Goal: Information Seeking & Learning: Learn about a topic

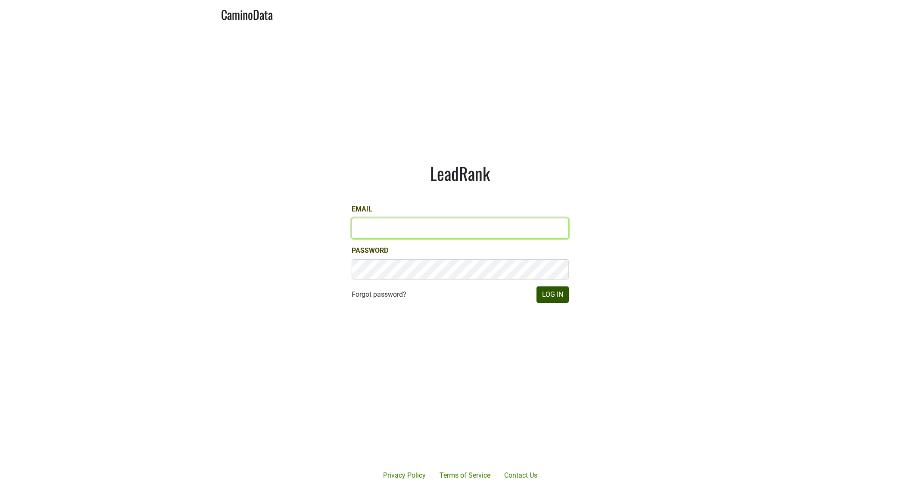
type input "drewstapp@jonata.com"
click at [546, 296] on button "Log In" at bounding box center [553, 295] width 32 height 16
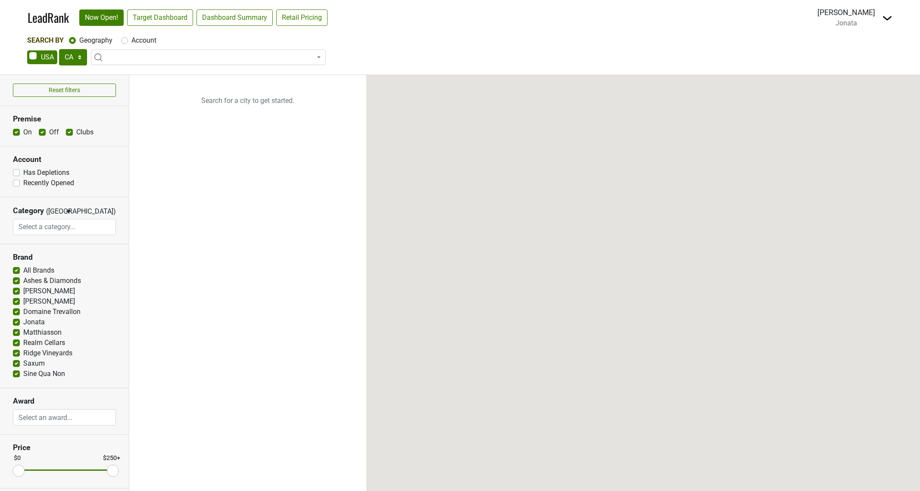
select select "CA"
select select
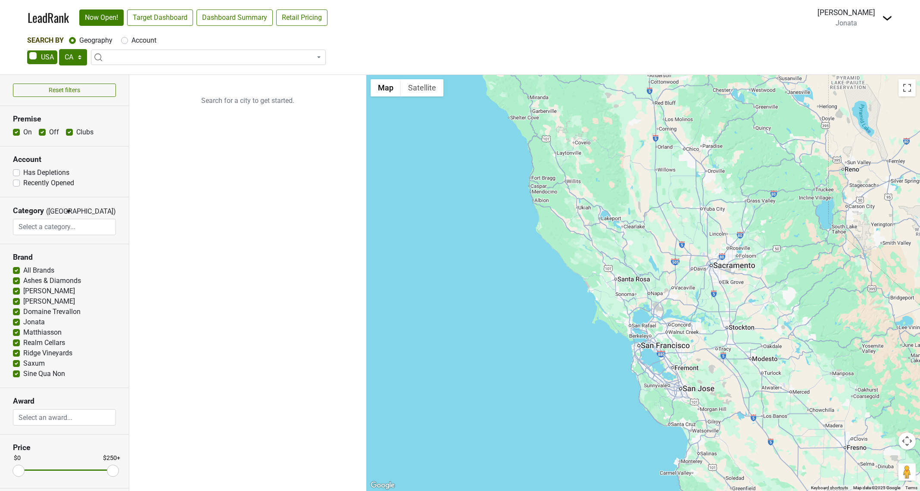
click at [320, 55] on span at bounding box center [320, 58] width 2 height 16
click at [79, 78] on section "Reset filters" at bounding box center [64, 90] width 129 height 31
drag, startPoint x: 81, startPoint y: 59, endPoint x: 78, endPoint y: 67, distance: 8.6
click at [81, 59] on select "AK AL AR AZ CA CO CT DC DE FL GA HI IA ID IL IN KS KY LA MA MD ME MI MN MO MS M…" at bounding box center [73, 57] width 28 height 16
select select "WI"
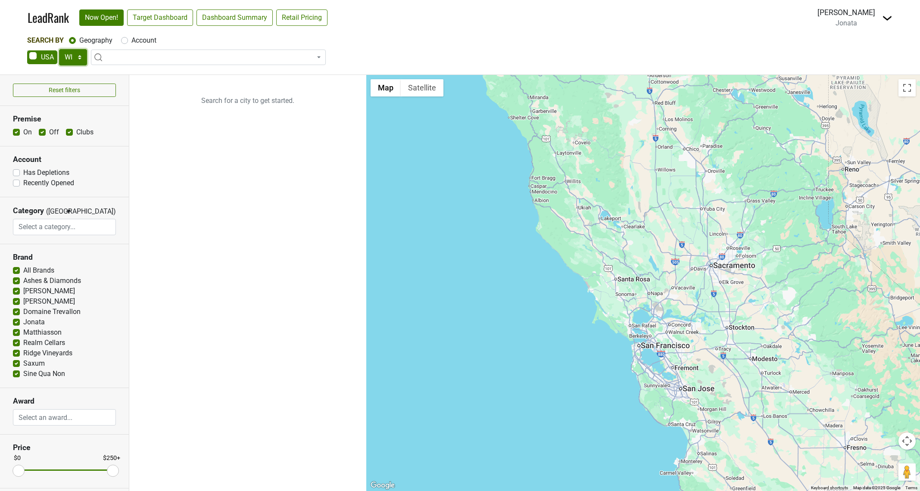
click at [59, 49] on select "AK AL AR AZ CA CO CT DC DE FL GA HI IA ID IL IN KS KY LA MA MD ME MI MN MO MS M…" at bounding box center [73, 57] width 28 height 16
click at [251, 76] on input "search" at bounding box center [208, 73] width 231 height 15
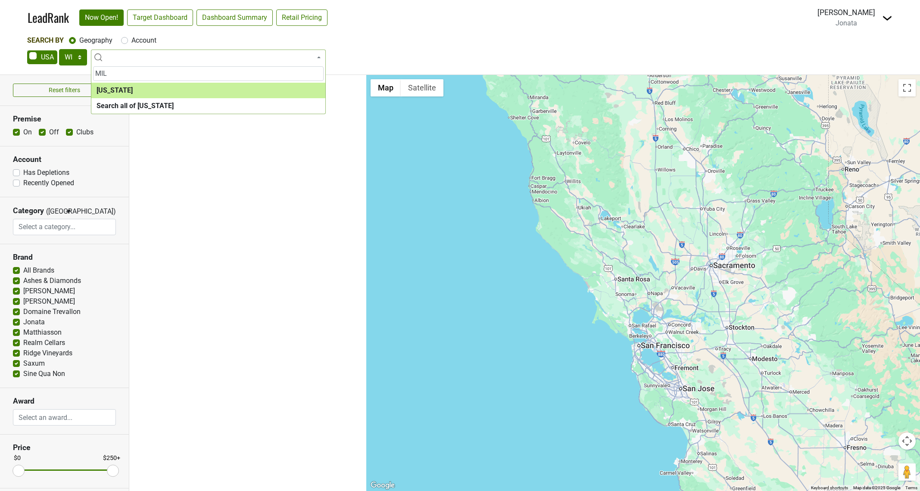
type input "MIL"
select select "1088"
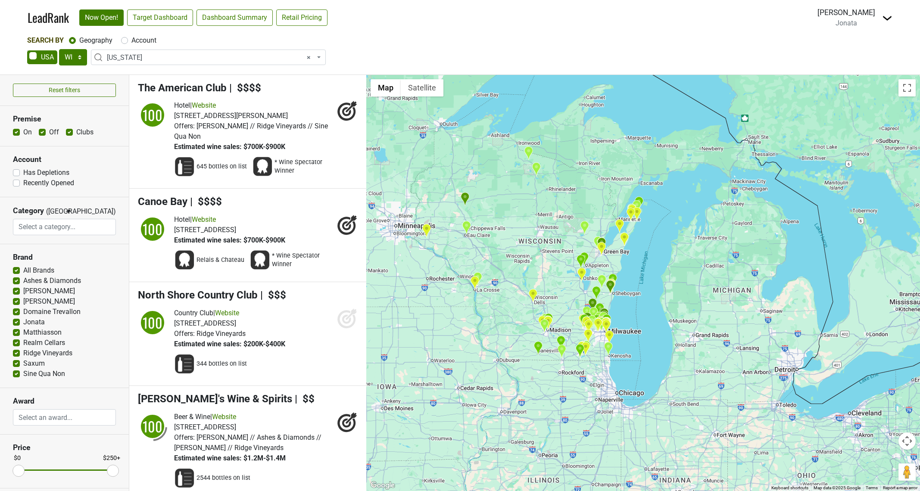
drag, startPoint x: 761, startPoint y: 345, endPoint x: 644, endPoint y: 321, distance: 120.1
click at [644, 321] on div at bounding box center [643, 283] width 554 height 416
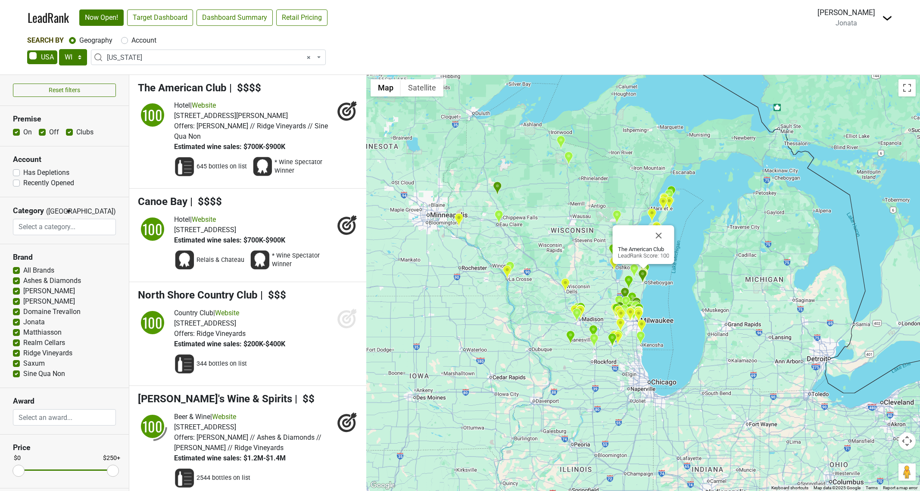
click at [139, 42] on label "Account" at bounding box center [143, 40] width 25 height 10
click at [128, 42] on input "Account" at bounding box center [124, 39] width 7 height 9
radio input "true"
select select
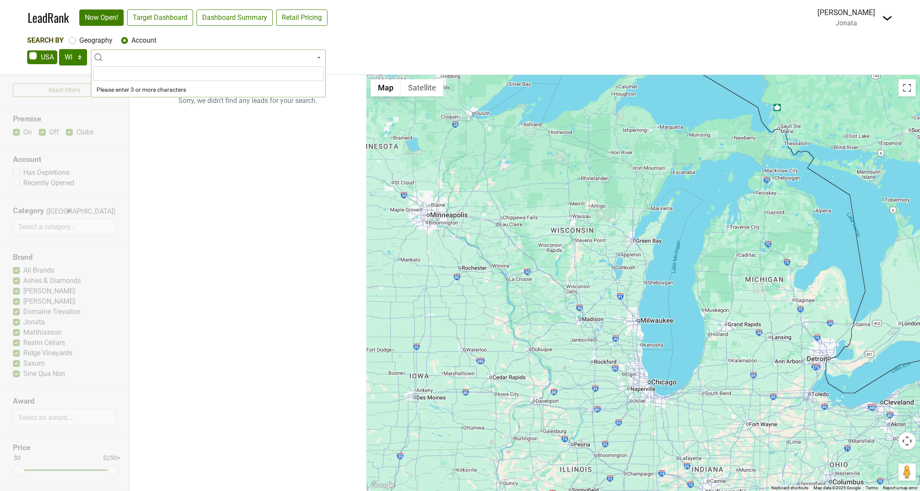
click at [96, 40] on label "Geography" at bounding box center [95, 40] width 33 height 10
click at [76, 40] on input "Geography" at bounding box center [72, 39] width 7 height 9
radio input "true"
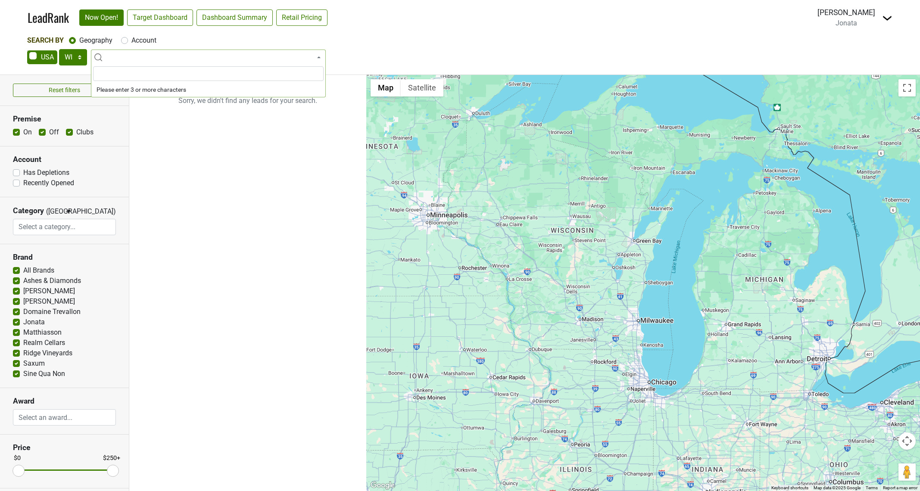
click at [375, 45] on div "Search By Geography Account" at bounding box center [460, 40] width 866 height 10
click at [182, 57] on span at bounding box center [208, 58] width 235 height 16
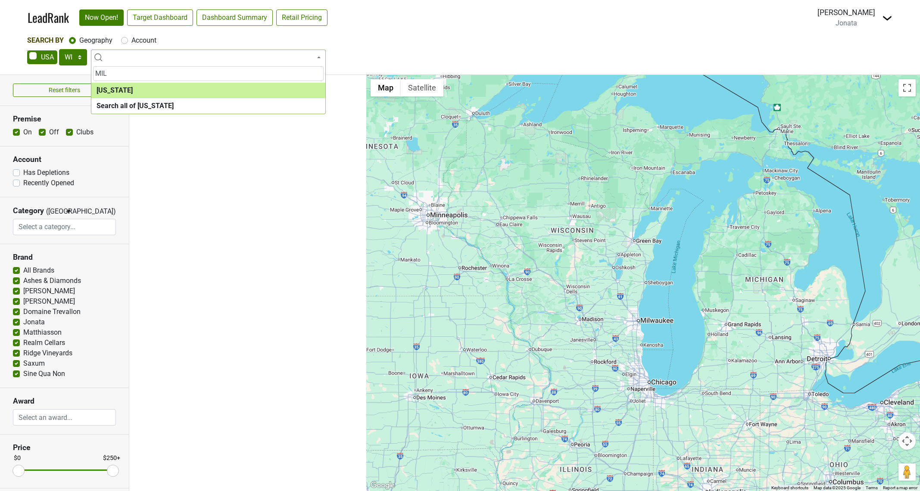
type input "MIL"
select select "1088"
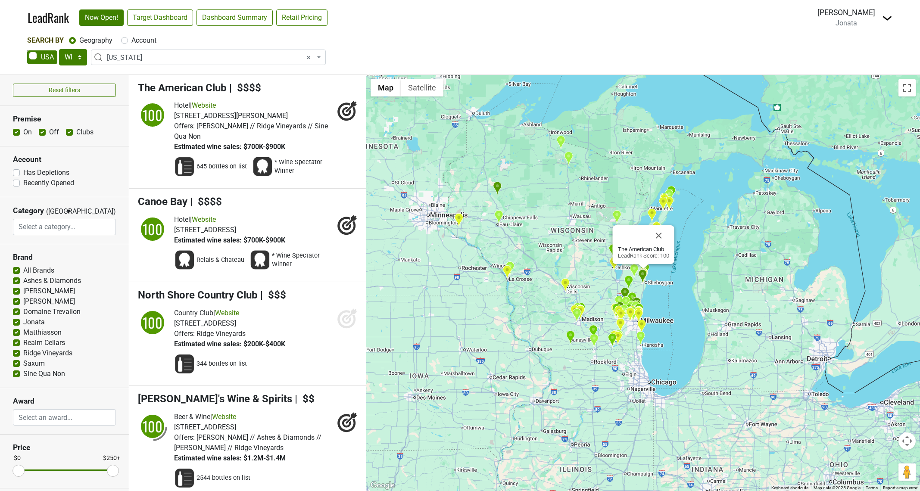
click at [378, 49] on div "AK AL AR AZ CA CO CT DC DE FL GA HI IA ID IL IN KS KY LA MA MD ME MI MN MO MS M…" at bounding box center [460, 58] width 866 height 18
click at [662, 237] on button "Close" at bounding box center [658, 235] width 21 height 21
click at [182, 14] on link "Target Dashboard" at bounding box center [160, 17] width 66 height 16
drag, startPoint x: 79, startPoint y: 59, endPoint x: 80, endPoint y: 64, distance: 4.4
click at [79, 59] on select "AK AL AR AZ CA CO CT DC DE FL GA HI IA ID IL IN KS KY LA MA MD ME MI MN MO MS M…" at bounding box center [73, 57] width 28 height 16
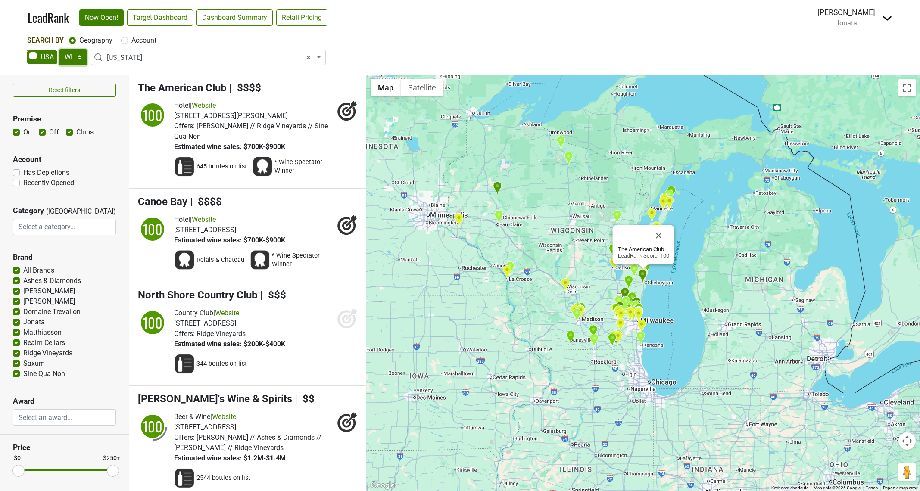
select select "TN"
click at [59, 49] on select "AK AL AR AZ CA CO CT DC DE FL GA HI IA ID IL IN KS KY LA MA MD ME MI MN MO MS M…" at bounding box center [73, 57] width 28 height 16
select select
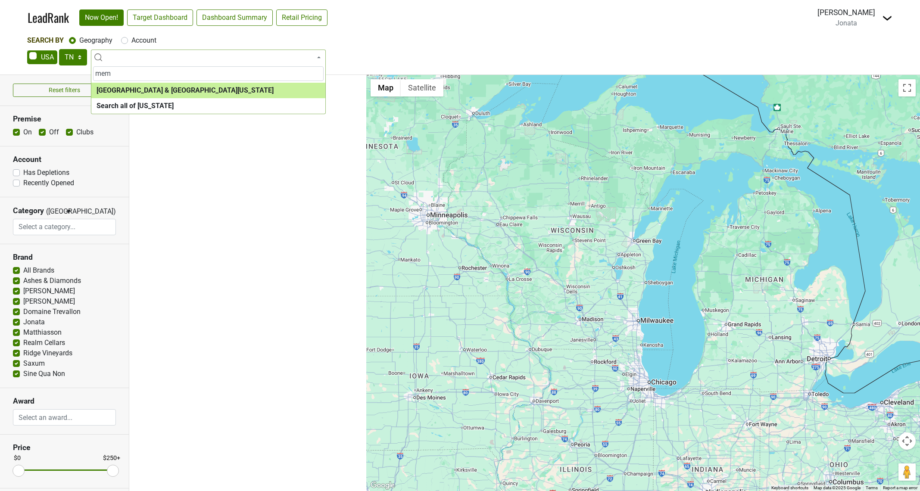
type input "mem"
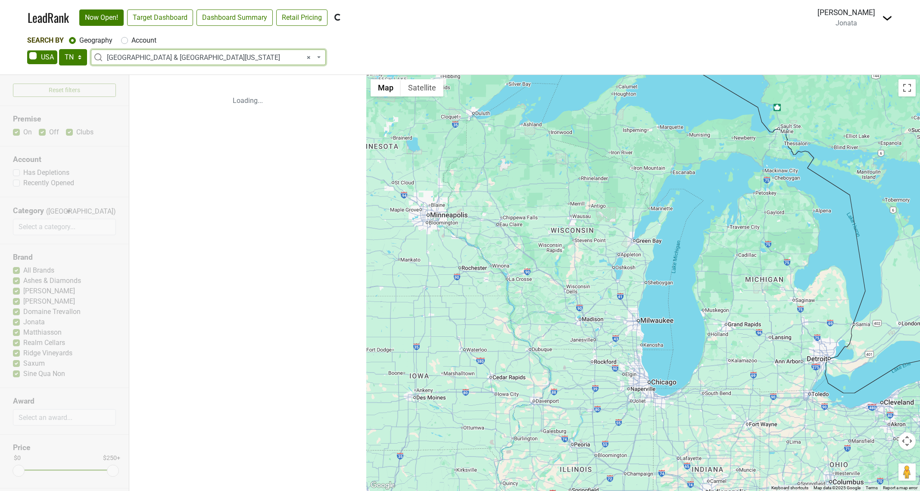
select select "1097"
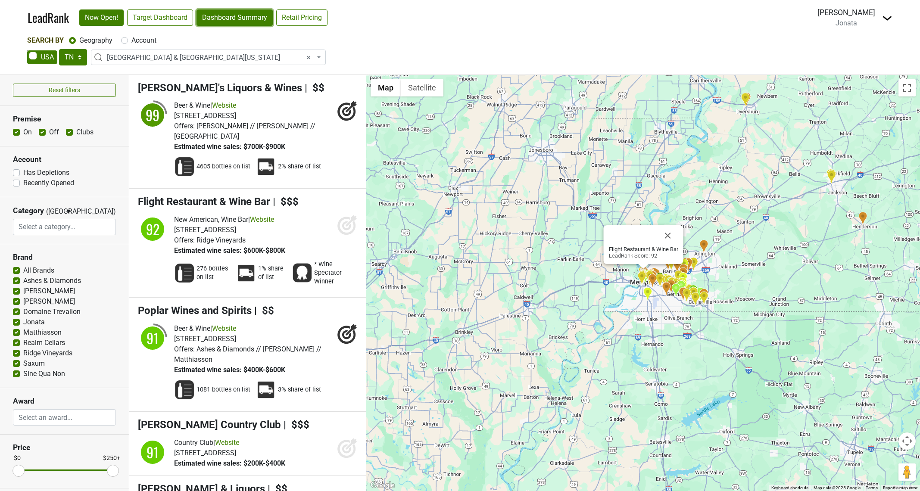
click at [249, 14] on link "Dashboard Summary" at bounding box center [235, 17] width 76 height 16
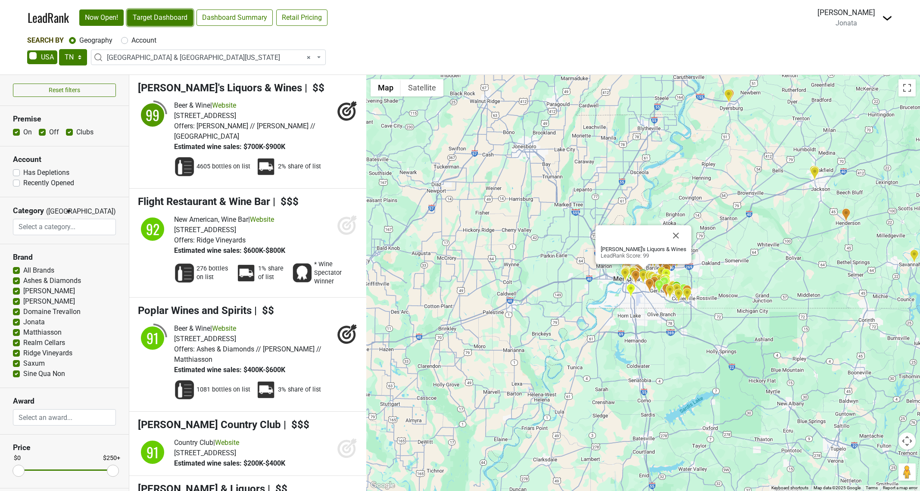
click at [163, 18] on link "Target Dashboard" at bounding box center [160, 17] width 66 height 16
drag, startPoint x: 355, startPoint y: 37, endPoint x: 315, endPoint y: 41, distance: 40.3
click at [355, 37] on div "Search By Geography Account" at bounding box center [460, 40] width 866 height 10
select select
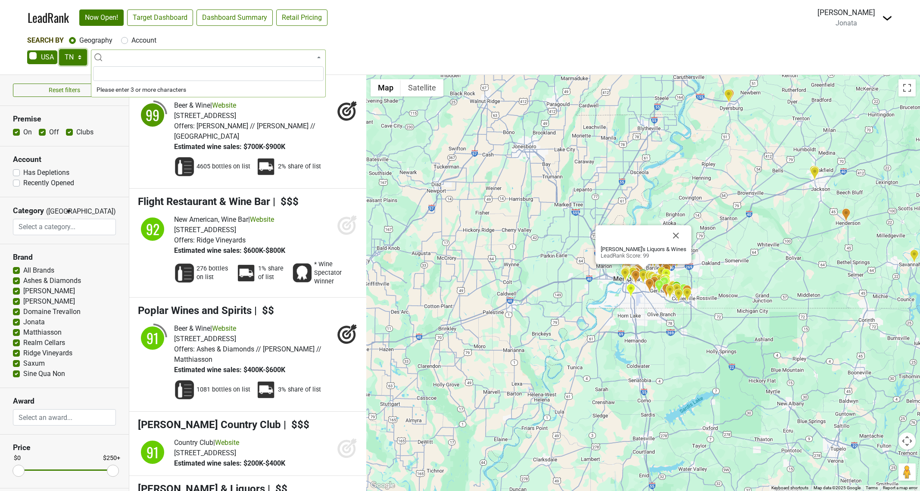
click at [78, 57] on select "AK AL AR AZ CA CO CT DC DE FL GA HI IA ID IL IN KS KY LA MA MD ME MI MN MO MS M…" at bounding box center [73, 57] width 28 height 16
select select "LA"
click at [59, 49] on select "AK AL AR AZ CA CO CT DC DE FL GA HI IA ID IL IN KS KY LA MA MD ME MI MN MO MS M…" at bounding box center [73, 57] width 28 height 16
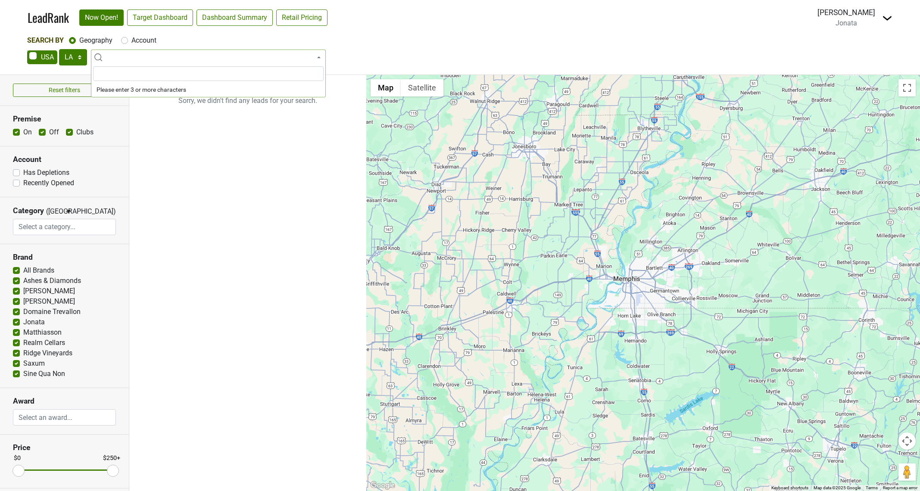
click at [113, 72] on input "search" at bounding box center [208, 73] width 231 height 15
type input "new"
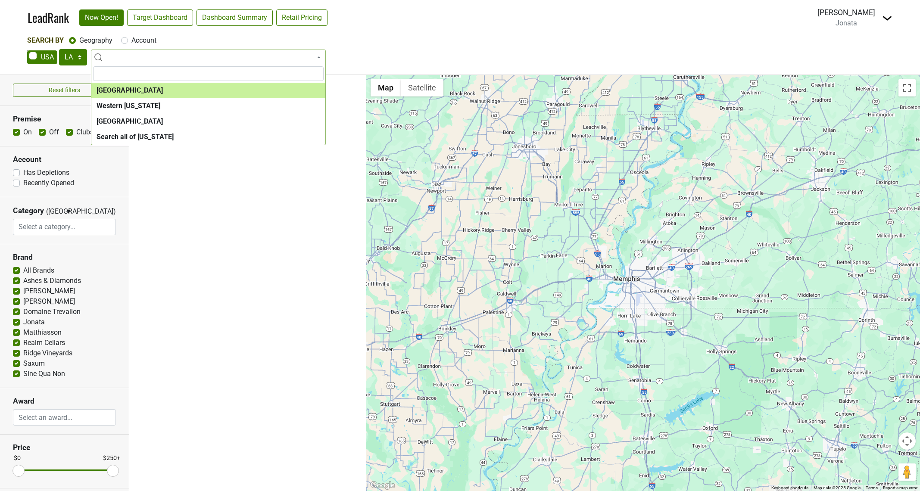
select select "1226"
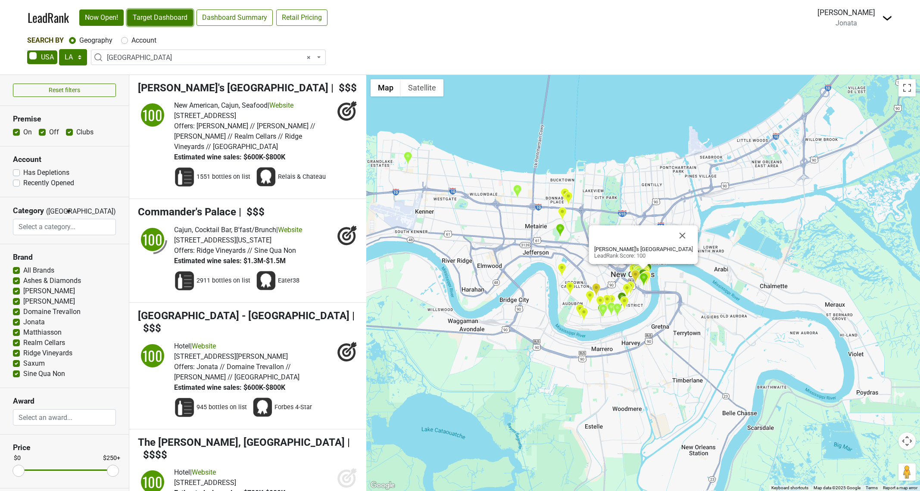
click at [147, 20] on link "Target Dashboard" at bounding box center [160, 17] width 66 height 16
drag, startPoint x: 80, startPoint y: 56, endPoint x: 83, endPoint y: 66, distance: 10.4
click at [80, 56] on select "AK AL AR AZ CA CO CT DC DE FL GA HI IA ID IL IN KS KY LA MA MD ME MI MN MO MS M…" at bounding box center [73, 57] width 28 height 16
select select "FL"
click at [59, 49] on select "AK AL AR AZ CA CO CT DC DE FL GA HI IA ID IL IN KS KY LA MA MD ME MI MN MO MS M…" at bounding box center [73, 57] width 28 height 16
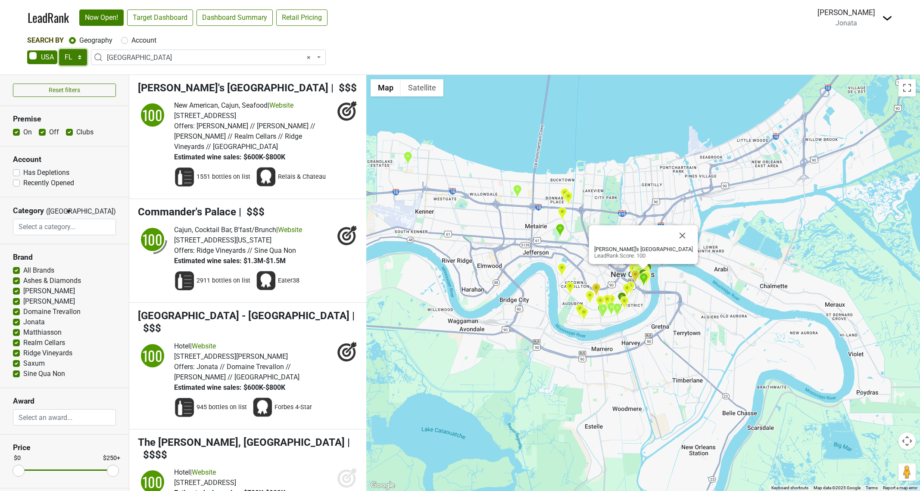
select select
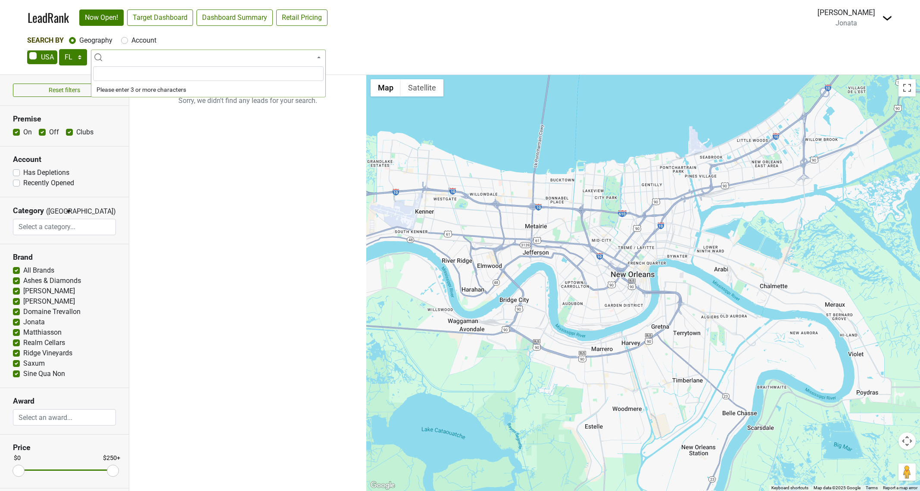
click at [136, 75] on input "search" at bounding box center [208, 73] width 231 height 15
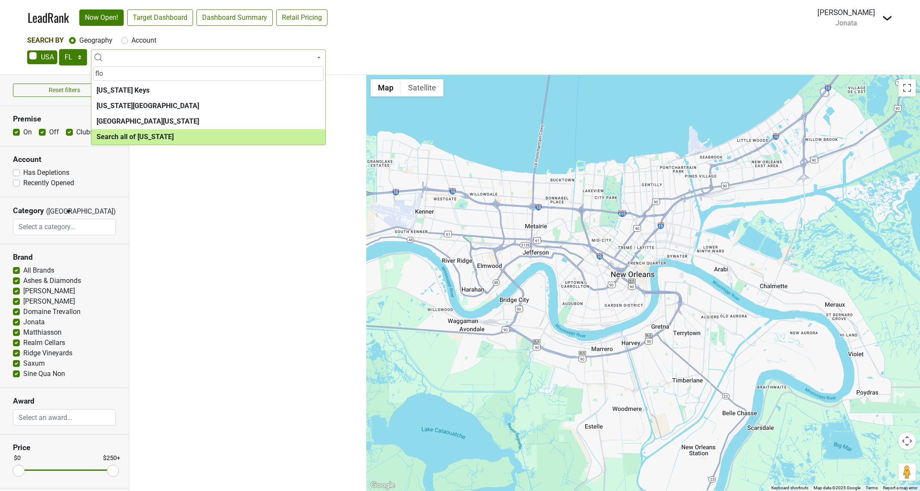
type input "flo"
select select "ALL_FL"
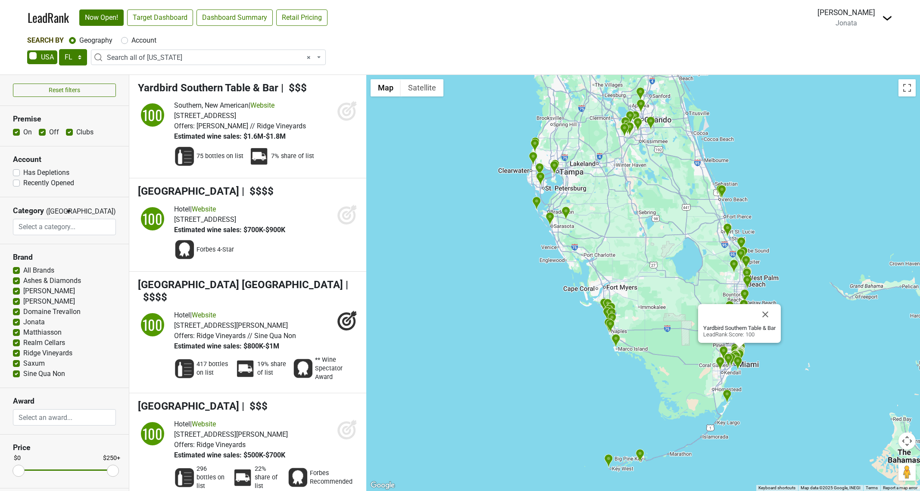
drag, startPoint x: 531, startPoint y: 241, endPoint x: 535, endPoint y: 287, distance: 46.4
click at [535, 287] on div "Yardbird Southern Table & Bar LeadRank Score: 100" at bounding box center [643, 283] width 554 height 416
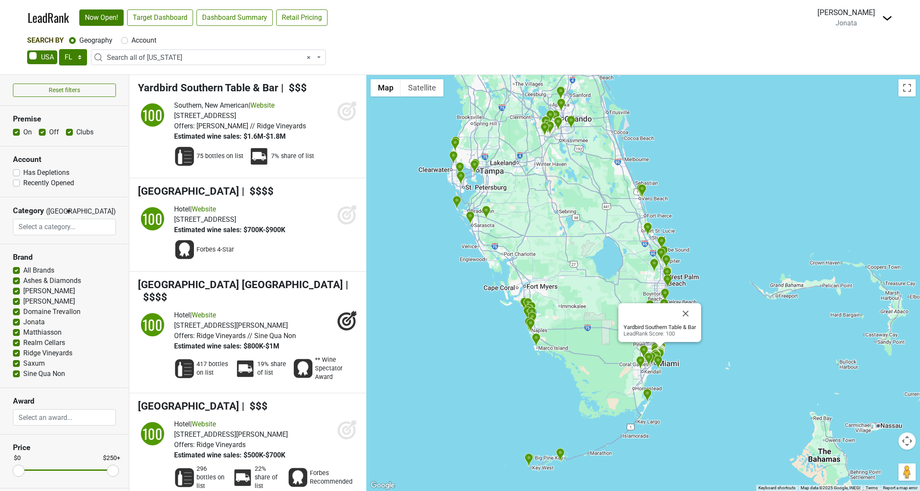
drag, startPoint x: 453, startPoint y: 185, endPoint x: 470, endPoint y: 268, distance: 84.1
click at [470, 268] on div "Yardbird Southern Table & Bar LeadRank Score: 100" at bounding box center [643, 283] width 554 height 416
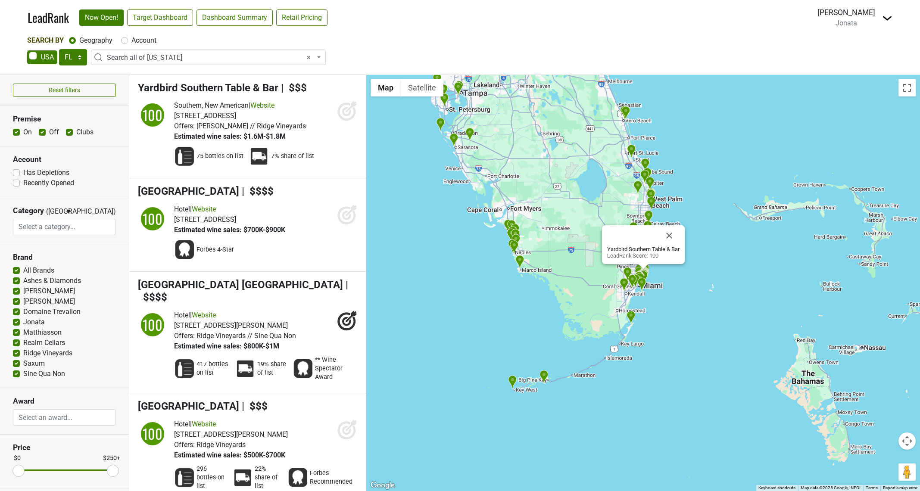
select select
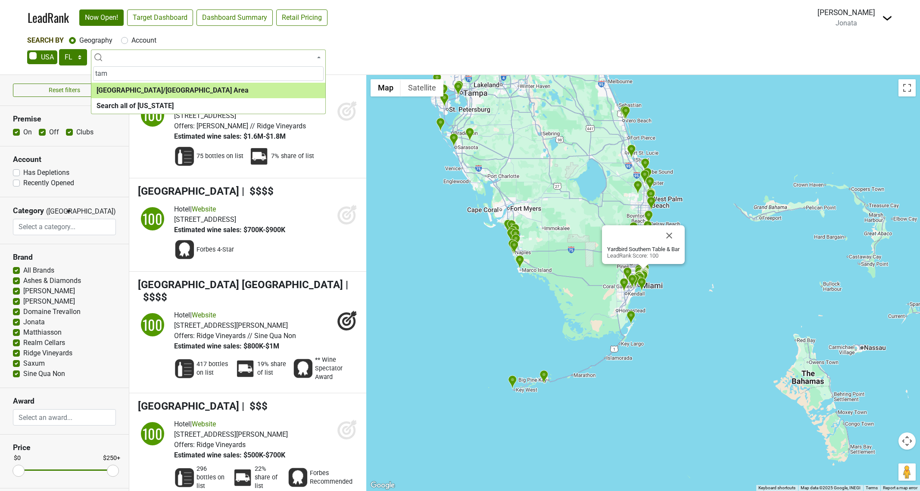
type input "tam"
select select "1240"
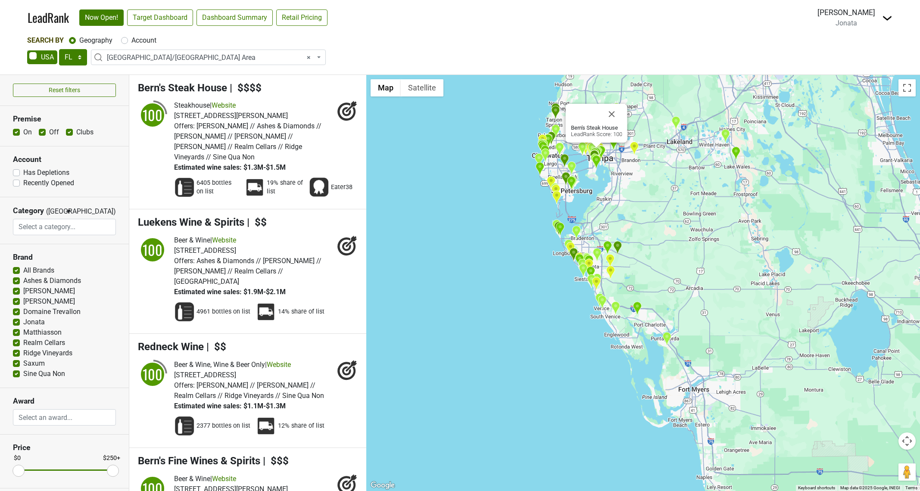
drag, startPoint x: 540, startPoint y: 313, endPoint x: 493, endPoint y: 190, distance: 132.1
click at [493, 190] on div "Bern's Steak House LeadRank Score: 100" at bounding box center [643, 283] width 554 height 416
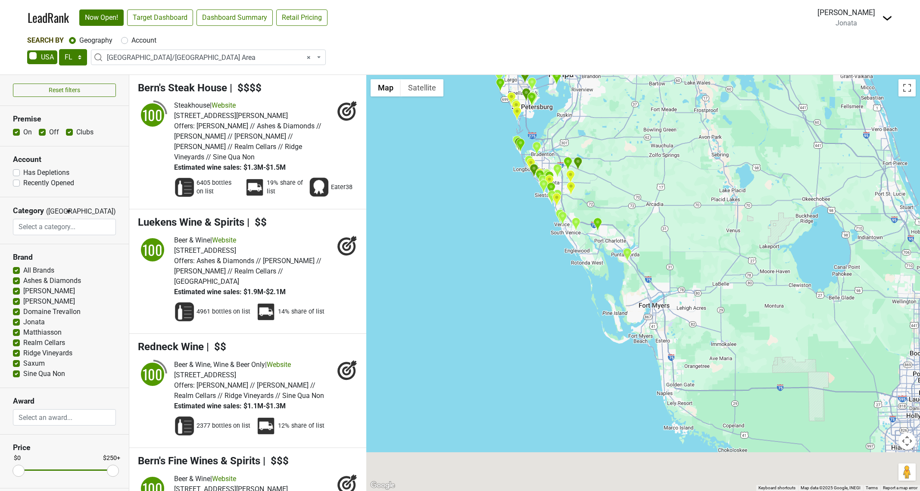
drag, startPoint x: 529, startPoint y: 333, endPoint x: 460, endPoint y: 187, distance: 162.2
click at [460, 187] on div "Bern's Steak House LeadRank Score: 100" at bounding box center [643, 283] width 554 height 416
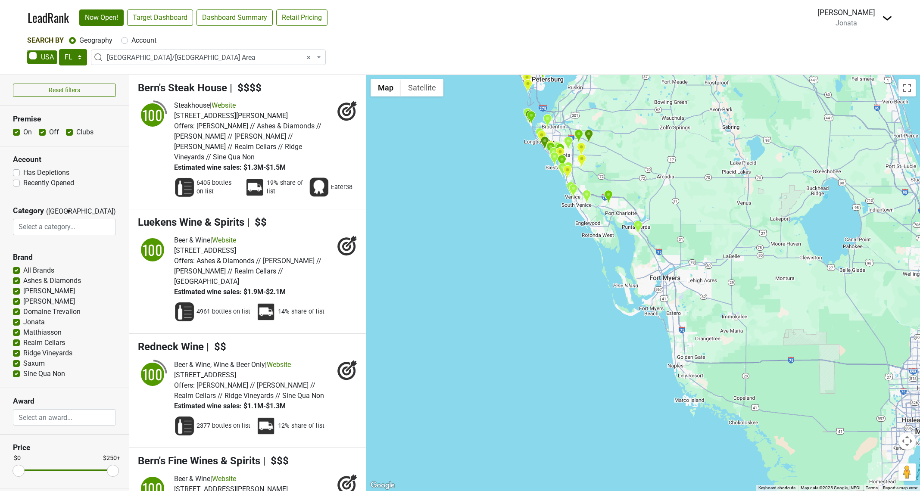
drag, startPoint x: 520, startPoint y: 298, endPoint x: 590, endPoint y: 393, distance: 117.8
click at [590, 393] on div "Bern's Steak House LeadRank Score: 100" at bounding box center [643, 283] width 554 height 416
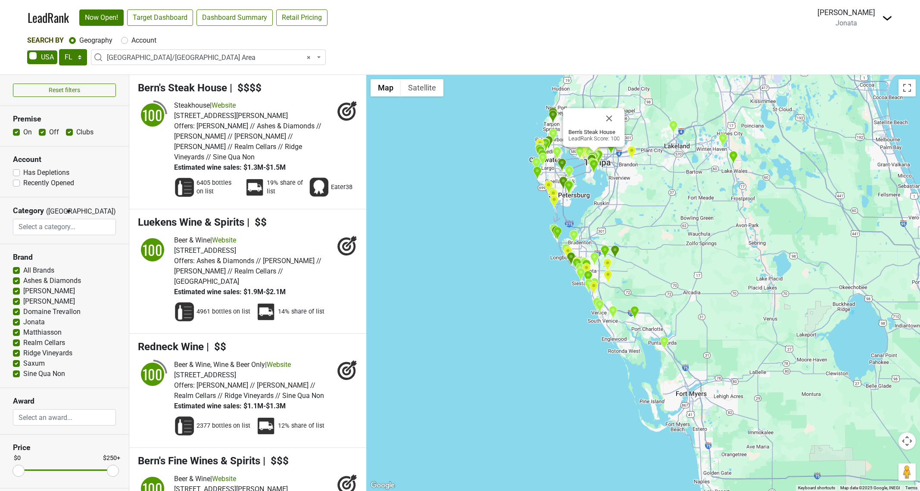
drag, startPoint x: 471, startPoint y: 223, endPoint x: 505, endPoint y: 345, distance: 127.0
click at [505, 345] on div "Bern's Steak House LeadRank Score: 100" at bounding box center [643, 283] width 554 height 416
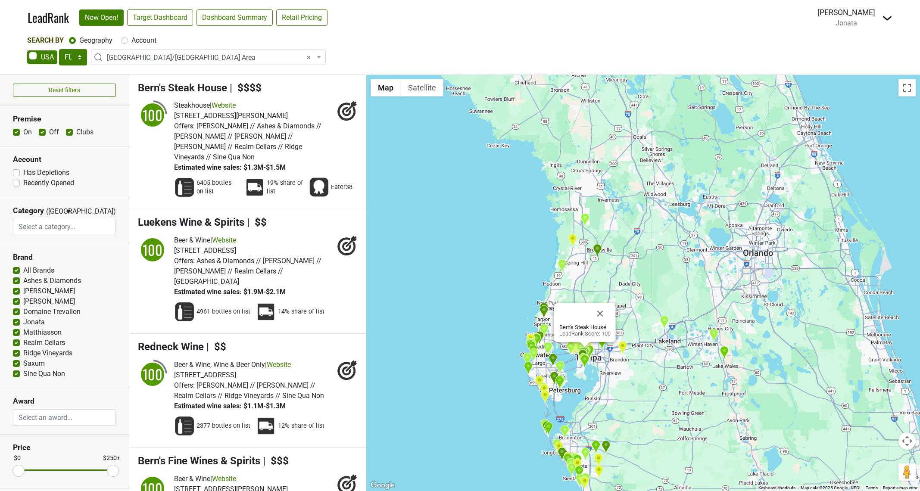
drag, startPoint x: 474, startPoint y: 183, endPoint x: 432, endPoint y: 294, distance: 118.3
click at [432, 294] on div "Bern's Steak House LeadRank Score: 100" at bounding box center [643, 283] width 554 height 416
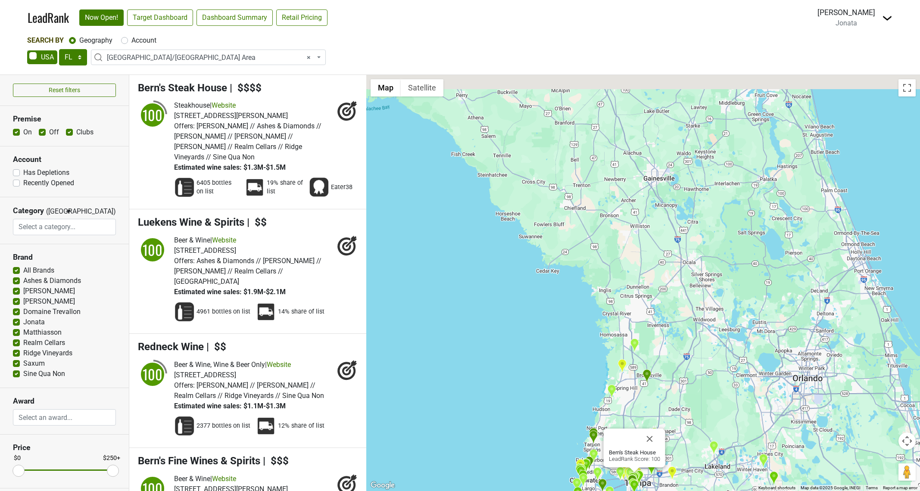
drag, startPoint x: 460, startPoint y: 233, endPoint x: 508, endPoint y: 330, distance: 108.0
click at [508, 330] on div "Bern's Steak House LeadRank Score: 100" at bounding box center [643, 283] width 554 height 416
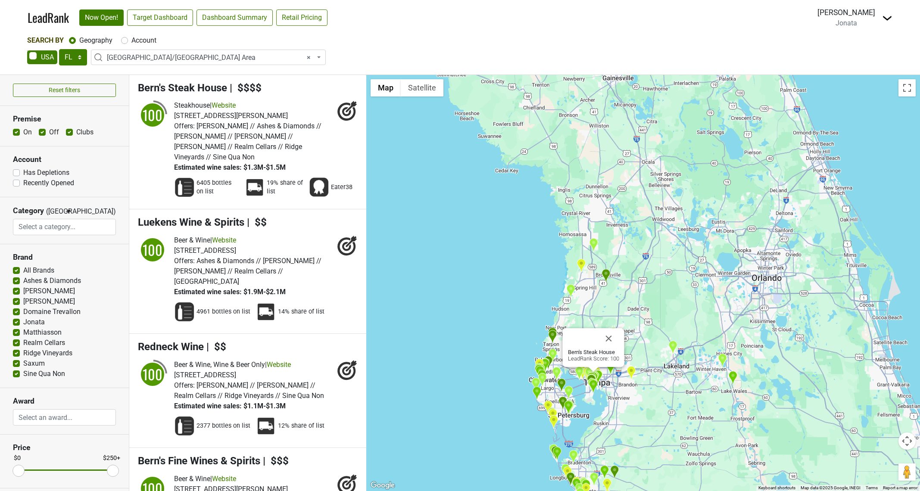
drag, startPoint x: 523, startPoint y: 332, endPoint x: 476, endPoint y: 213, distance: 128.6
click at [476, 213] on div "Bern's Steak House LeadRank Score: 100" at bounding box center [643, 283] width 554 height 416
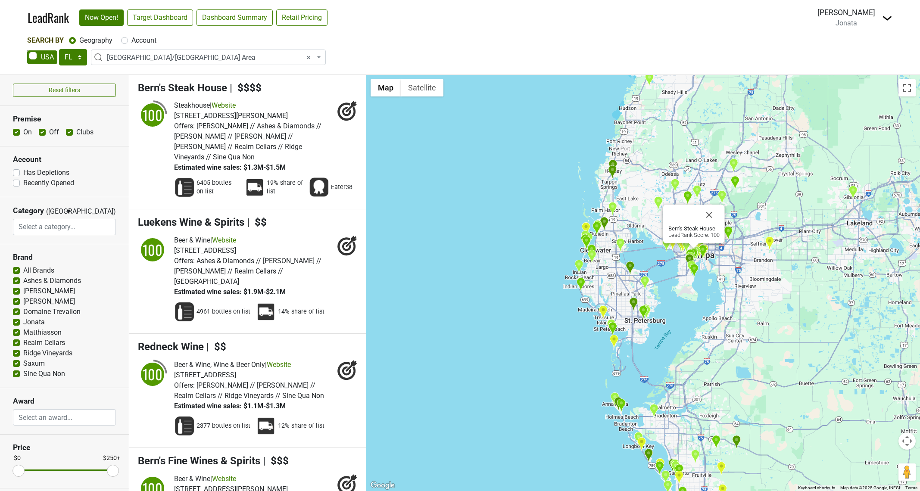
drag, startPoint x: 514, startPoint y: 345, endPoint x: 516, endPoint y: 175, distance: 170.3
click at [516, 175] on div "Bern's Steak House LeadRank Score: 100" at bounding box center [643, 283] width 554 height 416
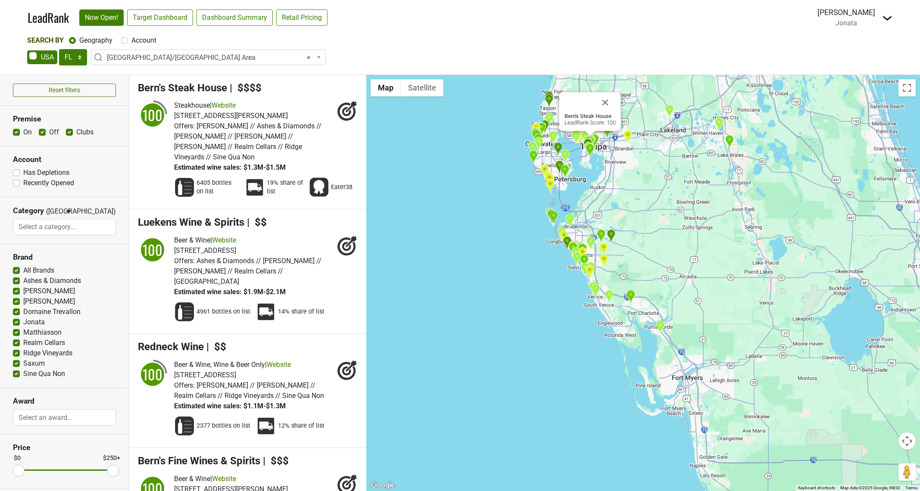
drag, startPoint x: 517, startPoint y: 326, endPoint x: 498, endPoint y: 221, distance: 106.9
click at [498, 221] on div "Bern's Steak House LeadRank Score: 100" at bounding box center [643, 283] width 554 height 416
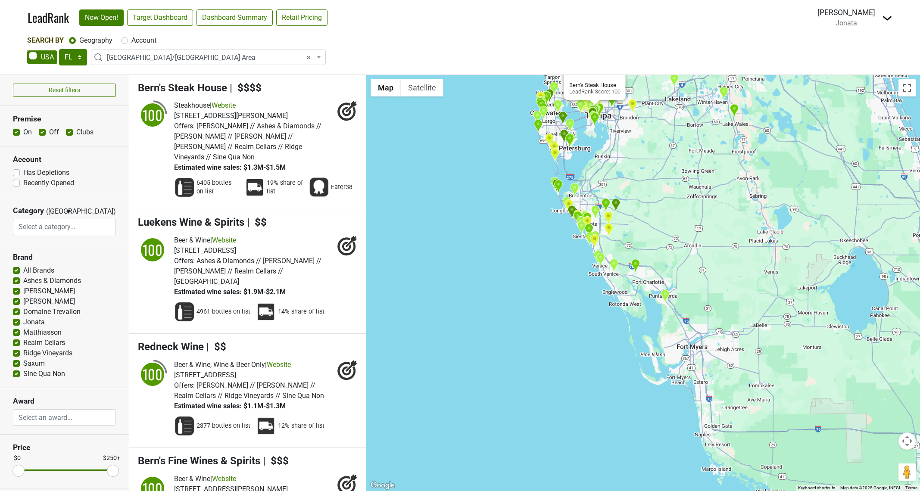
drag, startPoint x: 524, startPoint y: 318, endPoint x: 531, endPoint y: 298, distance: 21.1
click at [532, 304] on div "Bern's Steak House LeadRank Score: 100" at bounding box center [643, 283] width 554 height 416
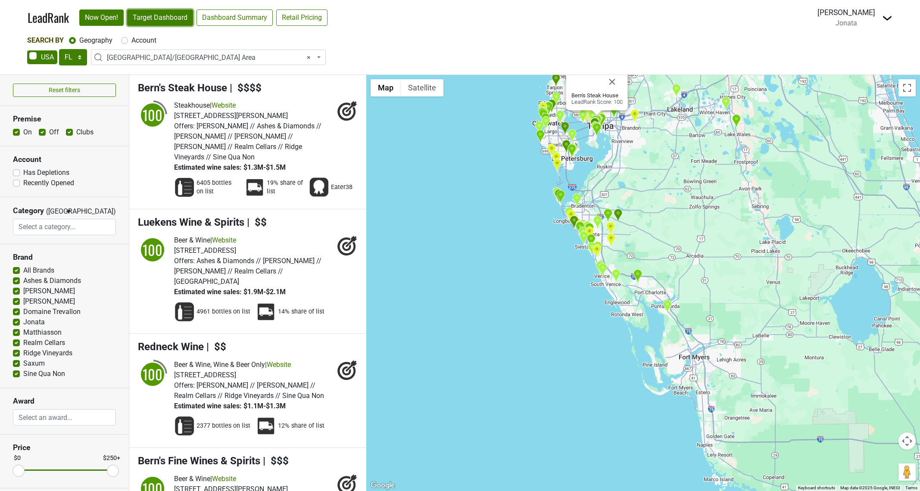
click at [168, 22] on link "Target Dashboard" at bounding box center [160, 17] width 66 height 16
click at [81, 57] on select "AK AL AR AZ CA CO CT DC DE FL GA HI IA ID IL IN KS KY LA MA MD ME MI MN MO MS M…" at bounding box center [73, 57] width 28 height 16
select select "NY"
click at [59, 49] on select "AK AL AR AZ CA CO CT DC DE FL GA HI IA ID IL IN KS KY LA MA MD ME MI MN MO MS M…" at bounding box center [73, 57] width 28 height 16
select select
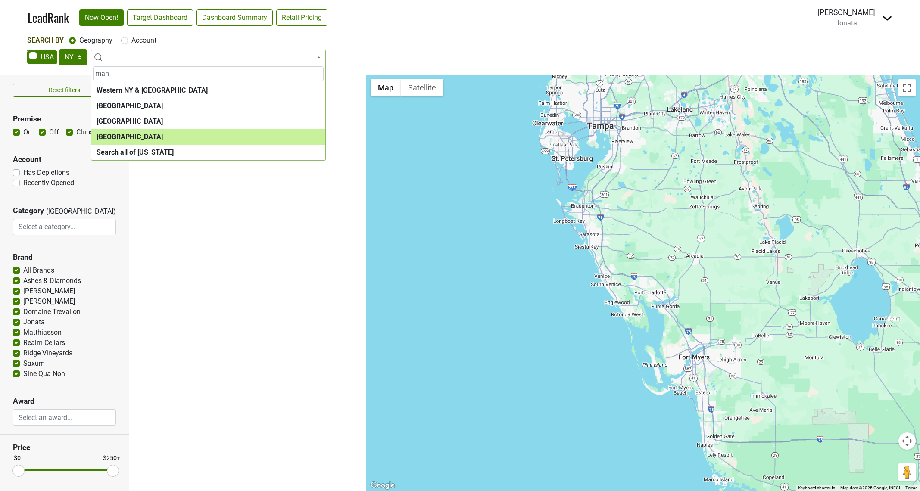
type input "man"
select select "1260"
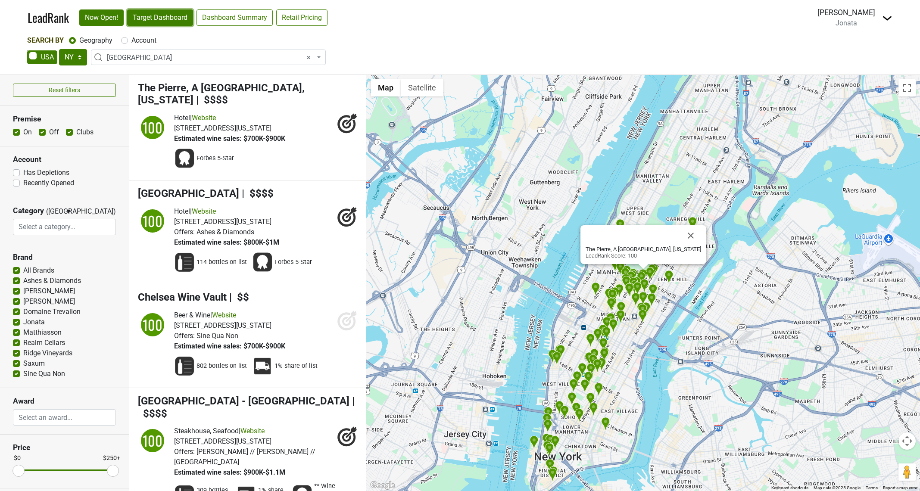
click at [177, 18] on link "Target Dashboard" at bounding box center [160, 17] width 66 height 16
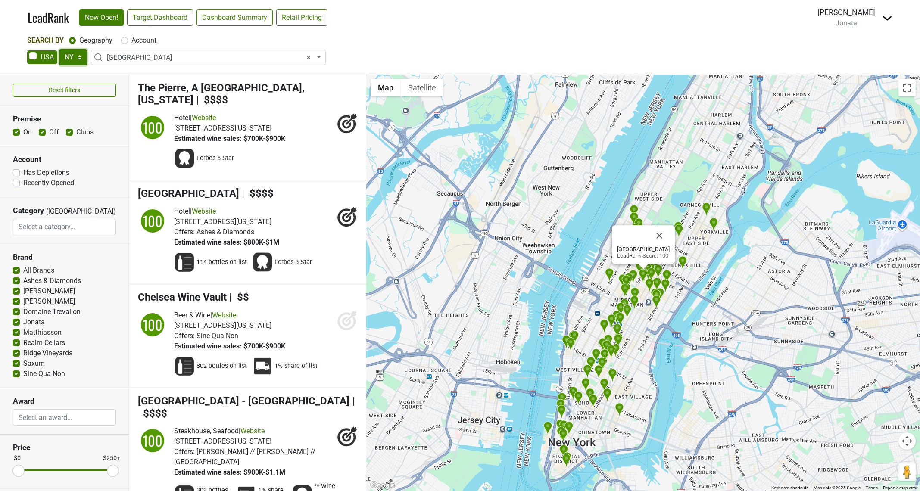
click at [80, 58] on select "AK AL AR AZ CA CO CT DC DE FL GA HI IA ID IL IN KS KY LA MA MD ME MI MN MO MS M…" at bounding box center [73, 57] width 28 height 16
select select "GA"
click at [59, 49] on select "AK AL AR AZ CA CO CT DC DE FL GA HI IA ID IL IN KS KY LA MA MD ME MI MN MO MS M…" at bounding box center [73, 57] width 28 height 16
select select
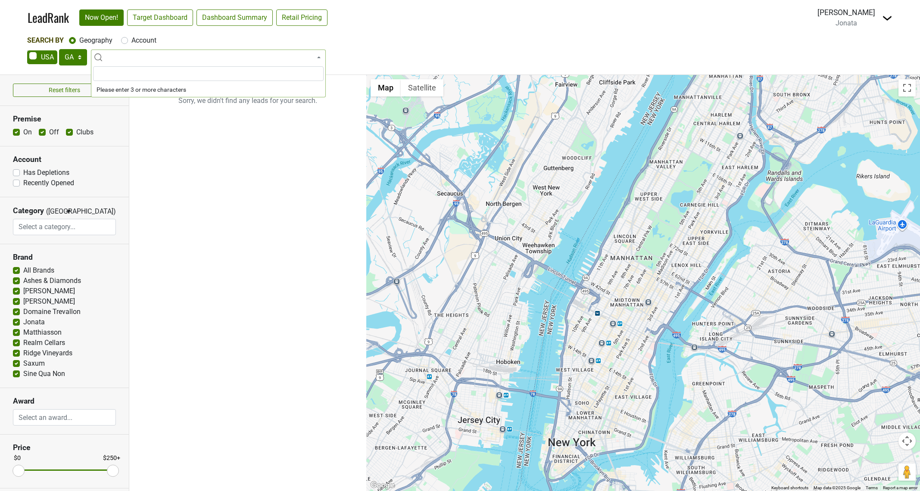
click at [139, 72] on input "search" at bounding box center [208, 73] width 231 height 15
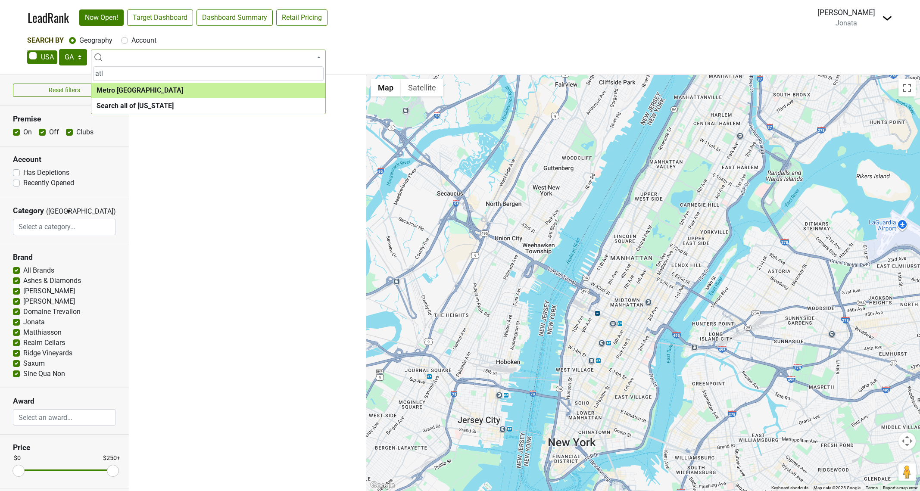
type input "atl"
select select "1283"
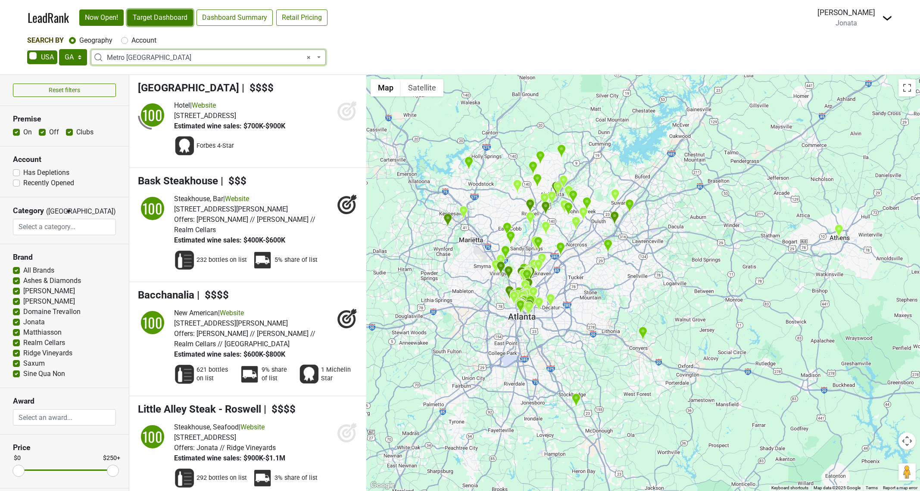
click at [163, 18] on link "Target Dashboard" at bounding box center [160, 17] width 66 height 16
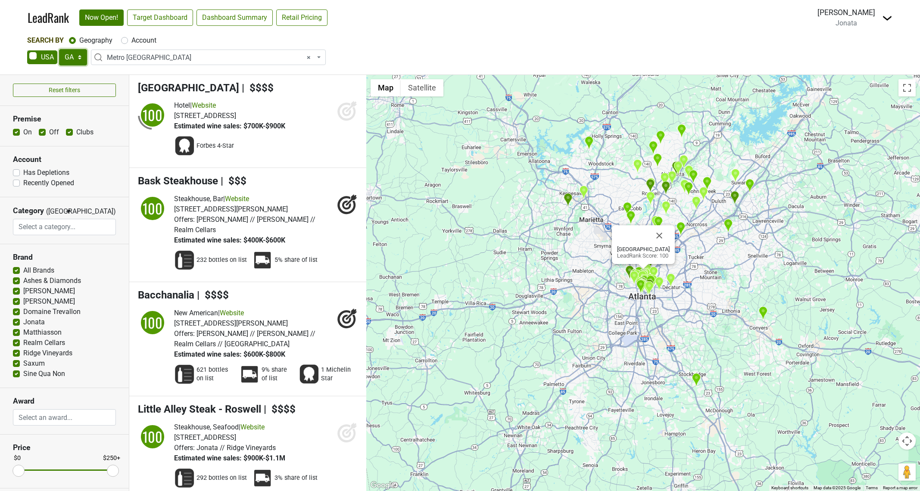
click at [80, 57] on select "AK AL AR AZ CA CO CT DC DE FL GA HI IA ID IL IN KS KY LA MA MD ME MI MN MO MS M…" at bounding box center [73, 57] width 28 height 16
select select "SC"
click at [59, 49] on select "AK AL AR AZ CA CO CT DC DE FL GA HI IA ID IL IN KS KY LA MA MD ME MI MN MO MS M…" at bounding box center [73, 57] width 28 height 16
select select
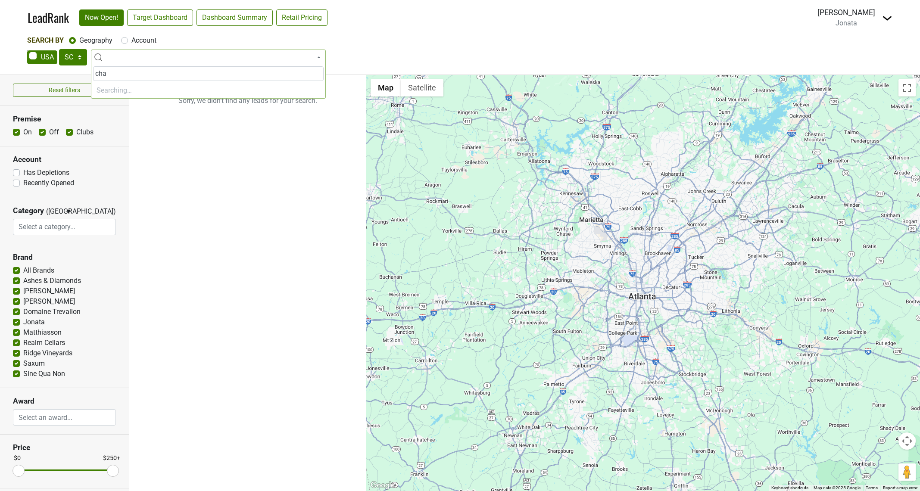
type input "char"
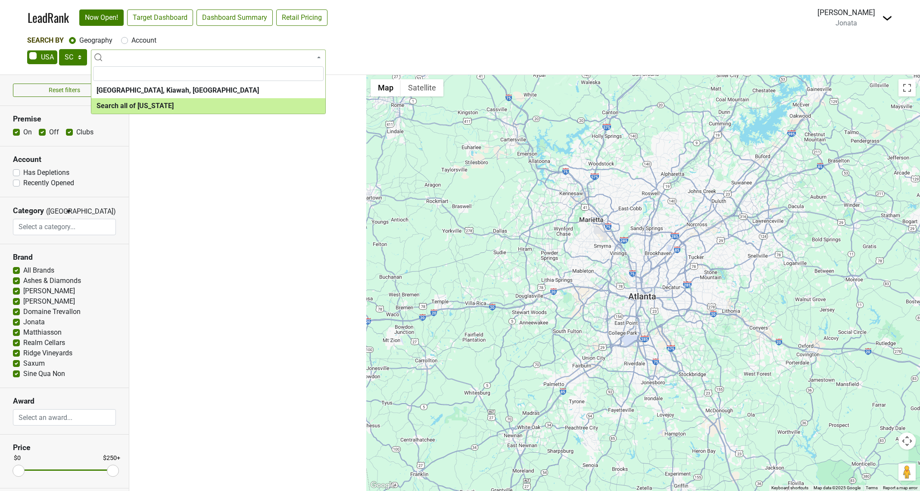
select select "ALL_SC"
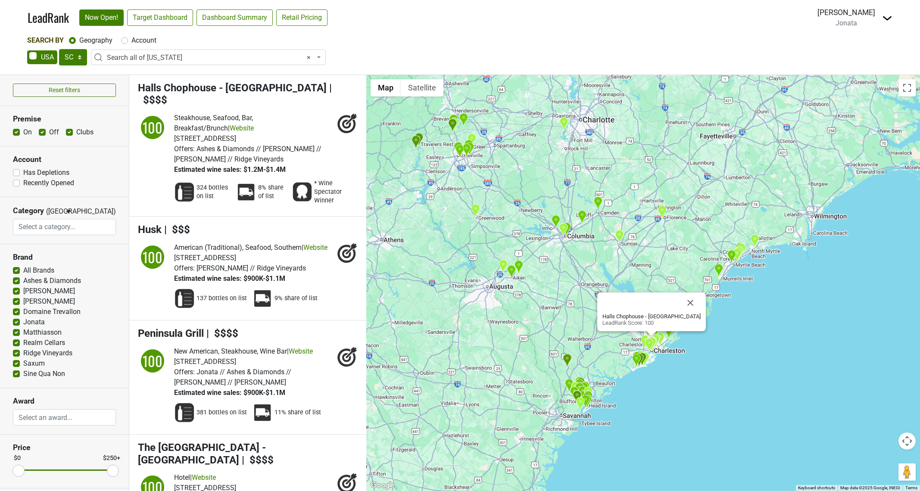
drag, startPoint x: 548, startPoint y: 275, endPoint x: 557, endPoint y: 342, distance: 67.9
click at [557, 342] on div "Halls Chophouse - Charleston LeadRank Score: 100" at bounding box center [643, 283] width 554 height 416
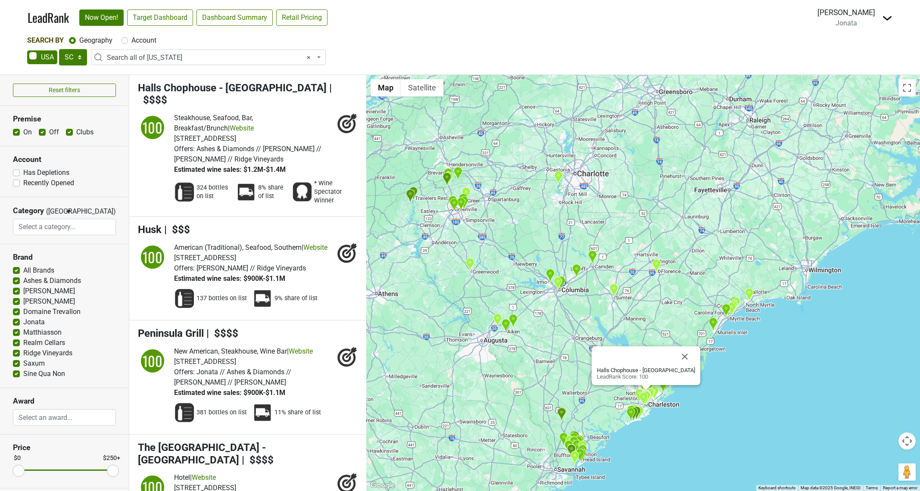
drag, startPoint x: 580, startPoint y: 270, endPoint x: 574, endPoint y: 326, distance: 55.9
click at [574, 326] on div "Halls Chophouse - Charleston LeadRank Score: 100" at bounding box center [643, 283] width 554 height 416
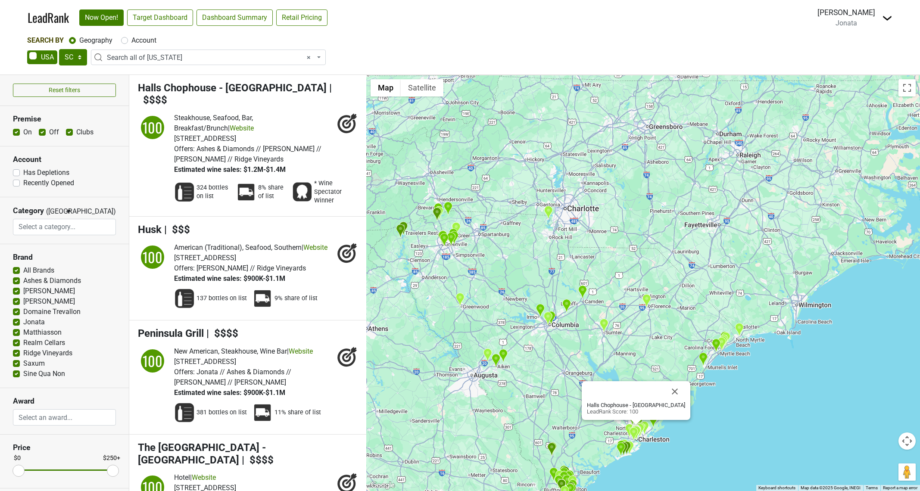
drag, startPoint x: 558, startPoint y: 229, endPoint x: 555, endPoint y: 242, distance: 13.4
click at [555, 242] on div "Halls Chophouse - Charleston LeadRank Score: 100" at bounding box center [643, 283] width 554 height 416
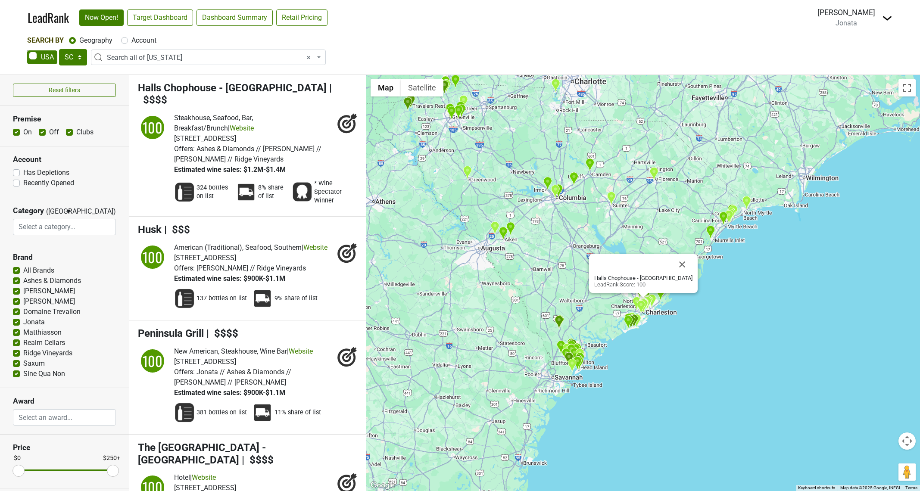
drag, startPoint x: 572, startPoint y: 257, endPoint x: 572, endPoint y: 289, distance: 31.5
click at [572, 289] on div "Halls Chophouse - Charleston LeadRank Score: 100" at bounding box center [643, 283] width 554 height 416
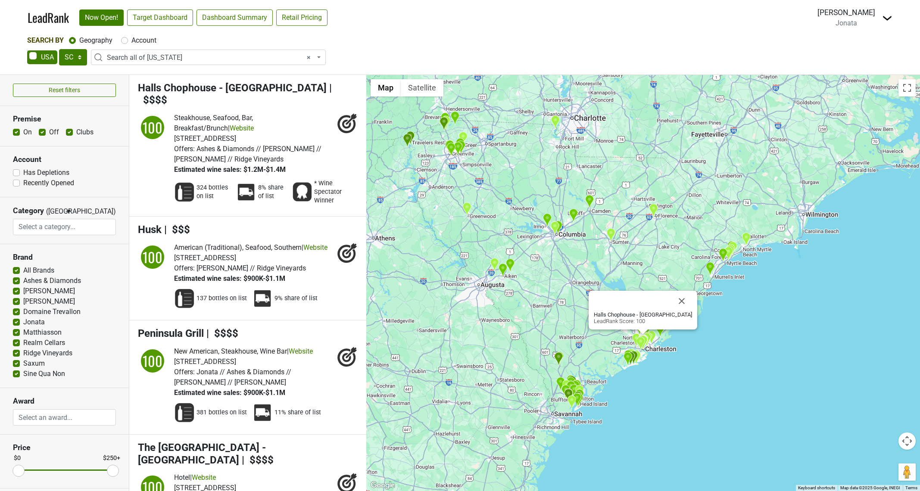
drag, startPoint x: 568, startPoint y: 223, endPoint x: 567, endPoint y: 266, distance: 43.6
click at [567, 266] on div "Halls Chophouse - Charleston LeadRank Score: 100" at bounding box center [643, 283] width 554 height 416
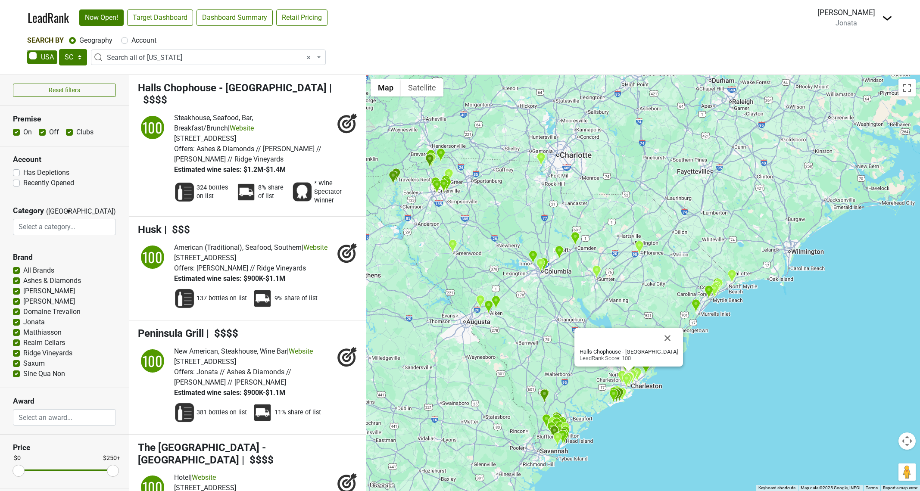
drag, startPoint x: 581, startPoint y: 265, endPoint x: 568, endPoint y: 294, distance: 32.0
click at [568, 294] on div "Halls Chophouse - Charleston LeadRank Score: 100" at bounding box center [643, 283] width 554 height 416
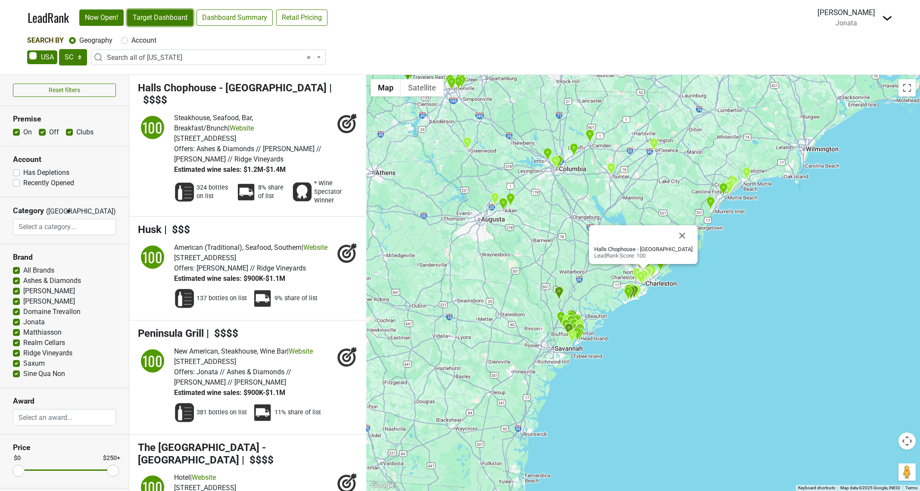
click at [168, 18] on link "Target Dashboard" at bounding box center [160, 17] width 66 height 16
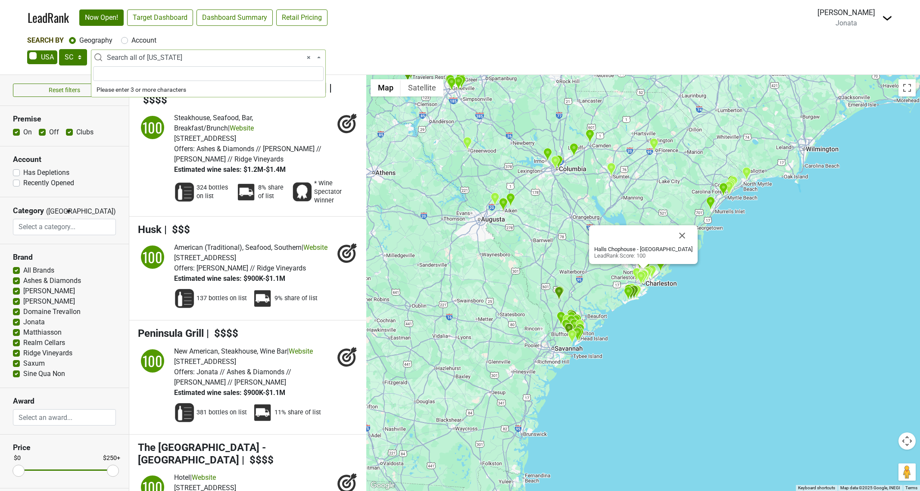
click at [132, 55] on span "× Search all of South Carolina" at bounding box center [211, 58] width 208 height 10
click at [142, 75] on input "search" at bounding box center [208, 73] width 231 height 15
type input "all"
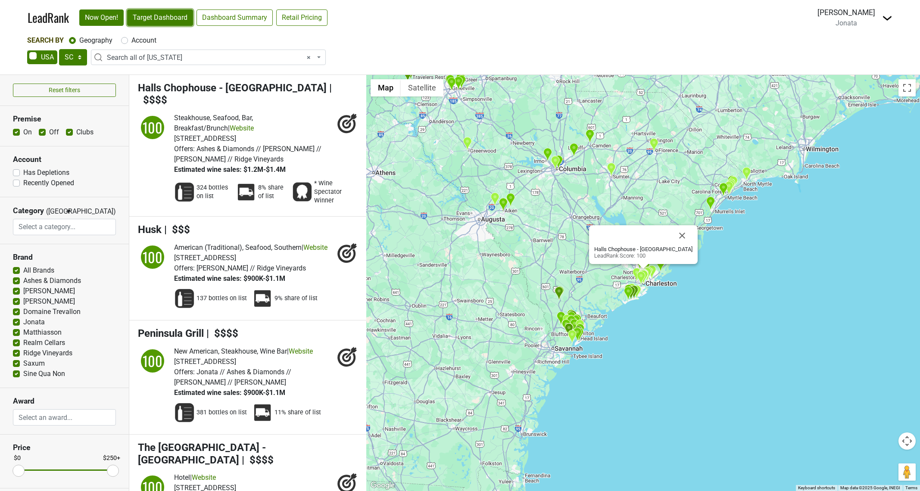
click at [149, 19] on link "Target Dashboard" at bounding box center [160, 17] width 66 height 16
drag, startPoint x: 82, startPoint y: 58, endPoint x: 82, endPoint y: 67, distance: 9.1
click at [82, 58] on select "AK AL AR AZ CA CO CT DC DE FL GA HI IA ID IL IN KS KY LA MA MD ME MI MN MO MS M…" at bounding box center [73, 57] width 28 height 16
select select "NC"
click at [59, 49] on select "AK AL AR AZ CA CO CT DC DE FL GA HI IA ID IL IN KS KY LA MA MD ME MI MN MO MS M…" at bounding box center [73, 57] width 28 height 16
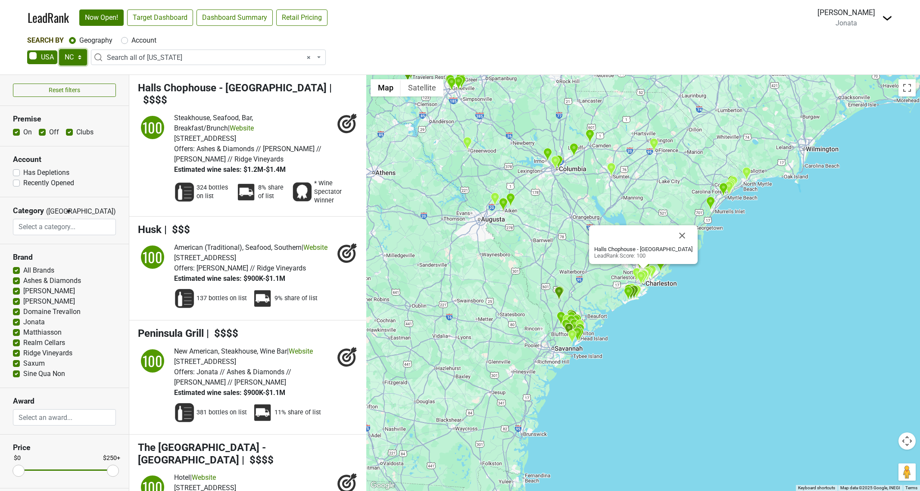
select select
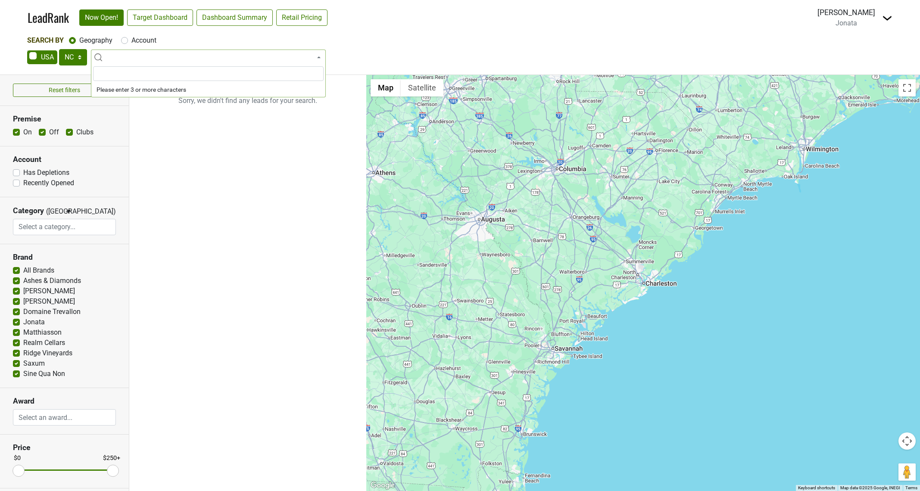
click at [139, 74] on input "search" at bounding box center [208, 73] width 231 height 15
type input "all"
select select "ALL_NC"
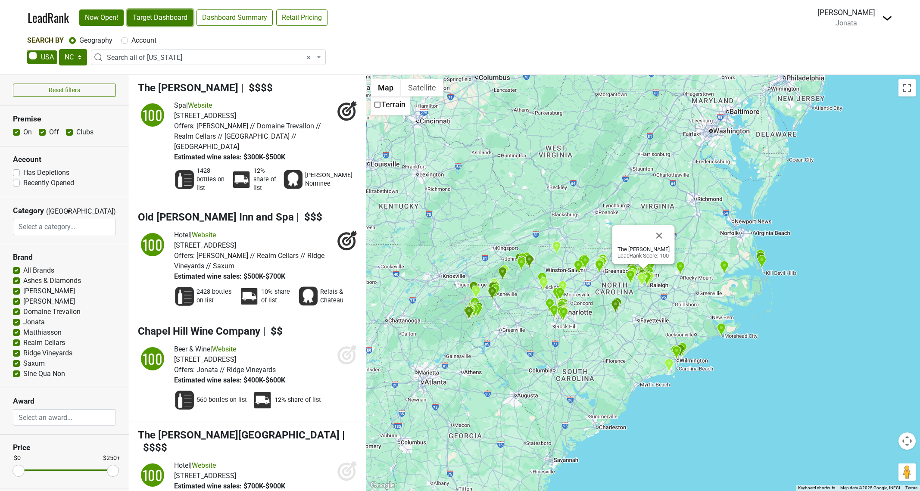
click at [169, 20] on link "Target Dashboard" at bounding box center [160, 17] width 66 height 16
click at [77, 60] on select "AK AL AR AZ CA CO CT DC DE FL GA HI IA ID IL IN KS KY LA MA MD ME MI MN MO MS M…" at bounding box center [73, 57] width 28 height 16
drag, startPoint x: 77, startPoint y: 57, endPoint x: 88, endPoint y: 63, distance: 12.0
click at [77, 57] on select "AK AL AR AZ CA CO CT DC DE FL GA HI IA ID IL IN KS KY LA MA MD ME MI MN MO MS M…" at bounding box center [73, 57] width 28 height 16
drag, startPoint x: 76, startPoint y: 55, endPoint x: 87, endPoint y: 62, distance: 12.6
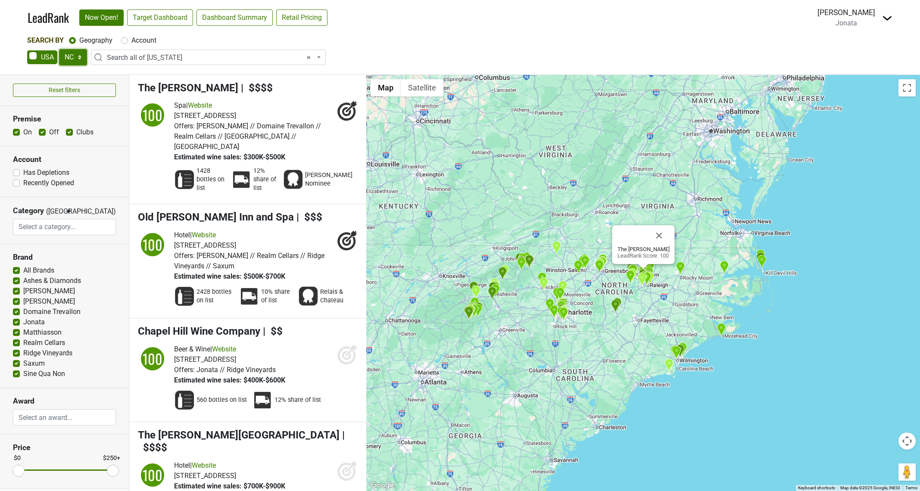
click at [76, 55] on select "AK AL AR AZ CA CO CT DC DE FL GA HI IA ID IL IN KS KY LA MA MD ME MI MN MO MS M…" at bounding box center [73, 57] width 28 height 16
select select "CO"
click at [59, 49] on select "AK AL AR AZ CA CO CT DC DE FL GA HI IA ID IL IN KS KY LA MA MD ME MI MN MO MS M…" at bounding box center [73, 57] width 28 height 16
select select
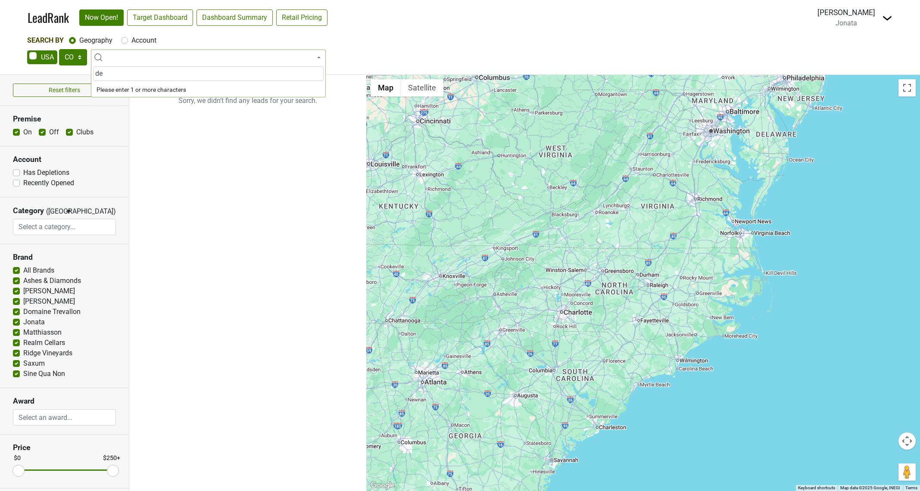
type input "den"
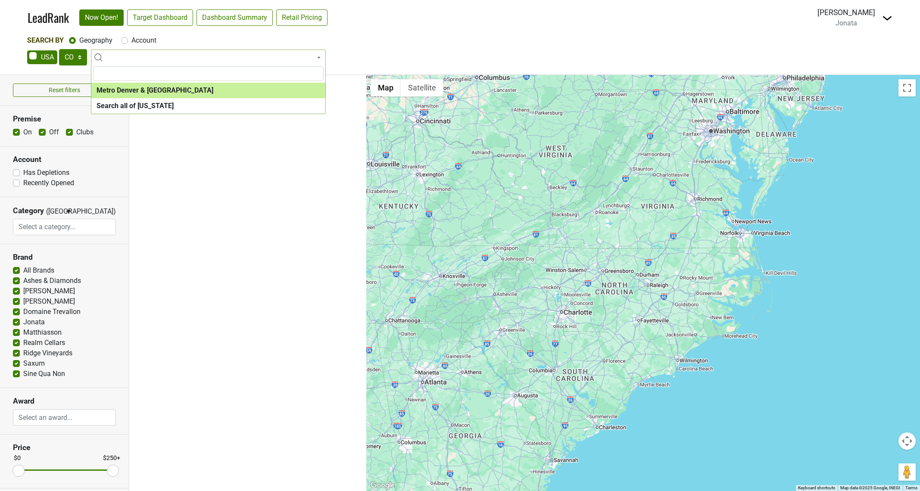
select select "1099"
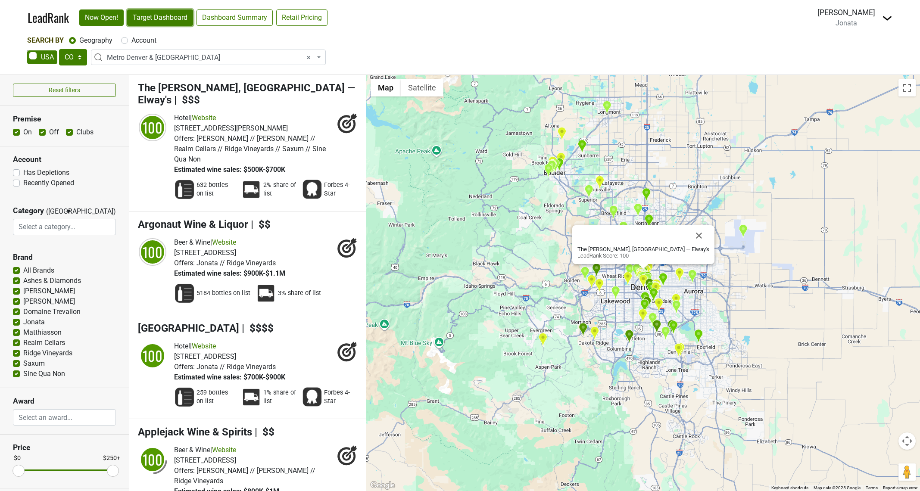
click at [163, 16] on link "Target Dashboard" at bounding box center [160, 17] width 66 height 16
drag, startPoint x: 77, startPoint y: 58, endPoint x: 85, endPoint y: 63, distance: 9.8
click at [77, 58] on select "AK AL AR AZ CA CO CT DC DE FL GA HI IA ID IL IN KS KY LA MA MD ME MI MN MO MS M…" at bounding box center [73, 57] width 28 height 16
select select "MI"
click at [59, 49] on select "AK AL AR AZ CA CO CT DC DE FL GA HI IA ID IL IN KS KY LA MA MD ME MI MN MO MS M…" at bounding box center [73, 57] width 28 height 16
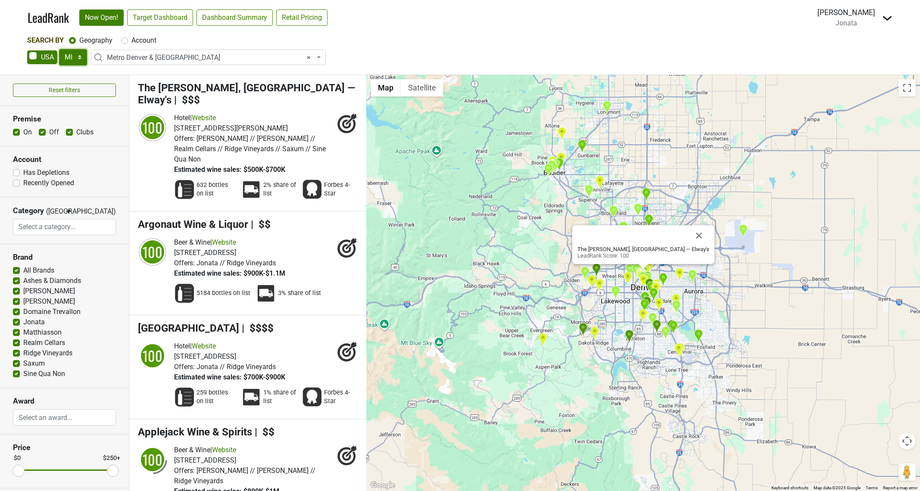
select select
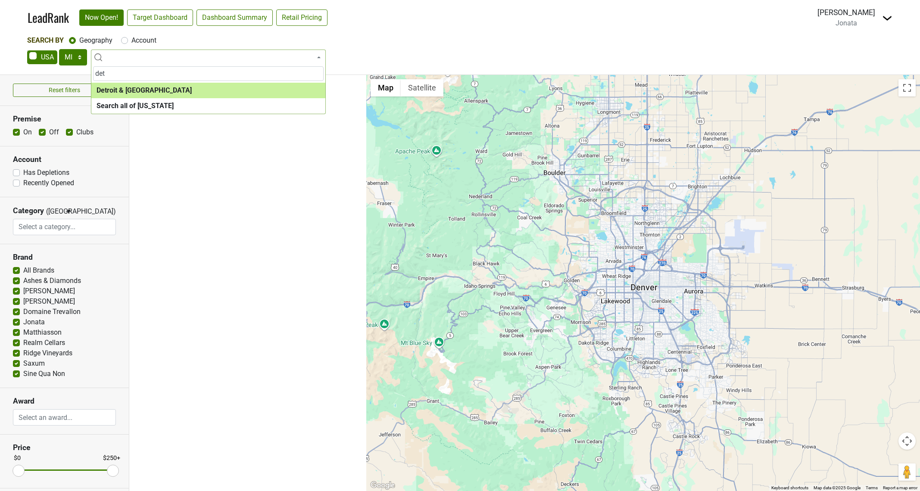
type input "det"
select select "1080"
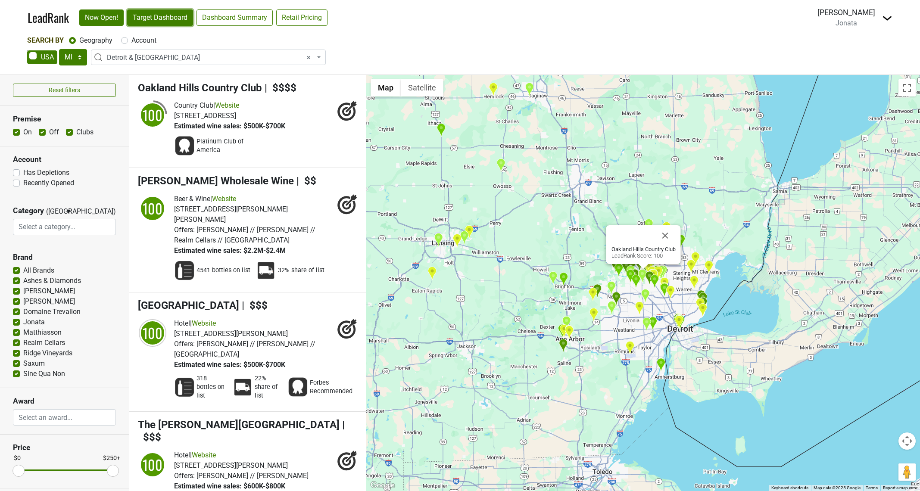
click at [156, 20] on link "Target Dashboard" at bounding box center [160, 17] width 66 height 16
click at [78, 55] on select "AK AL AR AZ CA CO CT DC DE FL GA HI IA ID IL IN KS KY LA MA MD ME MI MN MO MS M…" at bounding box center [73, 57] width 28 height 16
select select "MA"
click at [59, 49] on select "AK AL AR AZ CA CO CT DC DE FL GA HI IA ID IL IN KS KY LA MA MD ME MI MN MO MS M…" at bounding box center [73, 57] width 28 height 16
select select
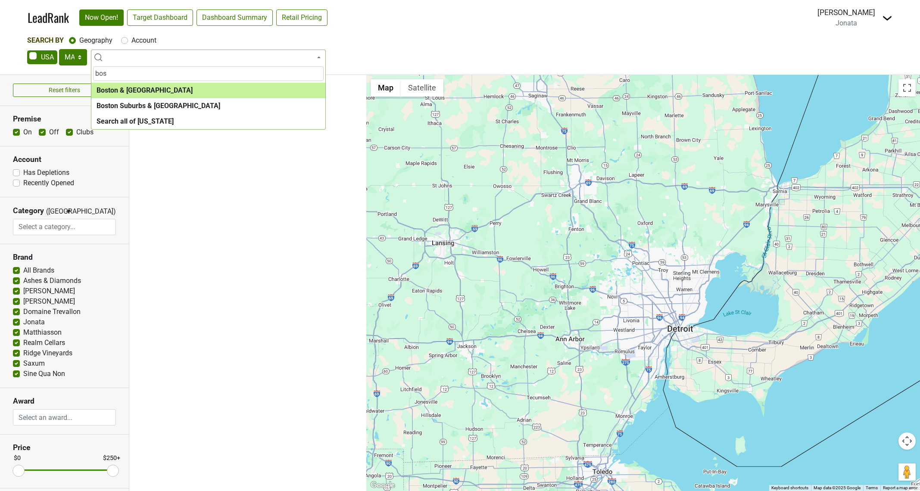
type input "bos"
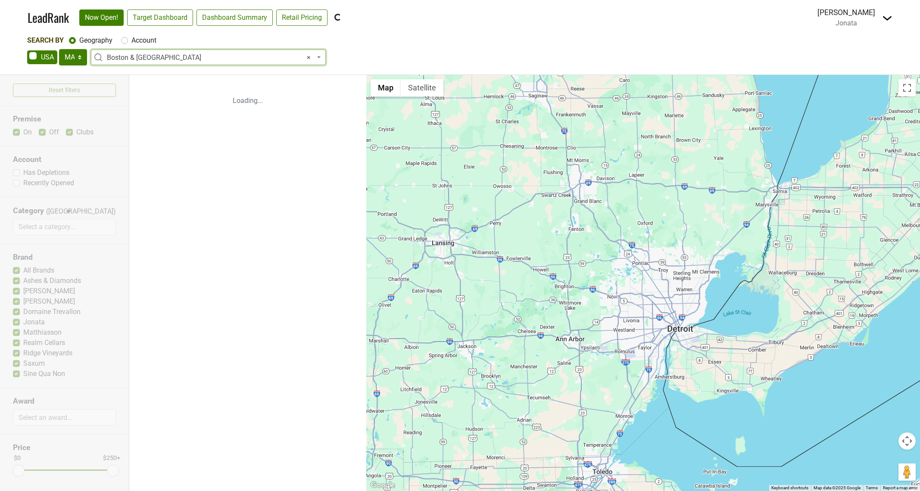
select select "1123"
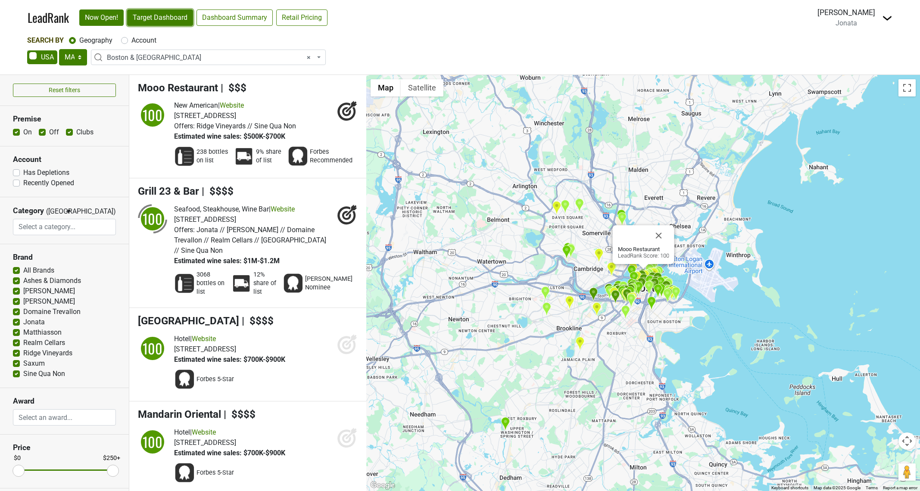
click at [165, 12] on link "Target Dashboard" at bounding box center [160, 17] width 66 height 16
drag, startPoint x: 80, startPoint y: 57, endPoint x: 90, endPoint y: 96, distance: 40.0
click at [80, 57] on select "AK AL AR AZ CA CO CT DC DE FL GA HI IA ID IL IN KS KY LA MA MD ME MI MN MO MS M…" at bounding box center [73, 57] width 28 height 16
select select "MN"
click at [59, 49] on select "AK AL AR AZ CA CO CT DC DE FL GA HI IA ID IL IN KS KY LA MA MD ME MI MN MO MS M…" at bounding box center [73, 57] width 28 height 16
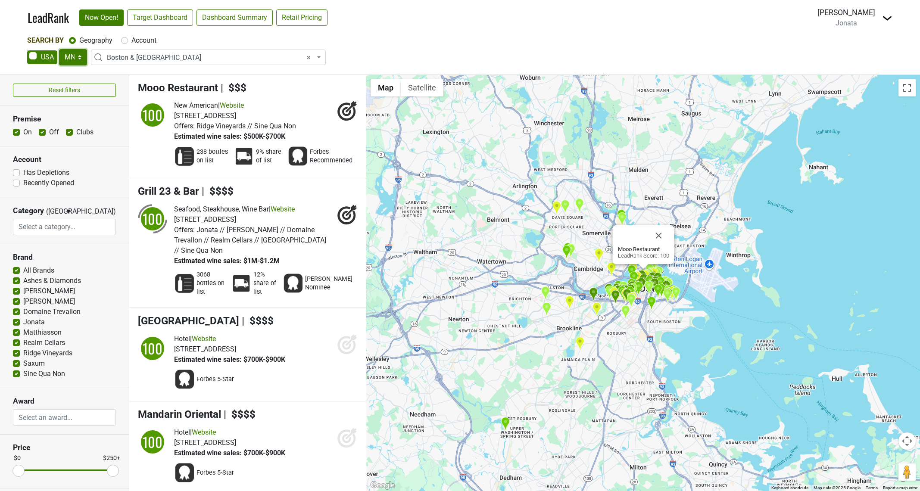
select select
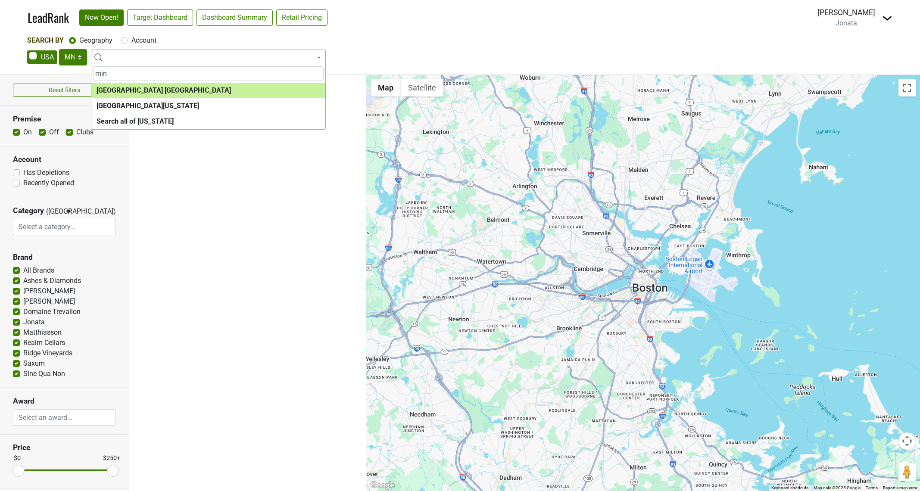
type input "min"
select select "1146"
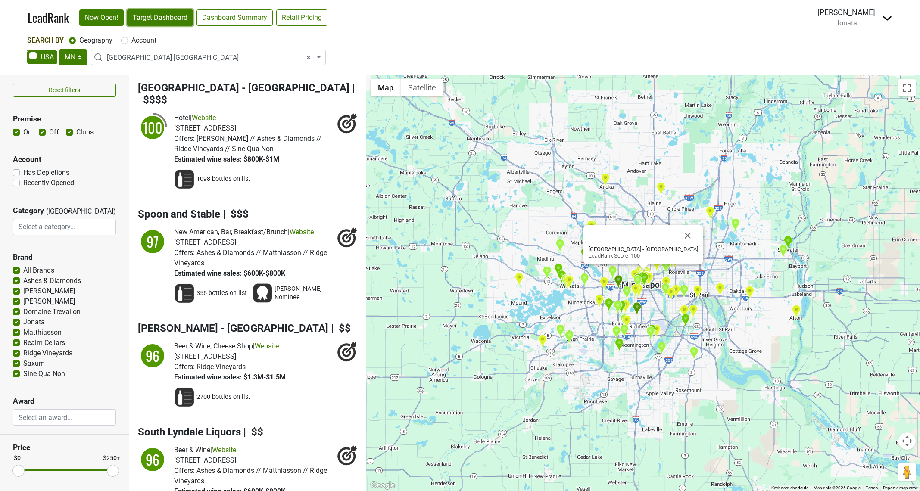
click at [164, 12] on link "Target Dashboard" at bounding box center [160, 17] width 66 height 16
click at [163, 19] on link "Target Dashboard" at bounding box center [160, 17] width 66 height 16
click at [71, 57] on select "AK AL AR AZ CA CO CT DC DE FL GA HI IA ID IL IN KS KY LA MA MD ME MI MN MO MS M…" at bounding box center [73, 57] width 28 height 16
select select "CA"
click at [59, 49] on select "AK AL AR AZ CA CO CT DC DE FL GA HI IA ID IL IN KS KY LA MA MD ME MI MN MO MS M…" at bounding box center [73, 57] width 28 height 16
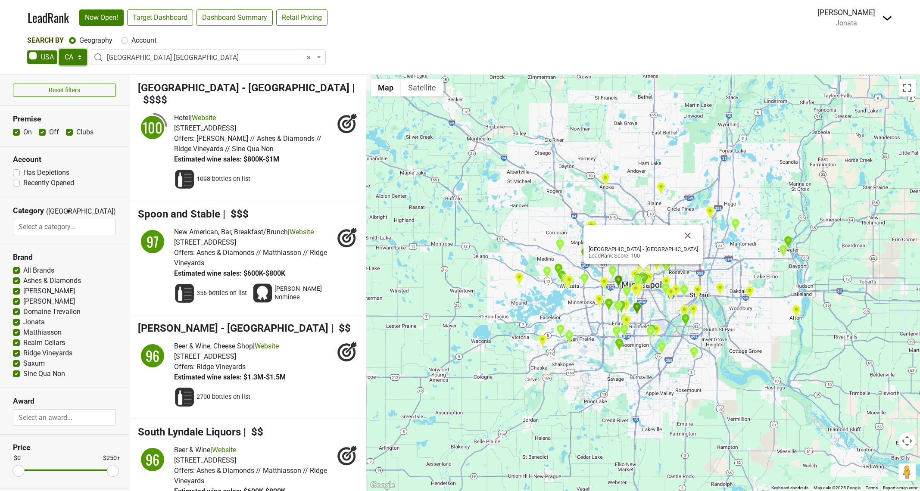
select select
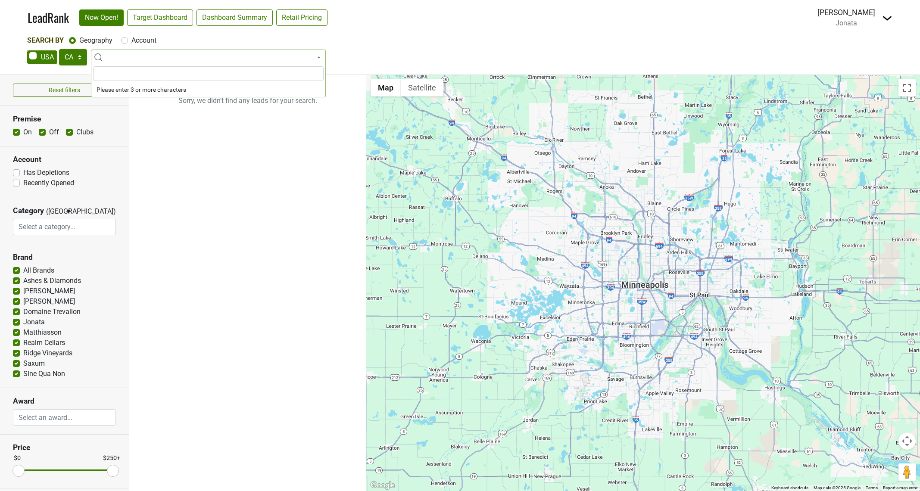
click at [135, 74] on input "search" at bounding box center [208, 73] width 231 height 15
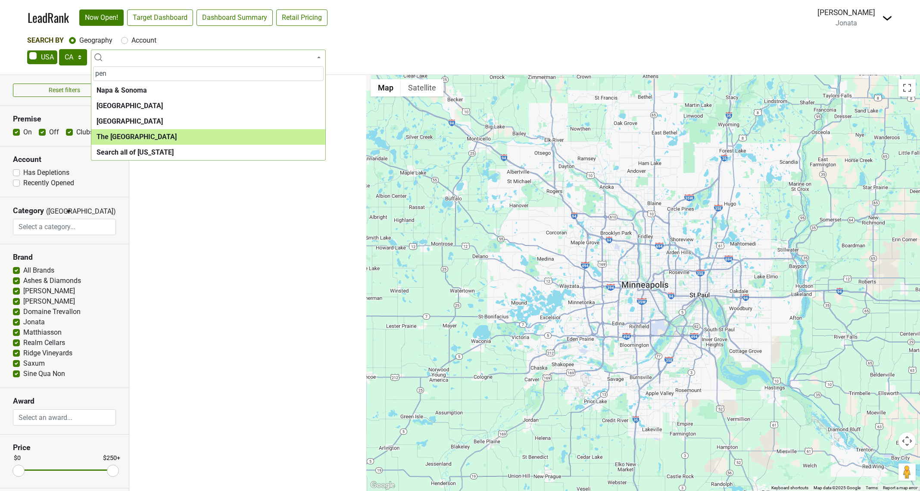
type input "pen"
select select "1181"
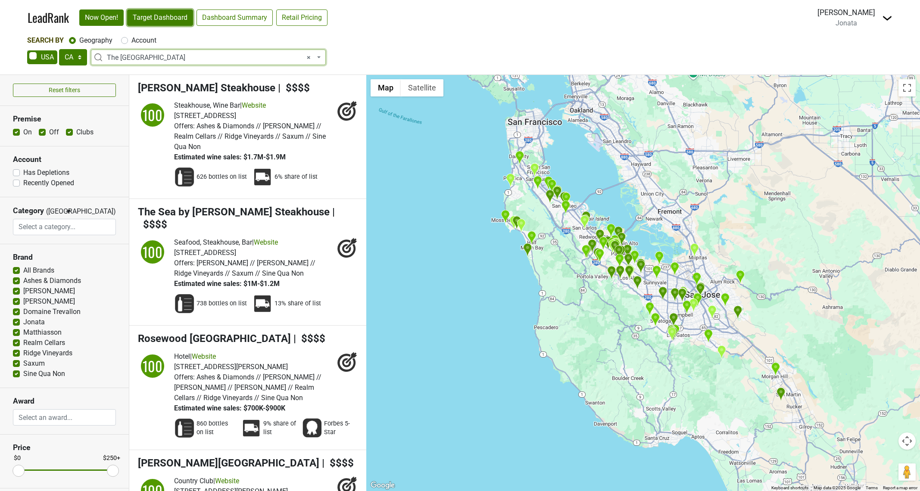
click at [165, 19] on link "Target Dashboard" at bounding box center [160, 17] width 66 height 16
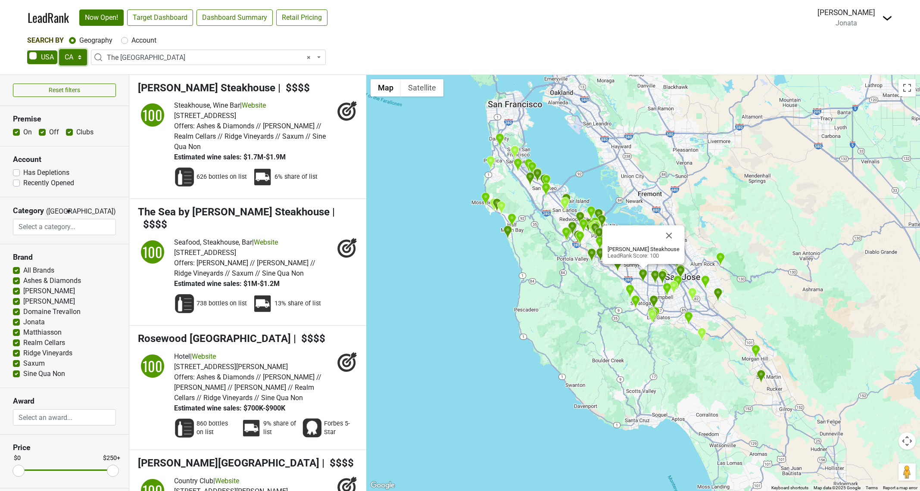
click at [79, 55] on select "AK AL AR AZ CA CO CT DC DE FL GA HI IA ID IL IN KS KY LA MA MD ME MI MN MO MS M…" at bounding box center [73, 57] width 28 height 16
select select "MO"
click at [59, 49] on select "AK AL AR AZ CA CO CT DC DE FL GA HI IA ID IL IN KS KY LA MA MD ME MI MN MO MS M…" at bounding box center [73, 57] width 28 height 16
select select
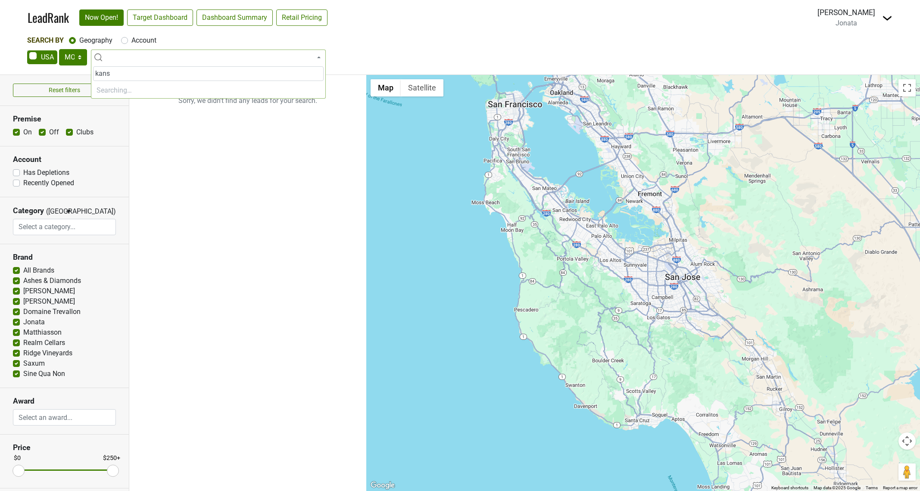
type input "kansa"
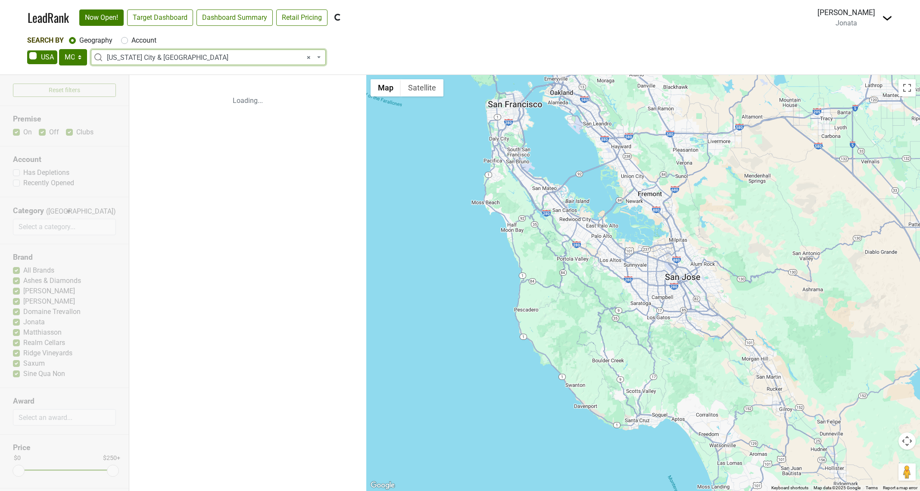
select select "1316"
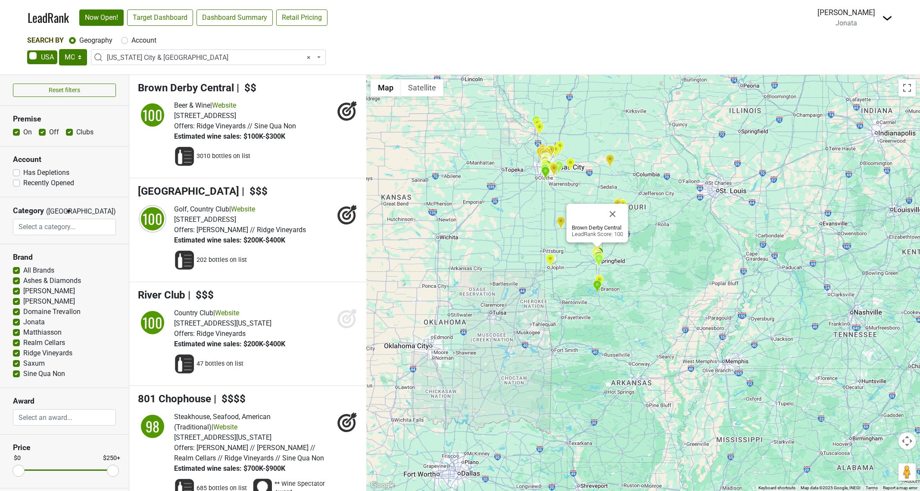
drag, startPoint x: 555, startPoint y: 198, endPoint x: 552, endPoint y: 214, distance: 16.2
click at [552, 214] on div "Brown Derby Central LeadRank Score: 100" at bounding box center [643, 283] width 554 height 416
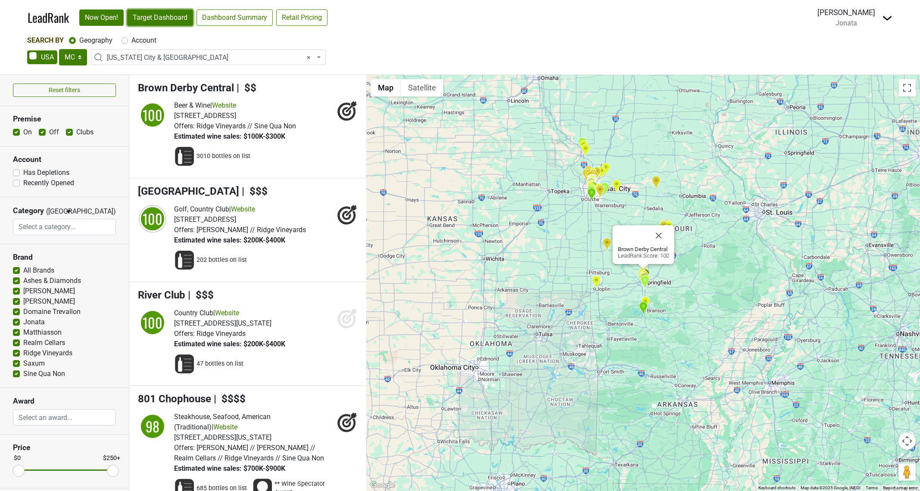
click at [176, 14] on link "Target Dashboard" at bounding box center [160, 17] width 66 height 16
drag, startPoint x: 81, startPoint y: 58, endPoint x: 80, endPoint y: 66, distance: 7.4
click at [81, 58] on select "AK AL AR AZ CA CO CT DC DE FL GA HI IA ID IL IN KS KY LA MA MD ME MI MN MO MS M…" at bounding box center [73, 57] width 28 height 16
select select "[GEOGRAPHIC_DATA]"
click at [59, 49] on select "AK AL AR AZ CA CO CT DC DE FL GA HI IA ID IL IN KS KY LA MA MD ME MI MN MO MS M…" at bounding box center [73, 57] width 28 height 16
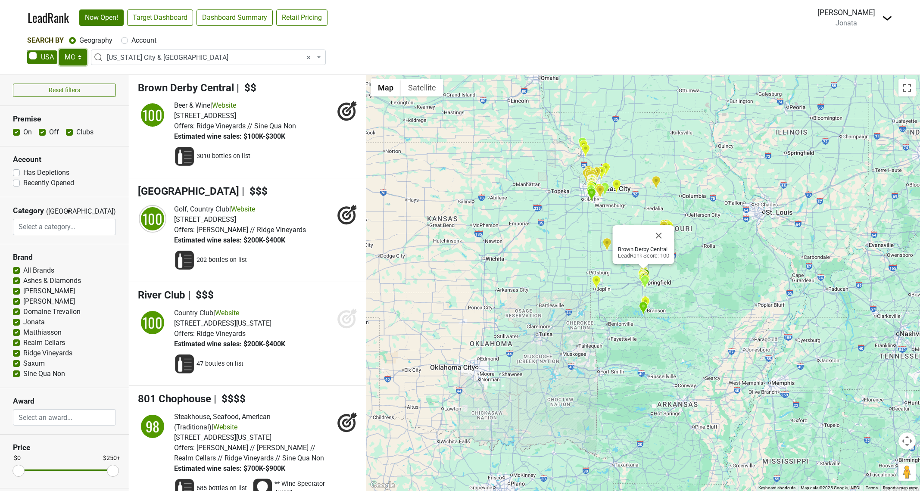
select select
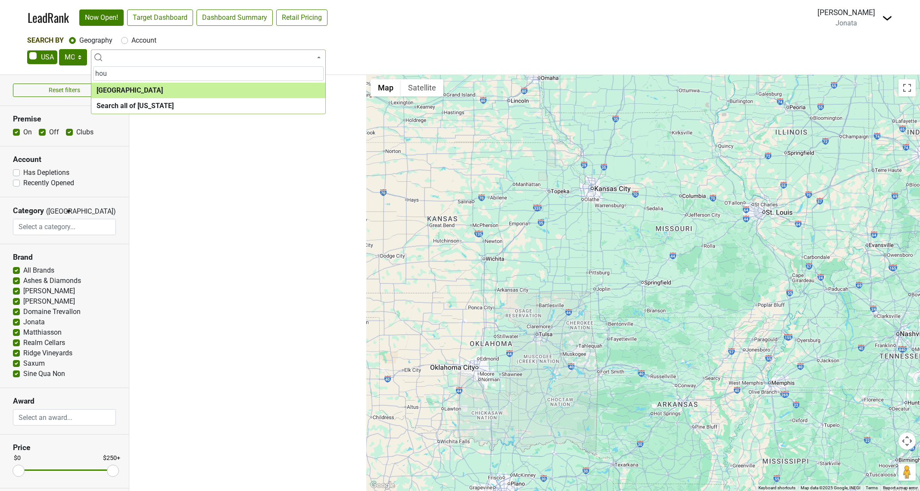
type input "hou"
select select "1108"
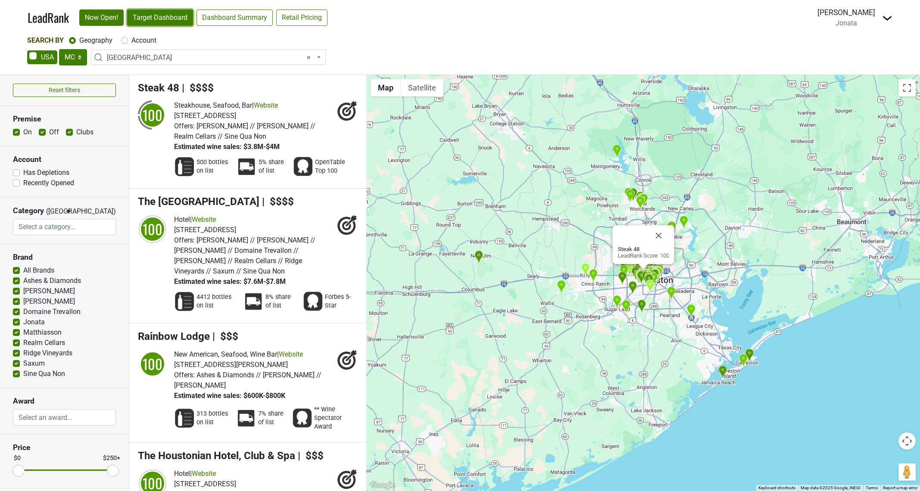
click at [164, 17] on link "Target Dashboard" at bounding box center [160, 17] width 66 height 16
click at [44, 18] on link "LeadRank" at bounding box center [48, 18] width 41 height 18
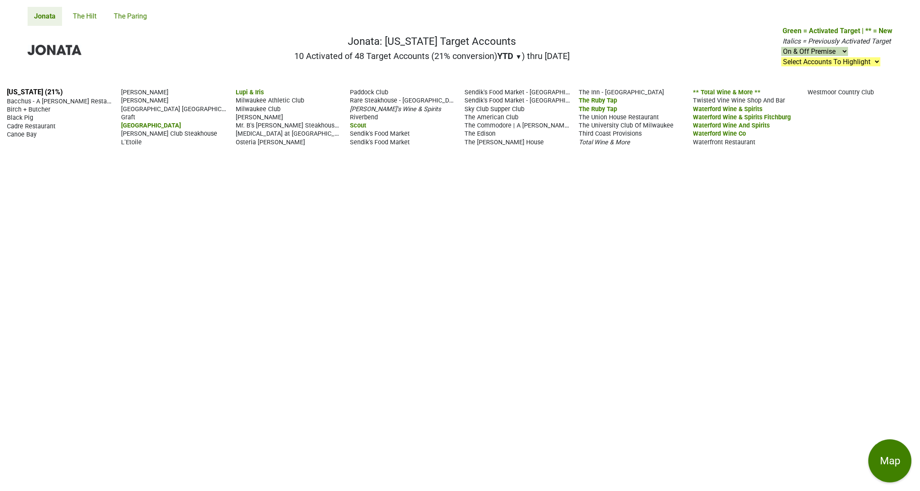
click at [762, 145] on div "Waterfront Restaurant" at bounding box center [746, 142] width 106 height 8
drag, startPoint x: 3, startPoint y: 91, endPoint x: 881, endPoint y: 135, distance: 879.3
click at [881, 135] on div "Wisconsin (21%) Bacchus - A Bartolotta Restaurant Birch + Butcher Black Pig Cad…" at bounding box center [460, 286] width 920 height 410
copy section "Wisconsin (21%) Bacchus - A Bartolotta Restaurant Birch + Butcher Black Pig Cad…"
drag, startPoint x: 652, startPoint y: 46, endPoint x: 610, endPoint y: 46, distance: 41.8
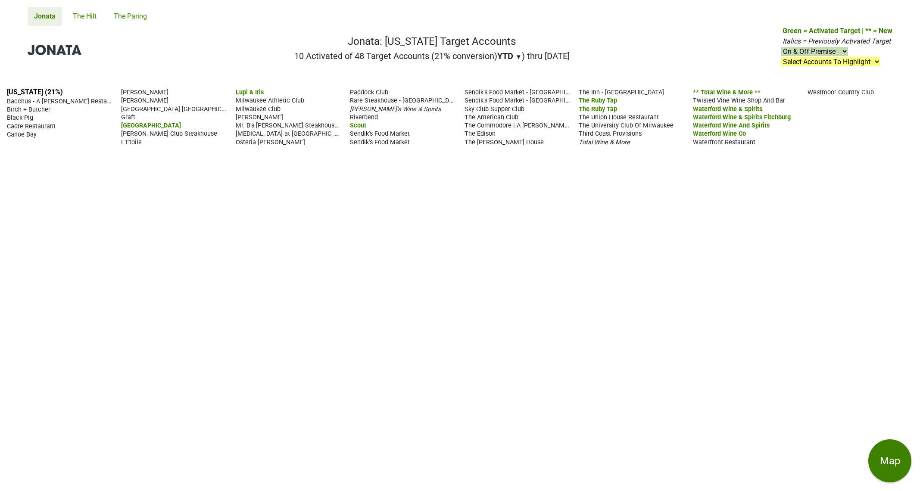
click at [652, 46] on nav "Jonata: Wisconsin Target Accounts 10 Activated of 48 Target Accounts (21% conve…" at bounding box center [460, 53] width 879 height 55
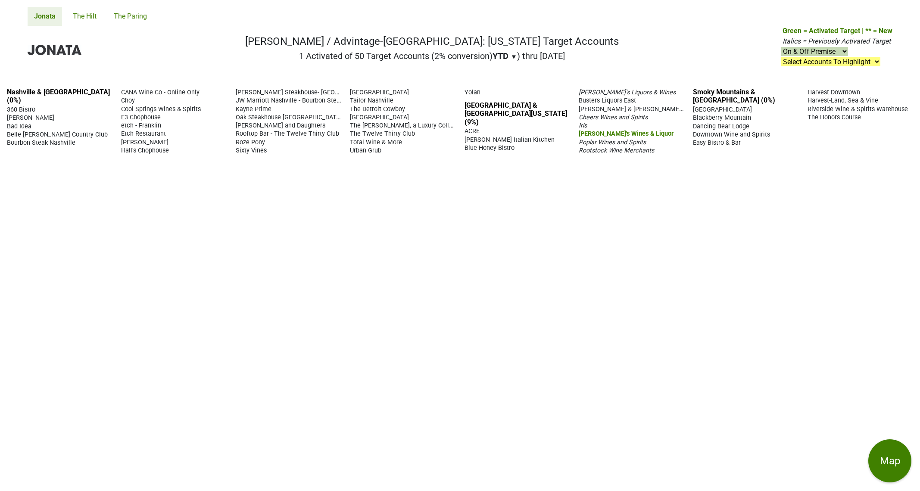
drag, startPoint x: 460, startPoint y: 131, endPoint x: 870, endPoint y: 143, distance: 409.7
click at [870, 143] on div "Nashville & Central TN (0%) 360 Bistro Audrey Bad Idea Belle Meade Country Club…" at bounding box center [460, 286] width 920 height 410
copy div "Memphis & West Tennessee (9%) ACRE Andrew Michael Italian Kitchen Blue Honey Bi…"
click at [721, 70] on nav "Jonata / Advintage-TN: Tennessee Target Accounts 1 Activated of 50 Target Accou…" at bounding box center [460, 53] width 879 height 55
click at [199, 54] on nav "Jonata / Advintage-TN: Tennessee Target Accounts 1 Activated of 50 Target Accou…" at bounding box center [460, 53] width 879 height 55
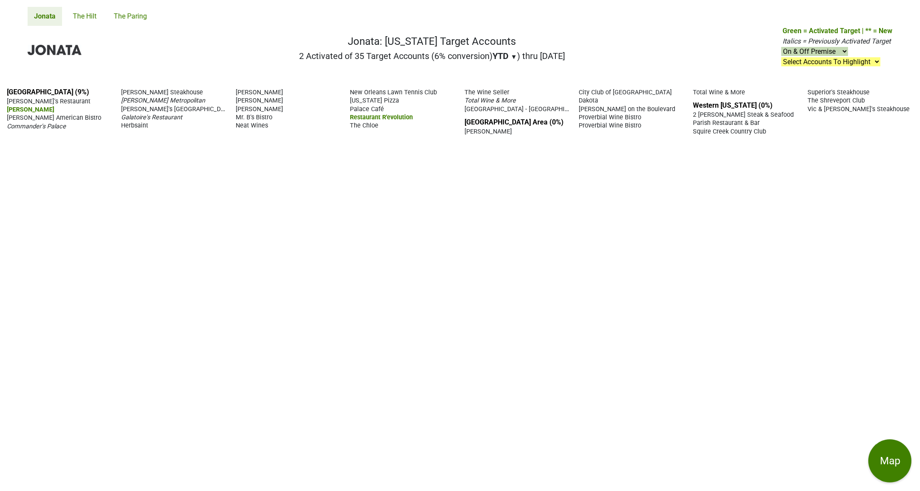
drag, startPoint x: 5, startPoint y: 89, endPoint x: 551, endPoint y: 109, distance: 546.1
click at [551, 109] on div "[GEOGRAPHIC_DATA] (9%) [PERSON_NAME]'s Restaurant [PERSON_NAME] [PERSON_NAME] A…" at bounding box center [460, 286] width 920 height 410
copy section "Lor Ipsumdo Sita (3%) Consect'a Elitseddoe Tempori'u Laboree Dolorema Aliqua En…"
click at [652, 49] on nav "Jonata: [US_STATE] Target Accounts 2 Activated of 35 Target Accounts (6% conver…" at bounding box center [460, 53] width 879 height 55
click at [632, 40] on nav "Jonata: [US_STATE] Target Accounts 2 Activated of 35 Target Accounts (6% conver…" at bounding box center [460, 53] width 879 height 55
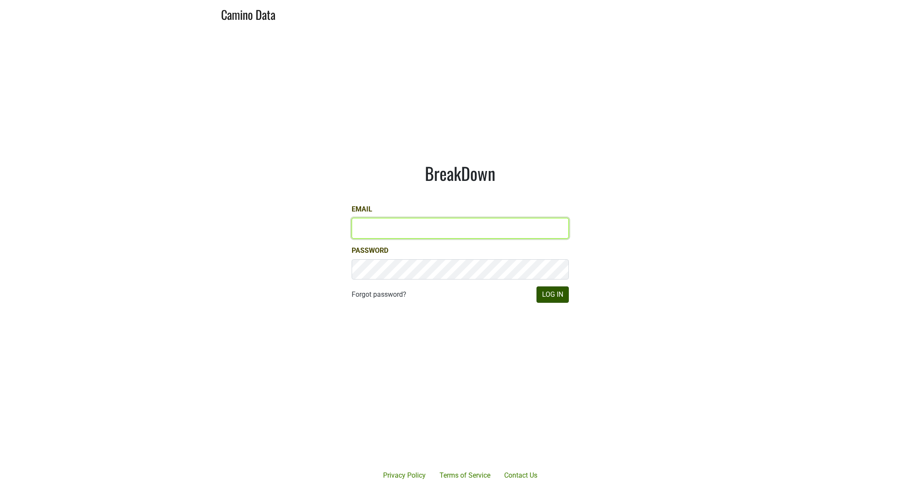
type input "drewstapp@jonata.com"
click at [557, 298] on button "Log In" at bounding box center [553, 295] width 32 height 16
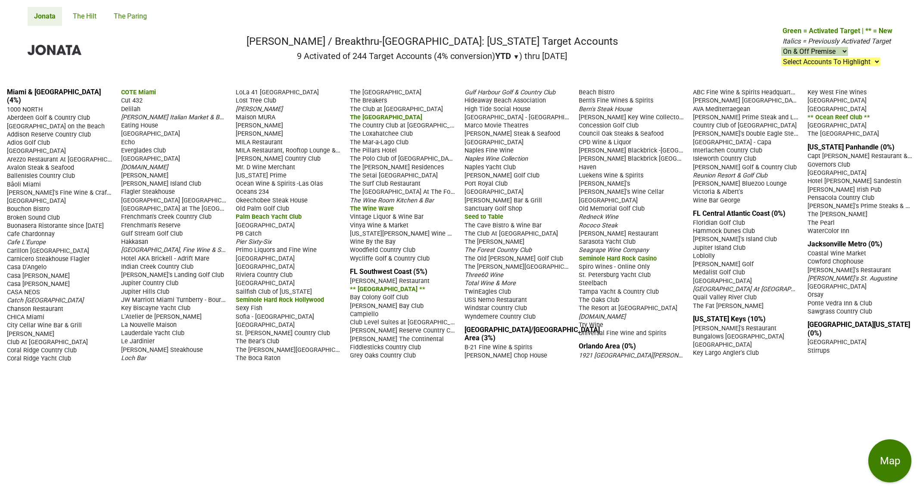
click at [4, 92] on div "Miami & Southeast FL (4%) 1000 NORTH Aberdeen Golf & Country Club Acqualina Res…" at bounding box center [460, 286] width 920 height 410
drag, startPoint x: 6, startPoint y: 91, endPoint x: 431, endPoint y: 277, distance: 464.5
click at [431, 277] on div "Miami & Southeast FL (4%) 1000 NORTH Aberdeen Golf & Country Club Acqualina Res…" at bounding box center [460, 286] width 920 height 410
copy section "Miami & Southeast FL (4%) 1000 NORTH Aberdeen Golf & Country Club Acqualina Res…"
click at [323, 70] on nav "Jonata / Breakthru-FL: Florida Target Accounts 9 Activated of 244 Target Accoun…" at bounding box center [460, 53] width 879 height 55
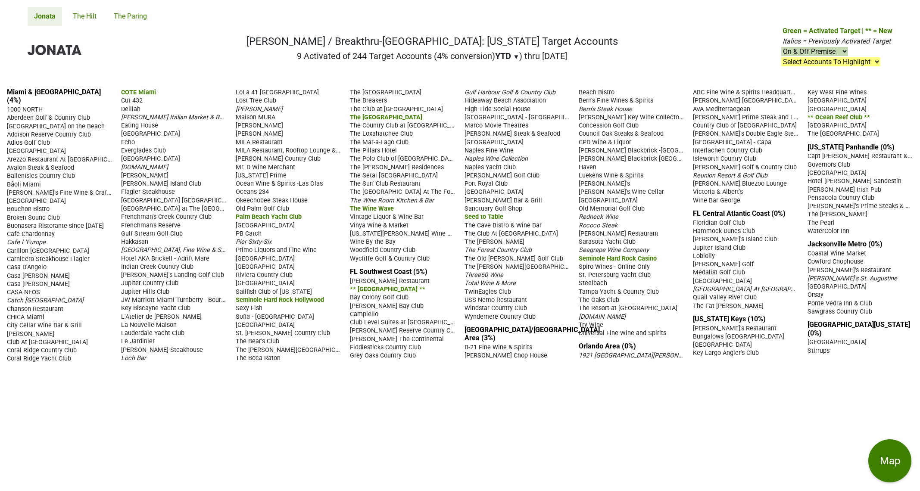
drag, startPoint x: 343, startPoint y: 294, endPoint x: 538, endPoint y: 341, distance: 200.5
click at [538, 341] on div "Miami & Southeast FL (4%) 1000 NORTH Aberdeen Golf & Country Club Acqualina Res…" at bounding box center [460, 286] width 920 height 410
drag, startPoint x: 538, startPoint y: 341, endPoint x: 552, endPoint y: 386, distance: 47.0
click at [550, 387] on div "Miami & Southeast FL (4%) 1000 NORTH Aberdeen Golf & Country Club Acqualina Res…" at bounding box center [460, 286] width 920 height 410
drag, startPoint x: 669, startPoint y: 350, endPoint x: 350, endPoint y: 293, distance: 323.6
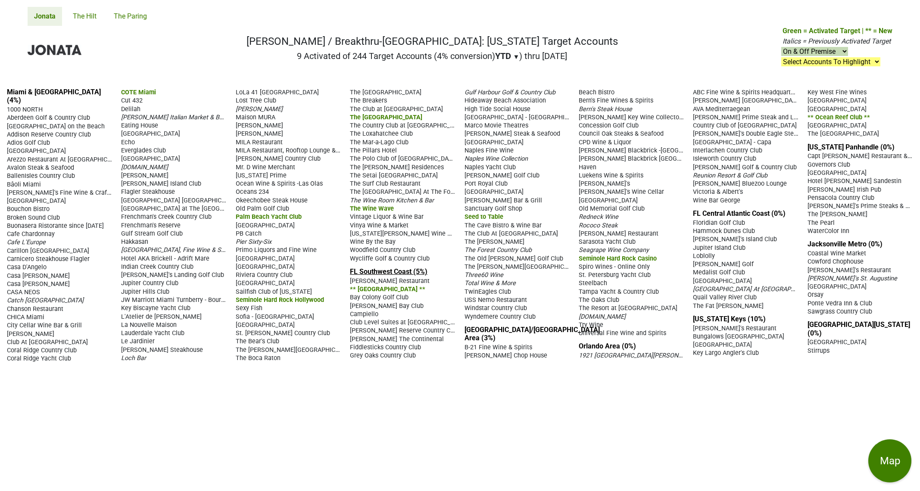
click at [350, 293] on div "Miami & Southeast FL (4%) 1000 NORTH Aberdeen Golf & Country Club Acqualina Res…" at bounding box center [460, 286] width 920 height 410
copy div "FL Southwest Coast (5%) Alexander's Restaurant ** Bay Colony Beach Club ** Bay …"
click at [625, 41] on nav "Jonata / Breakthru-FL: Florida Target Accounts 9 Activated of 244 Target Accoun…" at bounding box center [460, 53] width 879 height 55
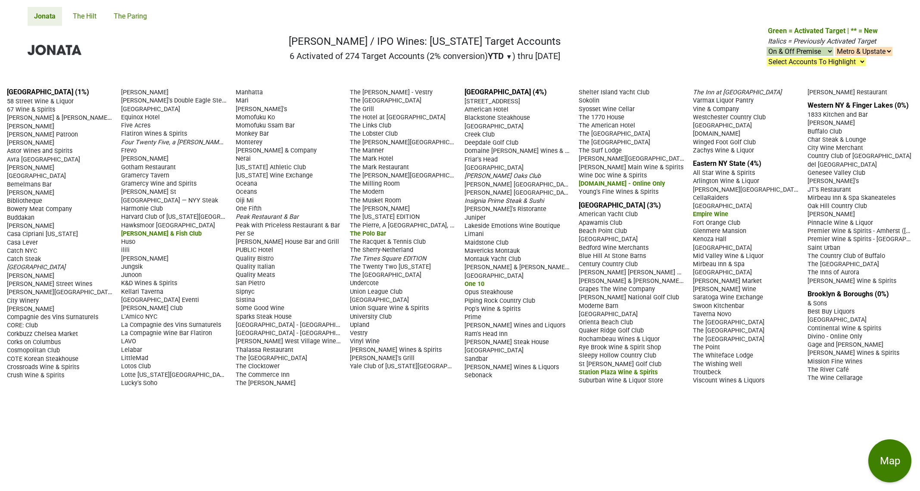
drag, startPoint x: 4, startPoint y: 89, endPoint x: 442, endPoint y: 374, distance: 522.2
click at [442, 374] on div "[GEOGRAPHIC_DATA] (1%) 58 Street Wine & Liquor 67 Wine & Spirits [PERSON_NAME] …" at bounding box center [460, 286] width 920 height 410
copy section "Manhattan (1%) 58 Street Wine & Liquor 67 Wine & Spirits [PERSON_NAME] & [PERSO…"
click at [361, 411] on div "Manhattan (1%) 58 Street Wine & Liquor 67 Wine & Spirits Acker Merrall & Condit…" at bounding box center [460, 286] width 920 height 410
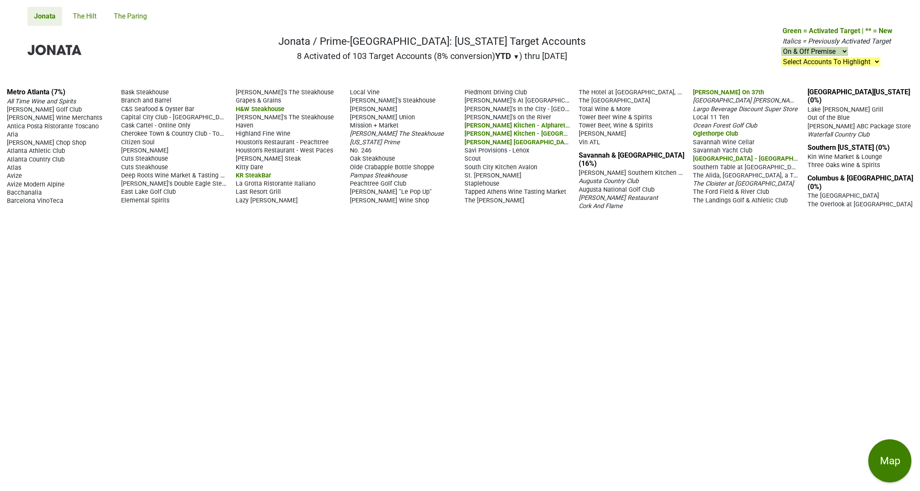
drag, startPoint x: 4, startPoint y: 91, endPoint x: 615, endPoint y: 152, distance: 613.9
click at [615, 152] on div "Metro Atlanta (7%) All Time Wine and Spirits [PERSON_NAME] Golf Club [PERSON_NA…" at bounding box center [460, 286] width 920 height 410
copy section "Metro Atlanta (7%) All Time Wine and Spirits [PERSON_NAME] Golf Club [PERSON_NA…"
drag, startPoint x: 341, startPoint y: 253, endPoint x: 171, endPoint y: 156, distance: 195.6
click at [341, 253] on div "Metro Atlanta (7%) All Time Wine and Spirits [PERSON_NAME] Golf Club [PERSON_NA…" at bounding box center [460, 286] width 920 height 410
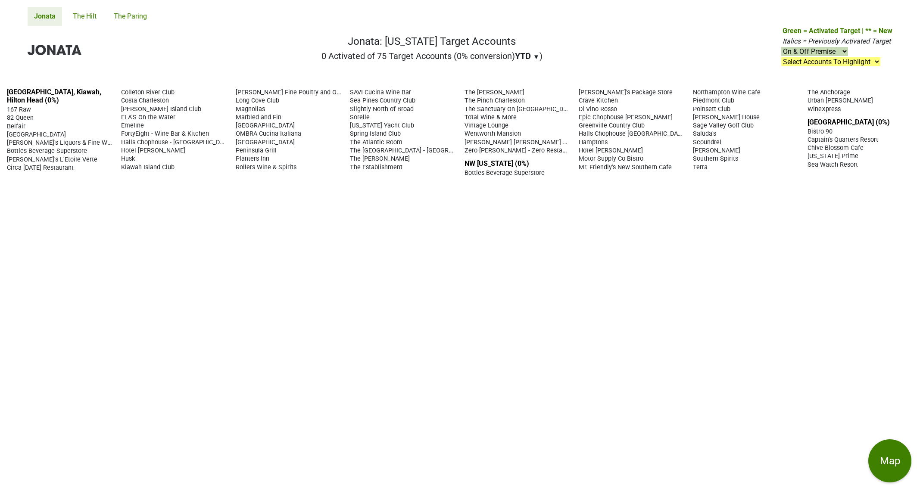
drag, startPoint x: 250, startPoint y: 267, endPoint x: 254, endPoint y: 259, distance: 9.1
click at [251, 266] on div "[GEOGRAPHIC_DATA], Kiawah, Hilton Head (0%) 167 Raw 82 Queen [GEOGRAPHIC_DATA] …" at bounding box center [460, 286] width 920 height 410
click at [39, 14] on link "Jonata" at bounding box center [45, 16] width 34 height 19
drag, startPoint x: 877, startPoint y: 167, endPoint x: 0, endPoint y: 93, distance: 880.4
click at [0, 93] on div "Charleston, Kiawah, Hilton Head (0%) 167 Raw 82 Queen Belfair Berkeley Hall Bil…" at bounding box center [460, 286] width 920 height 410
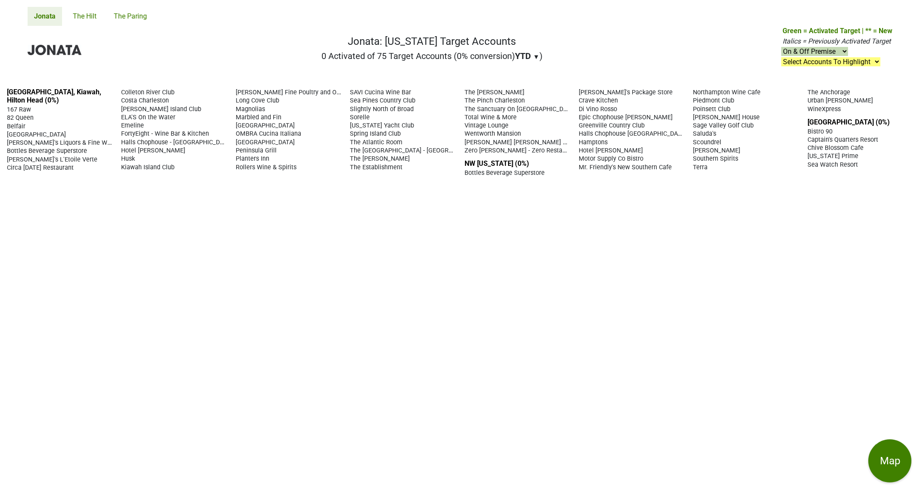
copy div "Charleston, Kiawah, Hilton Head (0%) 167 Raw 82 Queen Belfair Berkeley Hall Bil…"
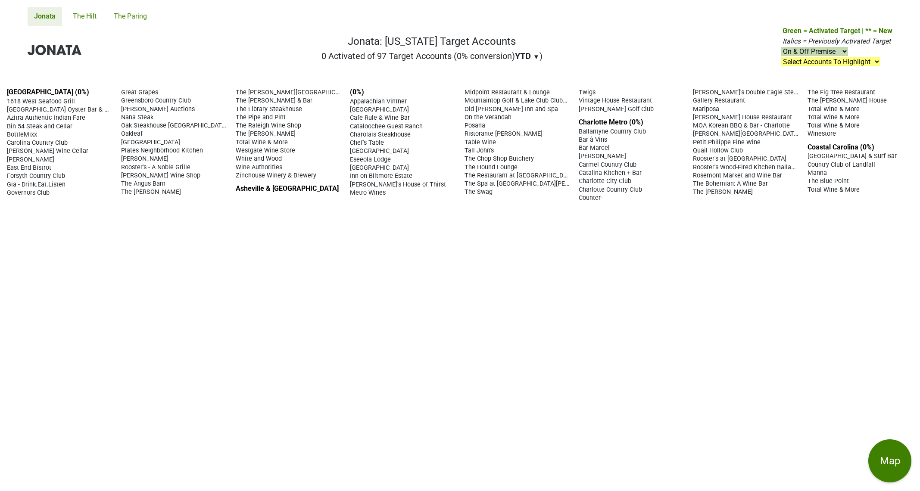
drag, startPoint x: 877, startPoint y: 195, endPoint x: 3, endPoint y: 89, distance: 880.3
click at [3, 89] on div "[GEOGRAPHIC_DATA] (0%) 1618 West Seafood Grill [GEOGRAPHIC_DATA] Oyster Bar & S…" at bounding box center [460, 286] width 920 height 410
copy div "[GEOGRAPHIC_DATA] (0%) 1618 West Seafood Grill [GEOGRAPHIC_DATA] Oyster Bar & S…"
click at [309, 235] on div "[GEOGRAPHIC_DATA] (0%) 1618 West Seafood Grill [GEOGRAPHIC_DATA] Oyster Bar & S…" at bounding box center [460, 286] width 920 height 410
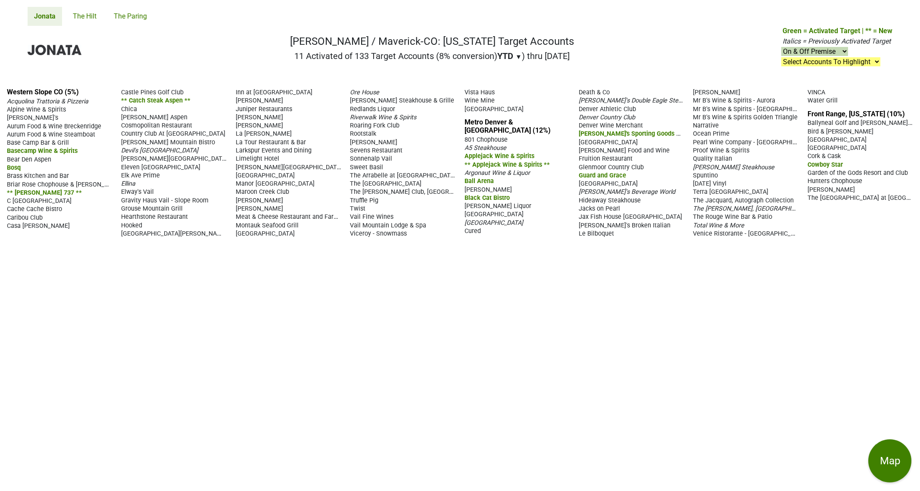
drag, startPoint x: 462, startPoint y: 149, endPoint x: 856, endPoint y: 135, distance: 394.3
click at [856, 135] on div "Western Slope CO (5%) Acquolina Trattoria & Pizzeria Alpine Wine & Spirits [PER…" at bounding box center [460, 286] width 920 height 410
copy section "Metro Denver & Boulder (12%) 801 Chophouse A5 Steakhouse Applejack Wine & Spiri…"
click at [226, 299] on div "Western Slope CO (5%) Acquolina Trattoria & Pizzeria Alpine Wine & Spirits [PER…" at bounding box center [460, 286] width 920 height 410
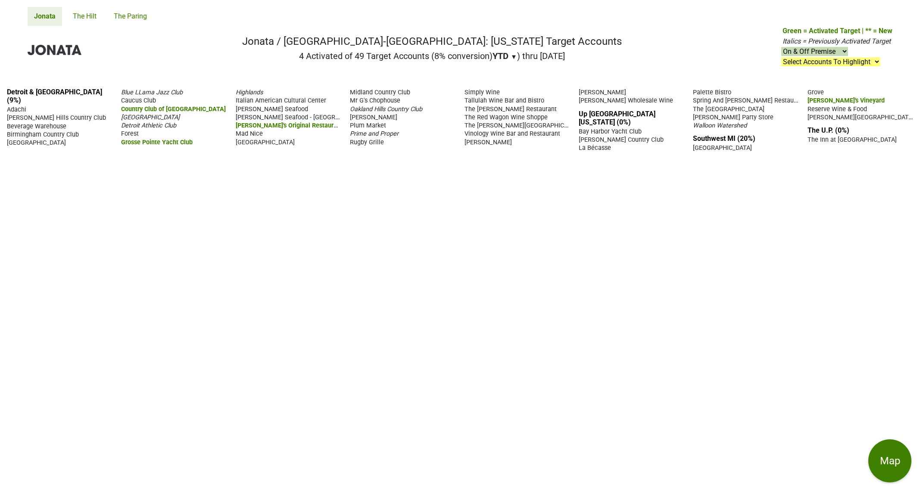
drag, startPoint x: 3, startPoint y: 91, endPoint x: 648, endPoint y: 94, distance: 644.1
click at [648, 94] on div "Detroit & [GEOGRAPHIC_DATA] (9%) [GEOGRAPHIC_DATA] [GEOGRAPHIC_DATA] [GEOGRAPHI…" at bounding box center [460, 286] width 920 height 410
copy section "Detroit & [GEOGRAPHIC_DATA] (9%) Adachi [GEOGRAPHIC_DATA] [GEOGRAPHIC_DATA] [GE…"
drag, startPoint x: 326, startPoint y: 266, endPoint x: 327, endPoint y: 275, distance: 8.2
click at [326, 267] on div "Detroit & [GEOGRAPHIC_DATA] (9%) [GEOGRAPHIC_DATA] [GEOGRAPHIC_DATA] [GEOGRAPHI…" at bounding box center [460, 286] width 920 height 410
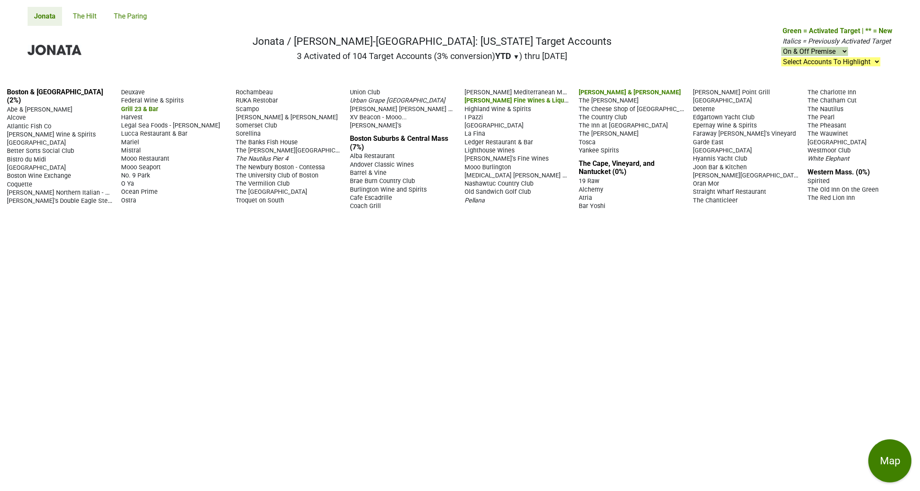
drag, startPoint x: 4, startPoint y: 91, endPoint x: 635, endPoint y: 141, distance: 632.7
click at [635, 141] on div "Boston & Cambridge (2%) Abe & Louie's Alcove Atlantic Fish Co Bauer Wine & Spir…" at bounding box center [460, 286] width 920 height 410
copy div "Boston & Cambridge (2%) Abe & Louie's Alcove Atlantic Fish Co Bauer Wine & Spir…"
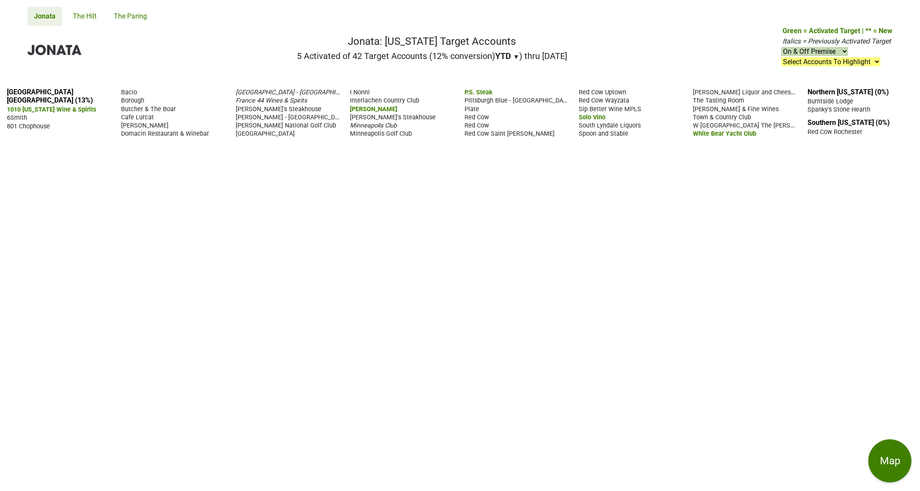
drag, startPoint x: 1, startPoint y: 90, endPoint x: 781, endPoint y: 128, distance: 780.8
click at [781, 128] on div "Twin Cities MN (13%) 1010 Washington Wine & Spirits 6Smith 801 Chophouse Bacio …" at bounding box center [460, 286] width 920 height 410
copy section "Twin Cities MN (13%) 1010 Washington Wine & Spirits 6Smith 801 Chophouse Bacio …"
drag, startPoint x: 158, startPoint y: 245, endPoint x: 147, endPoint y: 123, distance: 122.5
click at [158, 245] on div "Twin Cities MN (13%) 1010 Washington Wine & Spirits 6Smith 801 Chophouse Bacio …" at bounding box center [460, 286] width 920 height 410
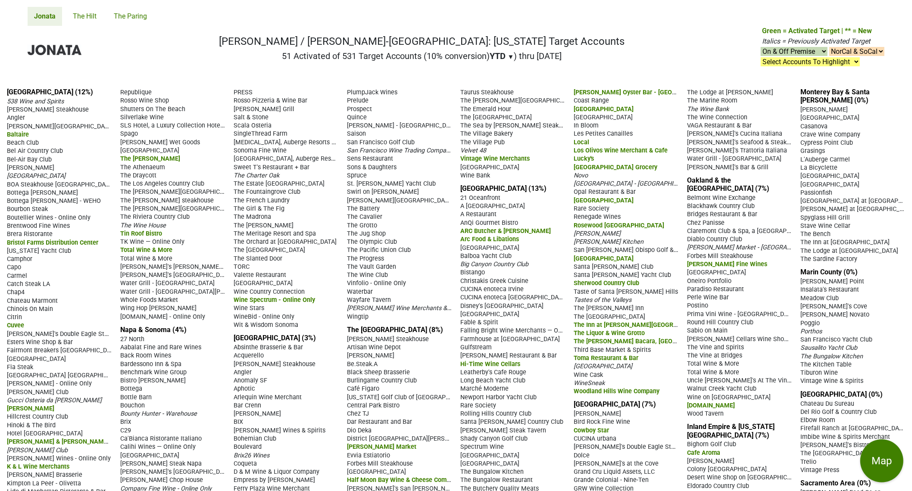
drag, startPoint x: 343, startPoint y: 350, endPoint x: 510, endPoint y: 208, distance: 219.3
click at [510, 208] on div "[GEOGRAPHIC_DATA] (12%) 538 Wine and Spirits [PERSON_NAME] Steakhouse Angler [P…" at bounding box center [456, 381] width 912 height 601
copy section "Lor Ipsumdolo & Sitam Con (3%) Adipiscin'e Seddoeiusm Tempori Utla Etdol Magnaa…"
click at [324, 221] on div "The Madrona" at bounding box center [286, 217] width 105 height 8
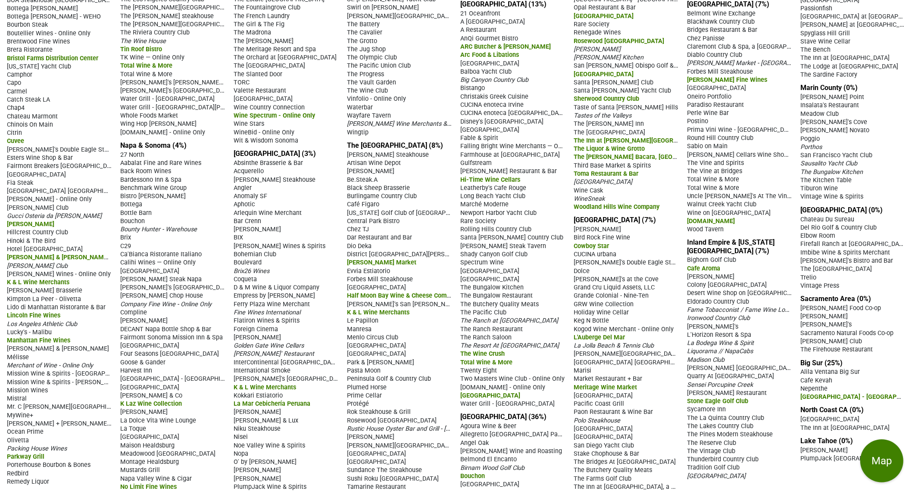
scroll to position [202, 0]
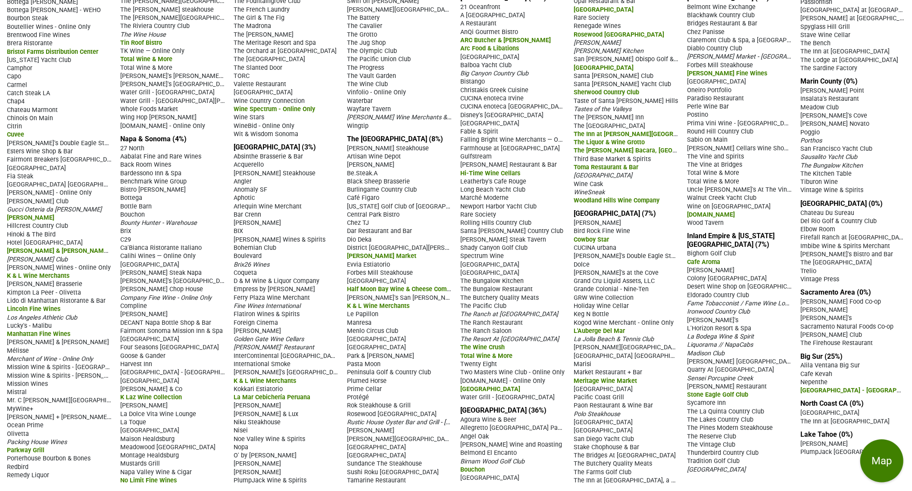
drag, startPoint x: 457, startPoint y: 438, endPoint x: 662, endPoint y: 232, distance: 290.5
click at [662, 232] on div "[GEOGRAPHIC_DATA] (12%) 538 Wine and Spirits [PERSON_NAME] Steakhouse Angler [P…" at bounding box center [456, 190] width 912 height 601
copy section "[GEOGRAPHIC_DATA] (36%) Agoura Wine & Beer Allegretto [GEOGRAPHIC_DATA] Paso [P…"
click at [428, 88] on div "The Wine Club" at bounding box center [399, 84] width 105 height 8
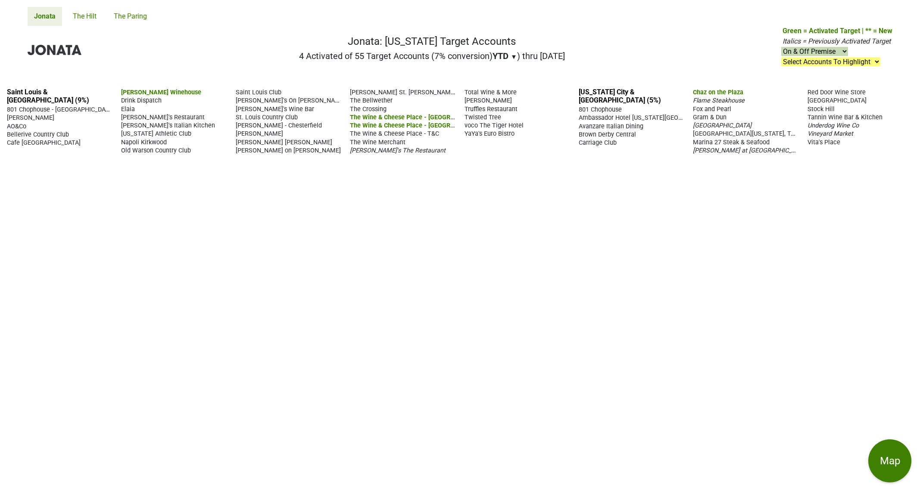
drag, startPoint x: 460, startPoint y: 139, endPoint x: 873, endPoint y: 152, distance: 413.6
click at [873, 152] on div "Saint Louis & [GEOGRAPHIC_DATA] (9%) 801 Chophouse - [GEOGRAPHIC_DATA] [PERSON_…" at bounding box center [460, 286] width 920 height 410
copy section "[US_STATE][GEOGRAPHIC_DATA] & [GEOGRAPHIC_DATA] (5%) [GEOGRAPHIC_DATA] [US_STAT…"
drag, startPoint x: 170, startPoint y: 227, endPoint x: 141, endPoint y: 98, distance: 132.2
click at [171, 225] on div "Saint Louis & [GEOGRAPHIC_DATA] (9%) 801 Chophouse - [GEOGRAPHIC_DATA] [PERSON_…" at bounding box center [460, 286] width 920 height 410
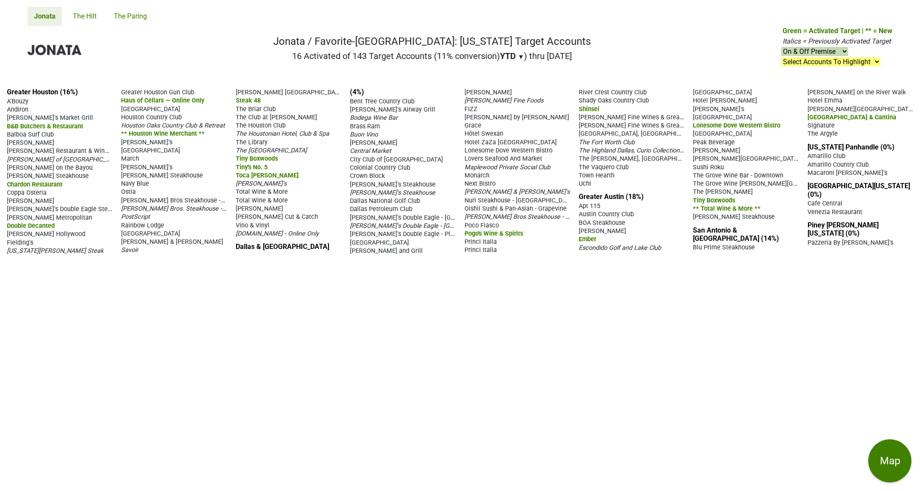
drag, startPoint x: 3, startPoint y: 93, endPoint x: 304, endPoint y: 246, distance: 337.8
click at [304, 246] on div "Greater Houston (16%) A'Bouzy [GEOGRAPHIC_DATA] [PERSON_NAME]'s Market Grill B&…" at bounding box center [460, 286] width 920 height 410
copy section "Greater Houston (16%) A'Bouzy Andiron Anthonie's Market Grill B&B Butchers & Re…"
drag, startPoint x: 317, startPoint y: 266, endPoint x: 325, endPoint y: 226, distance: 40.6
click at [317, 266] on div "Greater Houston (16%) A'Bouzy [GEOGRAPHIC_DATA] [PERSON_NAME]'s Market Grill B&…" at bounding box center [460, 286] width 920 height 410
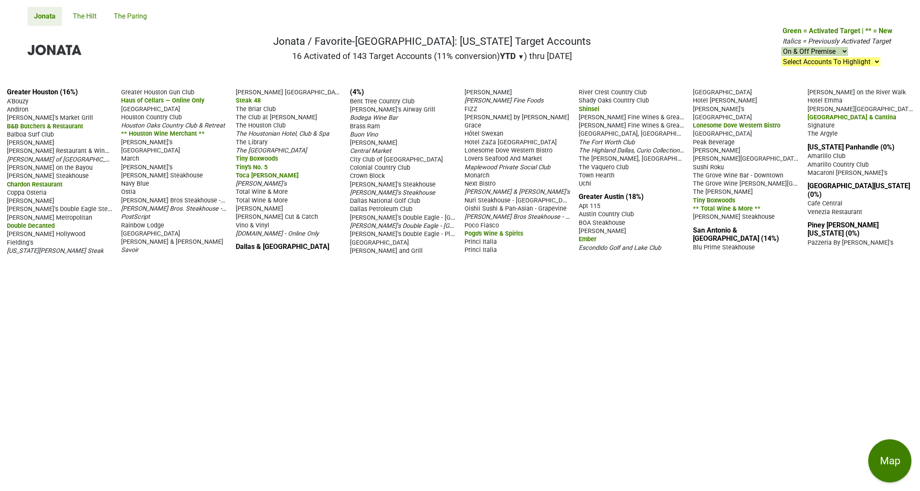
drag, startPoint x: 346, startPoint y: 106, endPoint x: 609, endPoint y: 214, distance: 284.6
click at [609, 214] on div "Greater Houston (16%) A'Bouzy [GEOGRAPHIC_DATA] [PERSON_NAME]'s Market Grill B&…" at bounding box center [460, 286] width 920 height 410
drag, startPoint x: 609, startPoint y: 214, endPoint x: 586, endPoint y: 169, distance: 51.1
copy section "Dallas & [GEOGRAPHIC_DATA] (4%) Bent Tree Country Club Bobbie's Airway Grill Bo…"
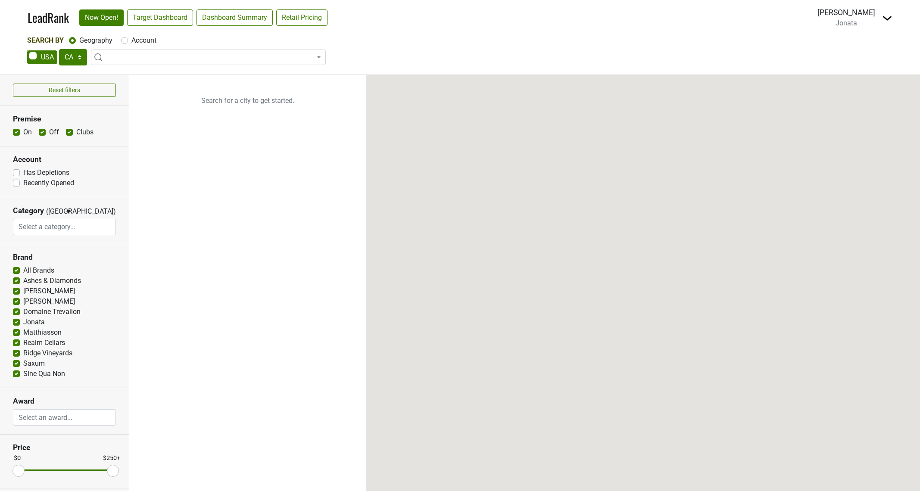
select select "CA"
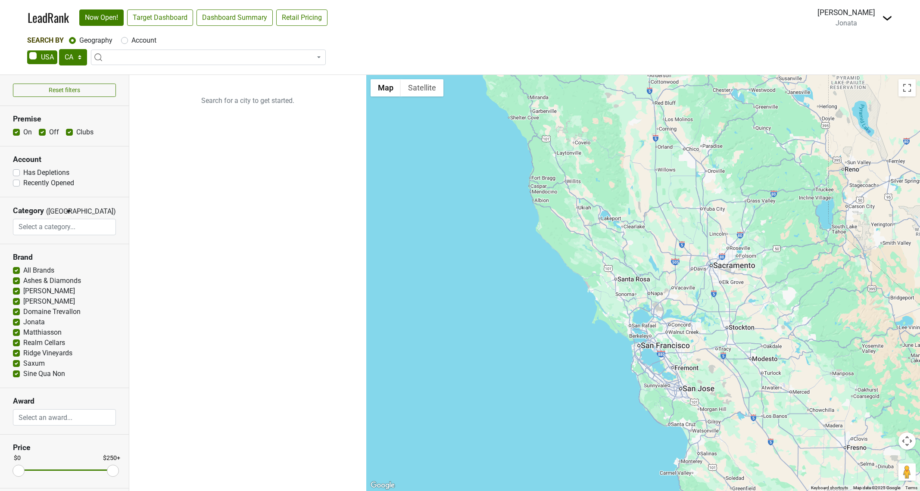
click at [864, 11] on div "[PERSON_NAME]" at bounding box center [847, 12] width 58 height 11
click at [885, 20] on img at bounding box center [887, 18] width 10 height 10
click at [860, 89] on link "Logout" at bounding box center [850, 90] width 84 height 14
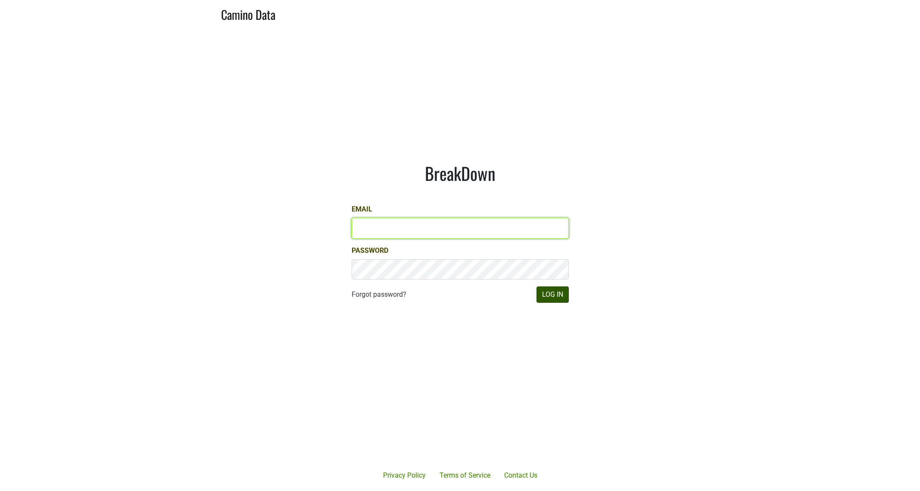
type input "[EMAIL_ADDRESS][DOMAIN_NAME]"
click at [547, 291] on button "Log In" at bounding box center [553, 295] width 32 height 16
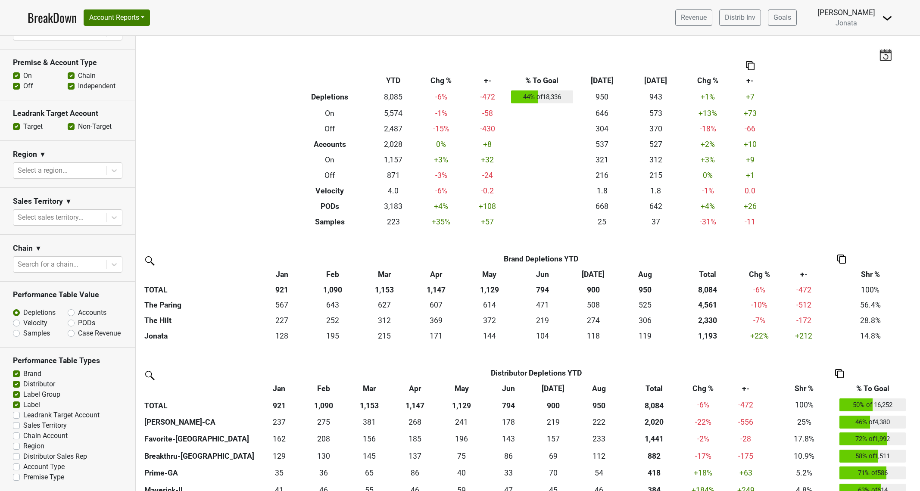
scroll to position [313, 0]
click at [112, 264] on icon at bounding box center [114, 265] width 5 height 3
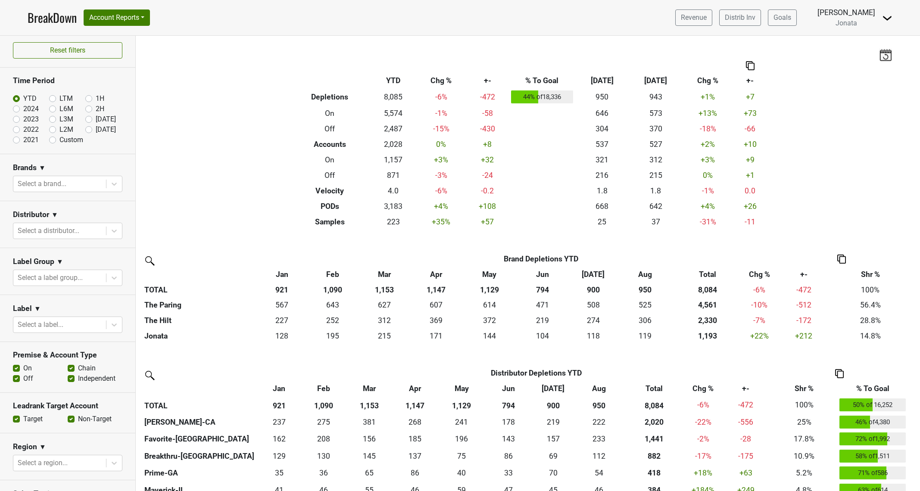
scroll to position [0, 0]
click at [59, 101] on label "LTM" at bounding box center [65, 101] width 13 height 10
click at [52, 101] on input "LTM" at bounding box center [66, 100] width 34 height 9
radio input "true"
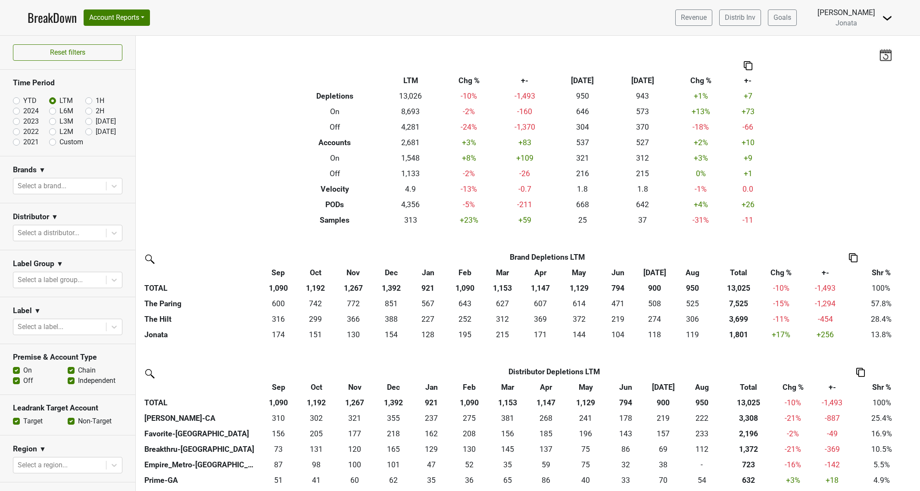
click at [23, 110] on label "2024" at bounding box center [31, 111] width 16 height 10
click at [17, 110] on input "2024" at bounding box center [30, 110] width 34 height 9
radio input "true"
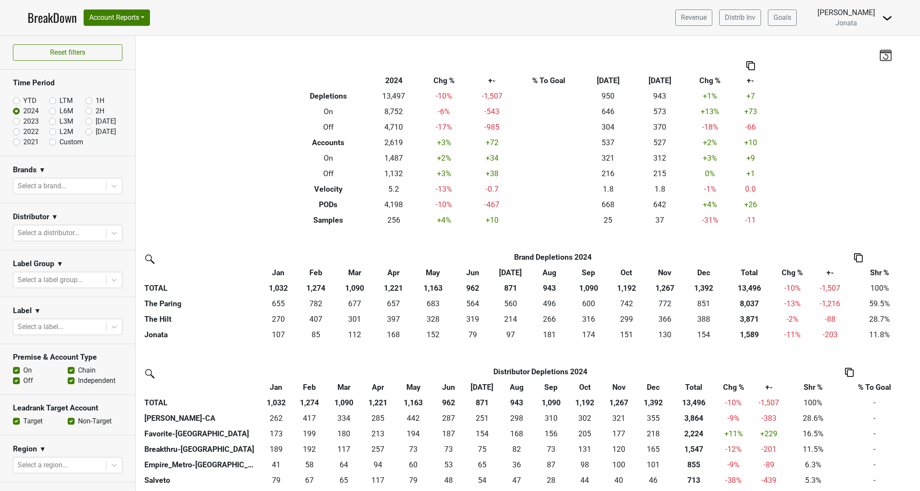
click at [23, 120] on label "2023" at bounding box center [31, 121] width 16 height 10
click at [17, 120] on input "2023" at bounding box center [30, 120] width 34 height 9
radio input "true"
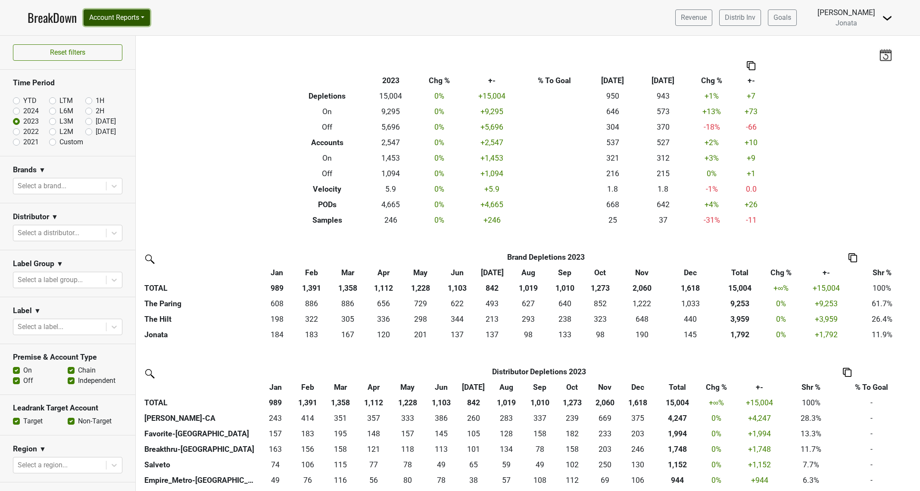
click at [144, 20] on button "Account Reports" at bounding box center [117, 17] width 66 height 16
click at [144, 16] on button "Account Reports" at bounding box center [117, 17] width 66 height 16
click at [173, 16] on nav "BreakDown Account Reports SuperRanker Map Award Progress Chain Compliance CRM N…" at bounding box center [460, 17] width 879 height 35
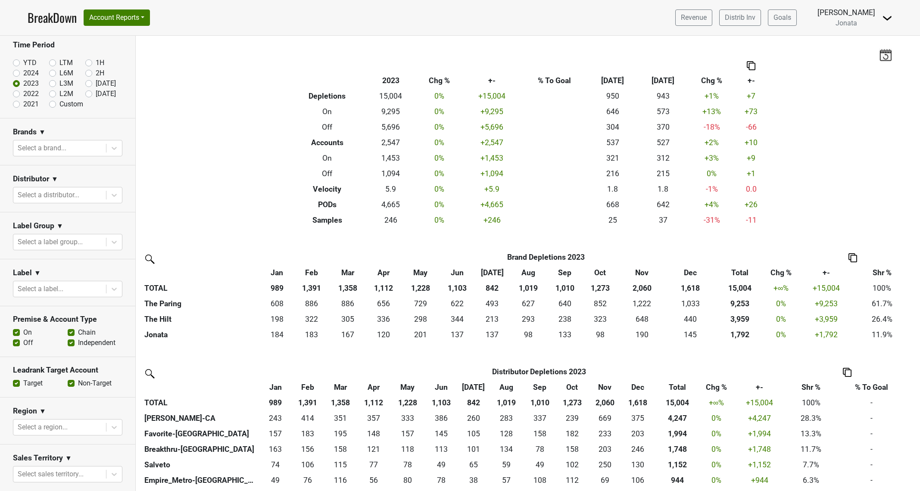
scroll to position [66, 0]
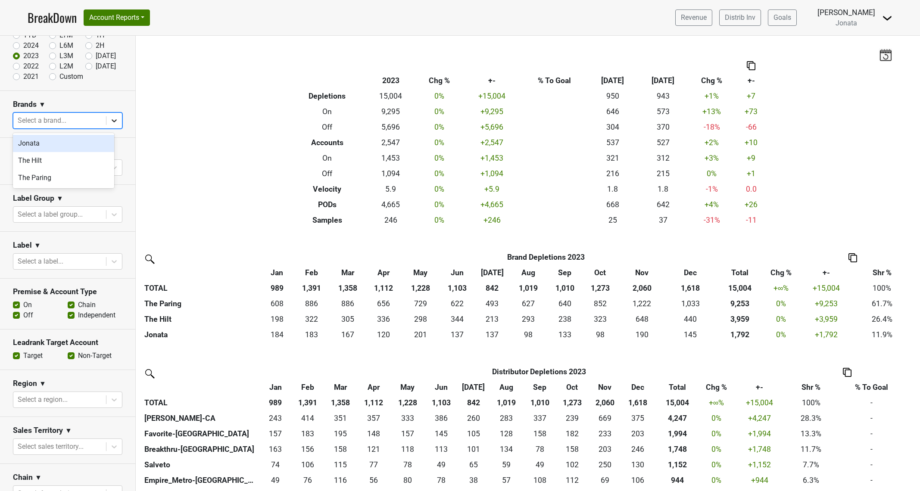
click at [110, 120] on icon at bounding box center [114, 120] width 9 height 9
click at [84, 144] on div "Jonata" at bounding box center [63, 143] width 101 height 17
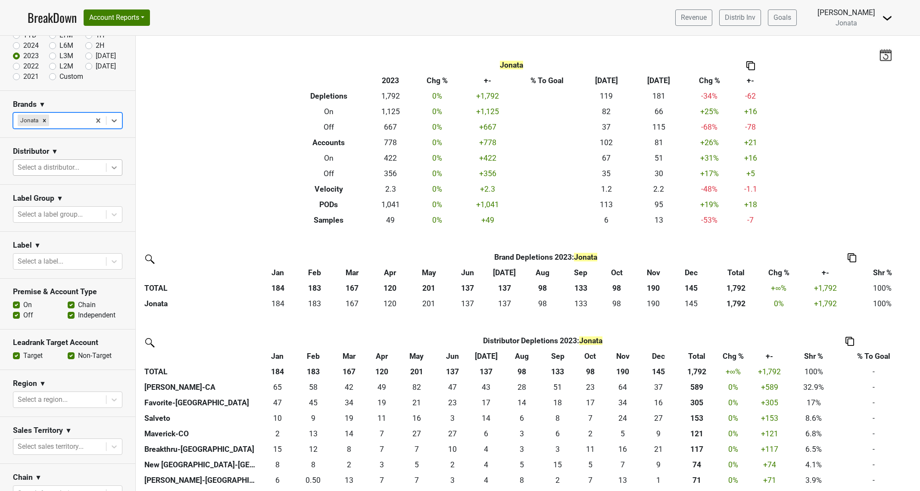
click at [110, 172] on icon at bounding box center [114, 167] width 9 height 9
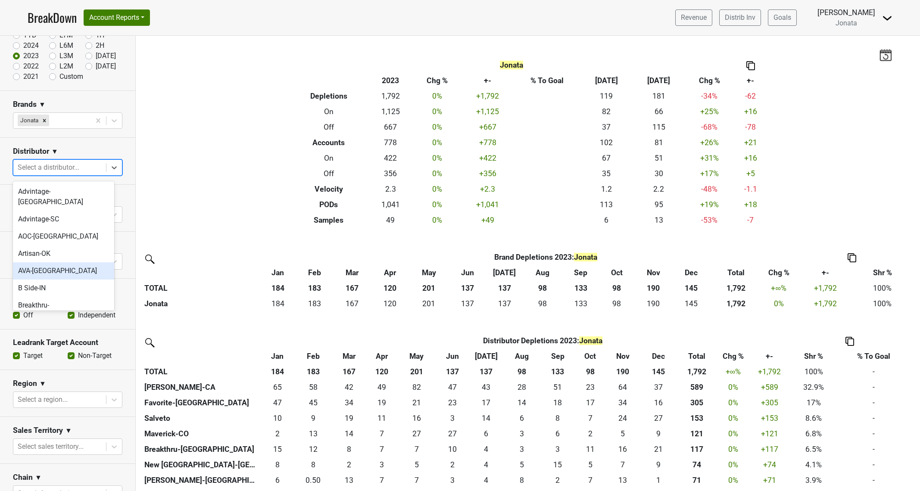
click at [63, 263] on div "AVA-WI" at bounding box center [63, 271] width 101 height 17
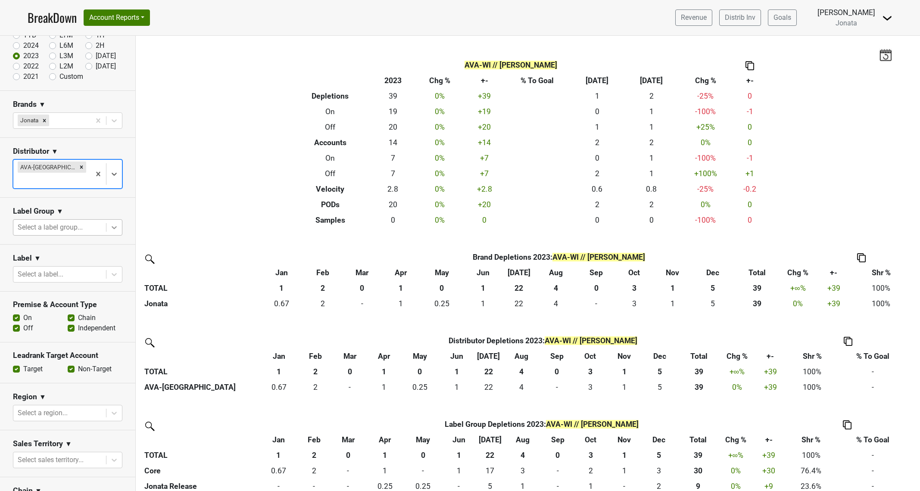
click at [112, 226] on icon at bounding box center [114, 227] width 5 height 3
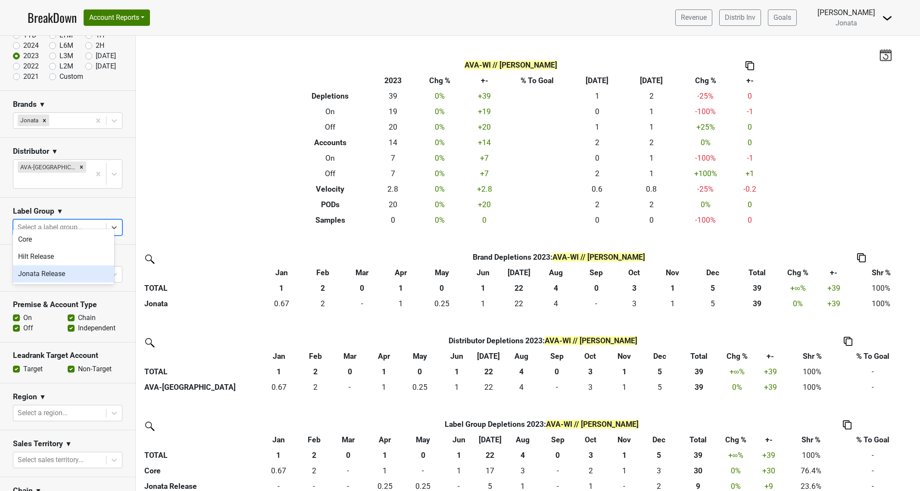
click at [93, 269] on div "Jonata Release" at bounding box center [63, 274] width 101 height 17
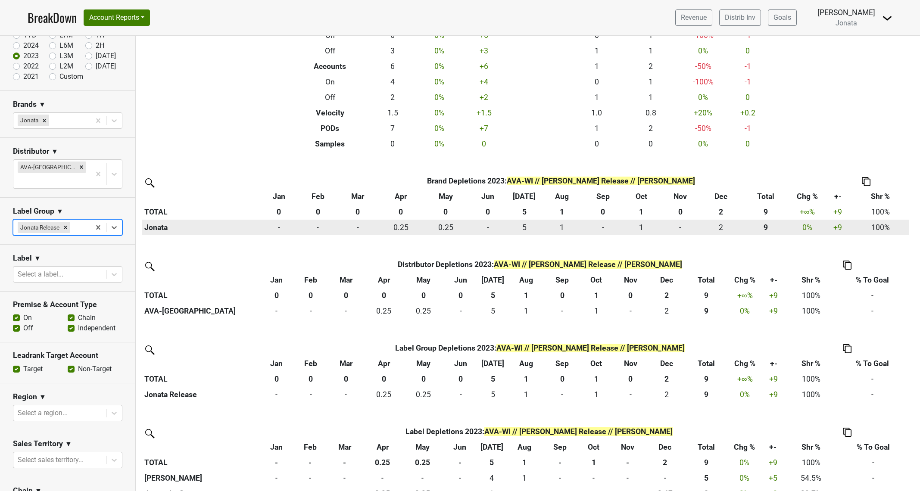
scroll to position [109, 0]
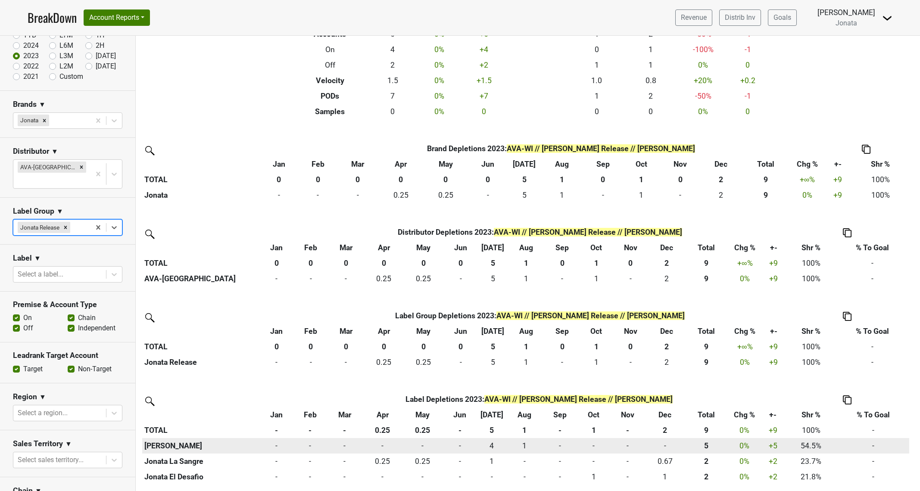
click at [153, 447] on th "Jonata Flor" at bounding box center [200, 446] width 117 height 16
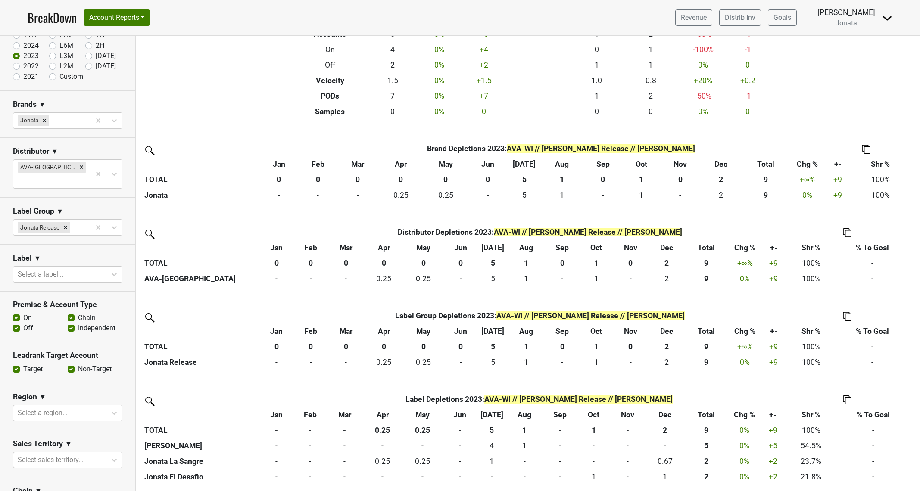
click at [869, 414] on th "% To Goal" at bounding box center [873, 415] width 72 height 16
click at [384, 416] on th "Apr" at bounding box center [383, 415] width 40 height 16
click at [112, 412] on icon at bounding box center [114, 413] width 5 height 3
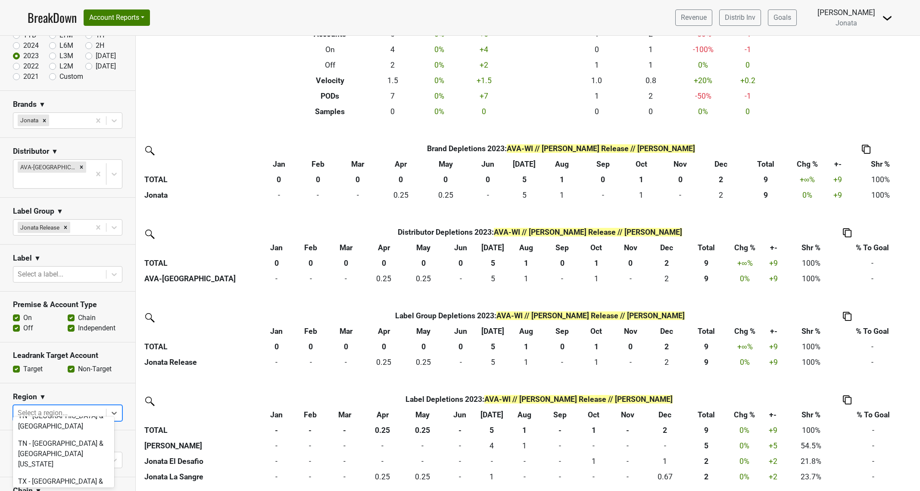
scroll to position [2578, 0]
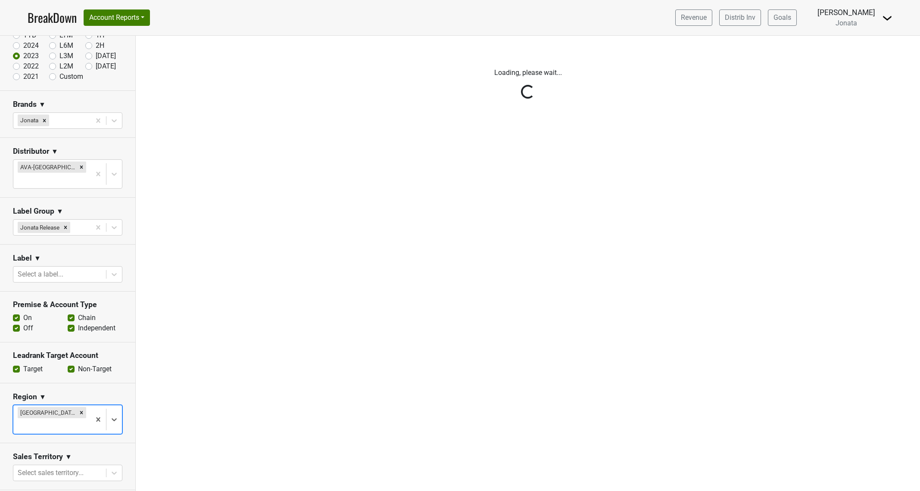
scroll to position [0, 0]
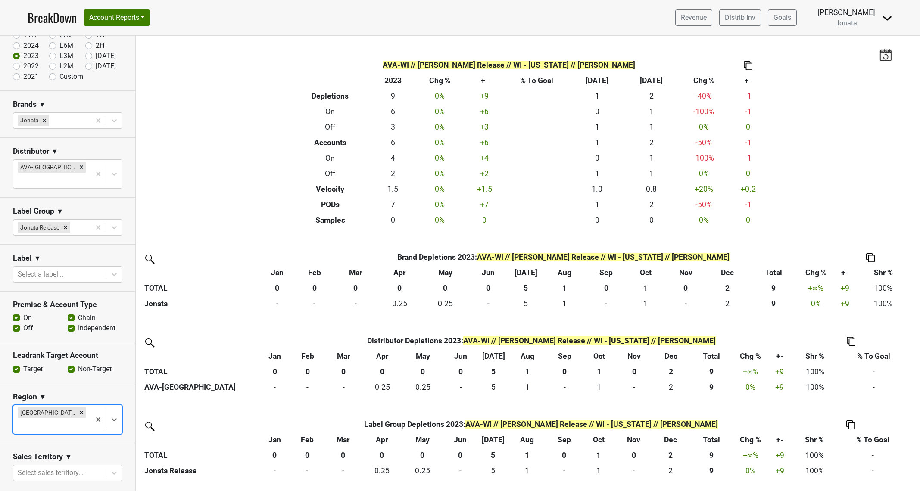
click at [115, 384] on section "Region ▼ option WI - Wisconsin, selected. Select is focused ,type to refine lis…" at bounding box center [67, 414] width 135 height 60
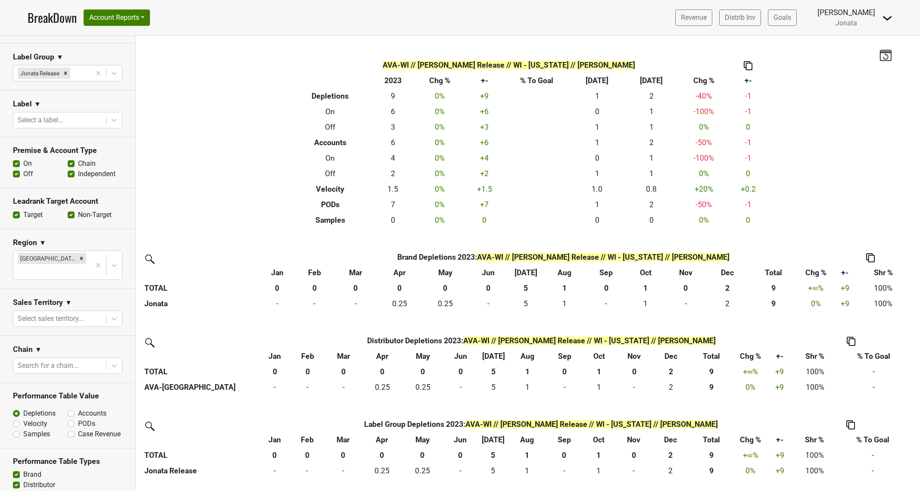
scroll to position [220, 0]
click at [112, 317] on icon at bounding box center [114, 318] width 5 height 3
click at [113, 297] on div "Sales Territory ▼" at bounding box center [68, 303] width 110 height 13
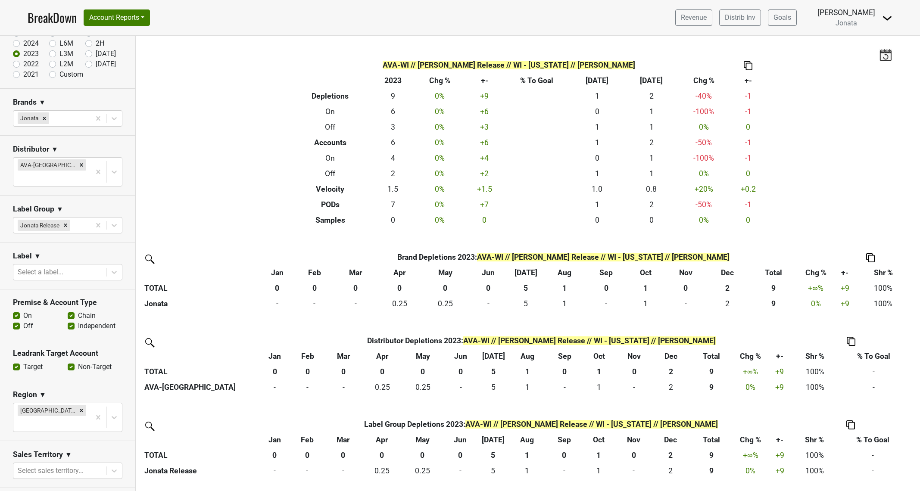
scroll to position [0, 0]
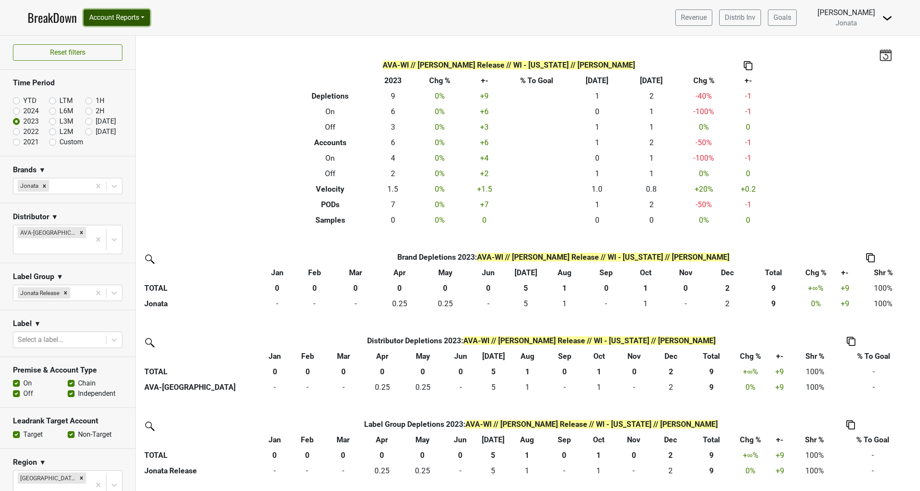
click at [145, 18] on button "Account Reports" at bounding box center [117, 17] width 66 height 16
click at [136, 40] on link "SuperRanker" at bounding box center [122, 38] width 76 height 14
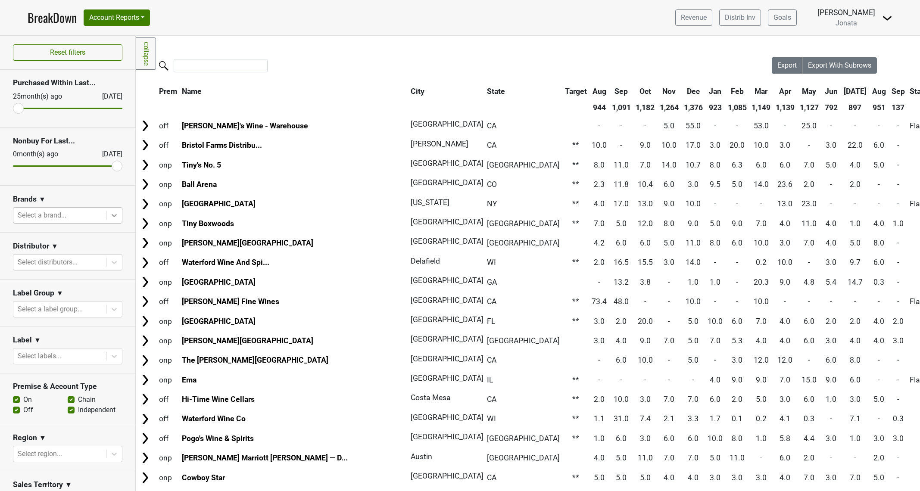
click at [112, 217] on icon at bounding box center [114, 215] width 5 height 3
click at [85, 239] on div "Jonata" at bounding box center [63, 238] width 101 height 17
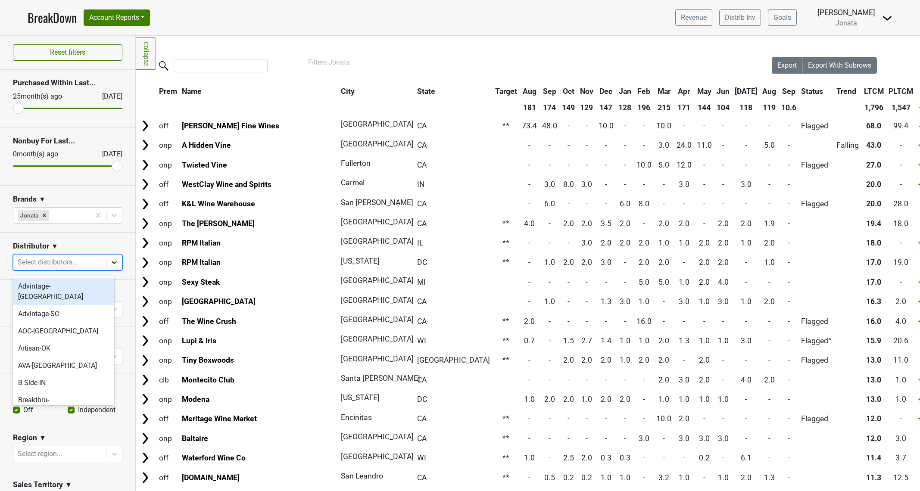
click at [110, 264] on icon at bounding box center [114, 262] width 9 height 9
click at [78, 357] on div "AVA-[GEOGRAPHIC_DATA]" at bounding box center [63, 365] width 101 height 17
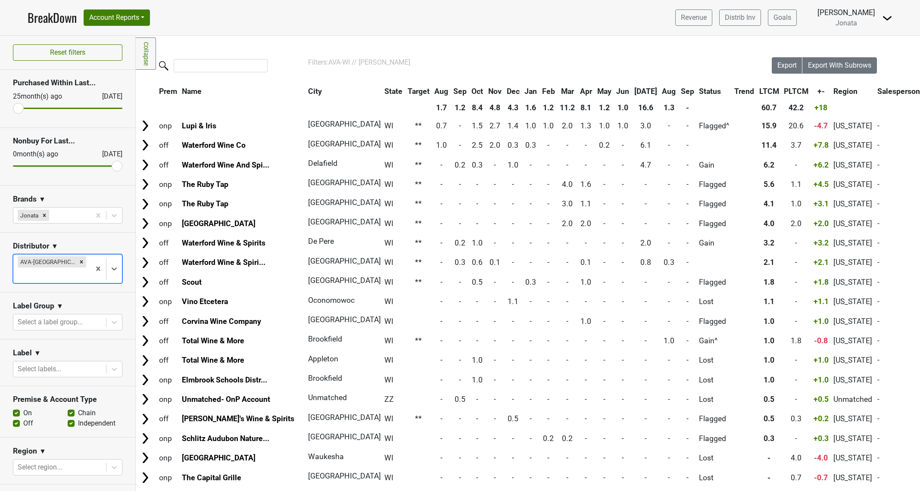
click at [119, 229] on section "Brands ▼ [PERSON_NAME]" at bounding box center [67, 209] width 135 height 47
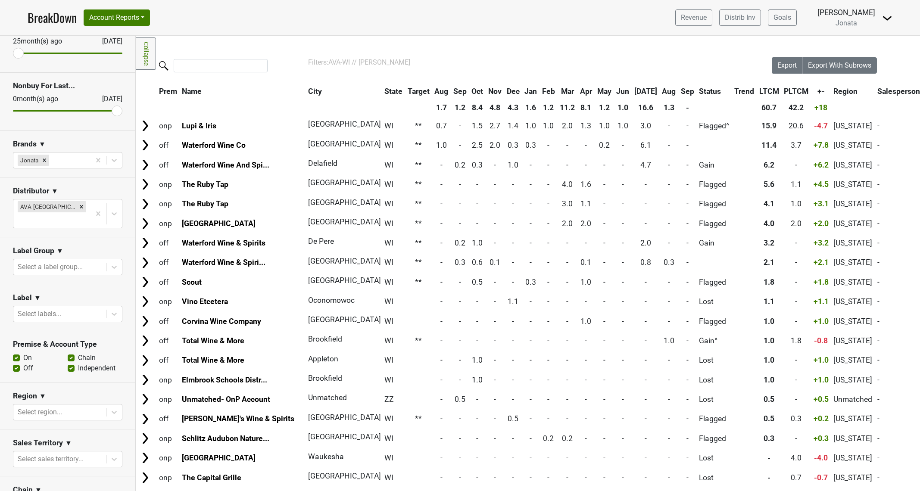
scroll to position [66, 0]
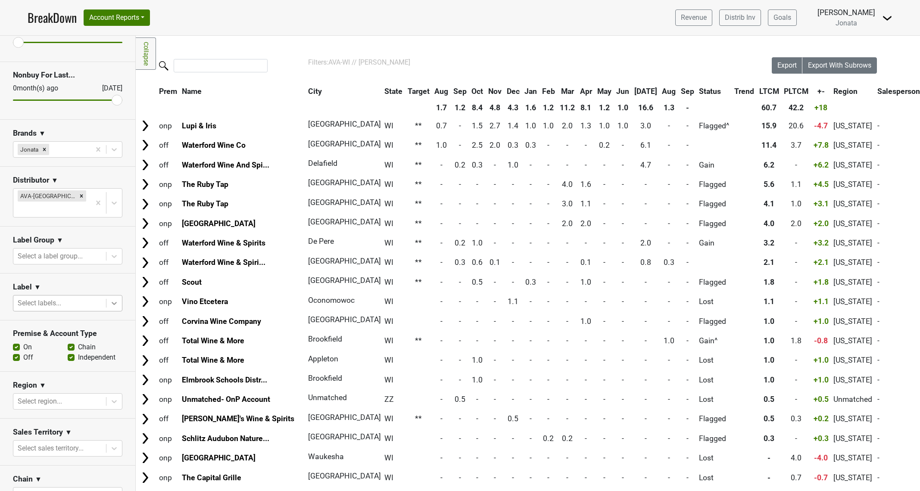
click at [110, 299] on icon at bounding box center [114, 303] width 9 height 9
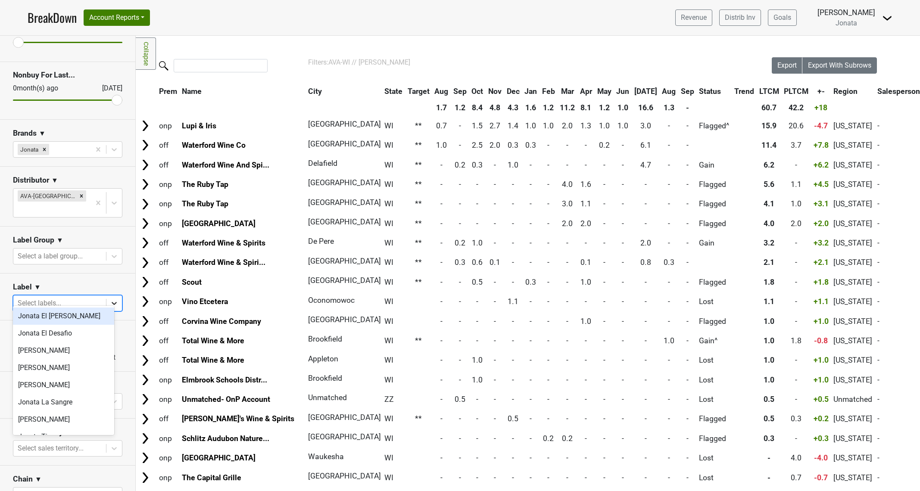
click at [110, 299] on icon at bounding box center [114, 303] width 9 height 9
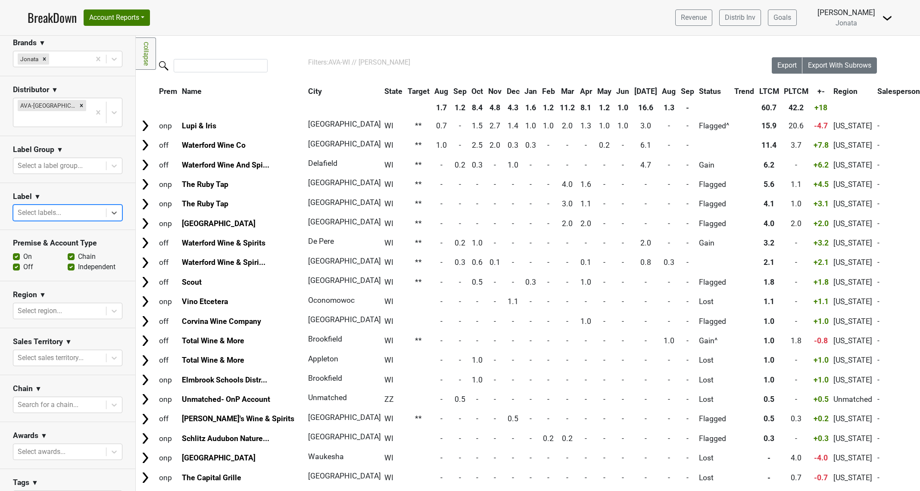
scroll to position [167, 0]
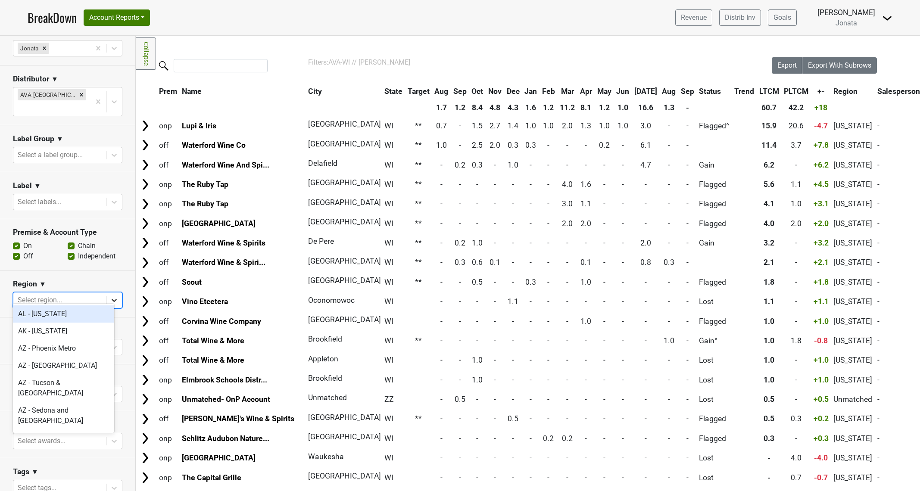
click at [110, 296] on icon at bounding box center [114, 300] width 9 height 9
click at [110, 343] on icon at bounding box center [114, 347] width 9 height 9
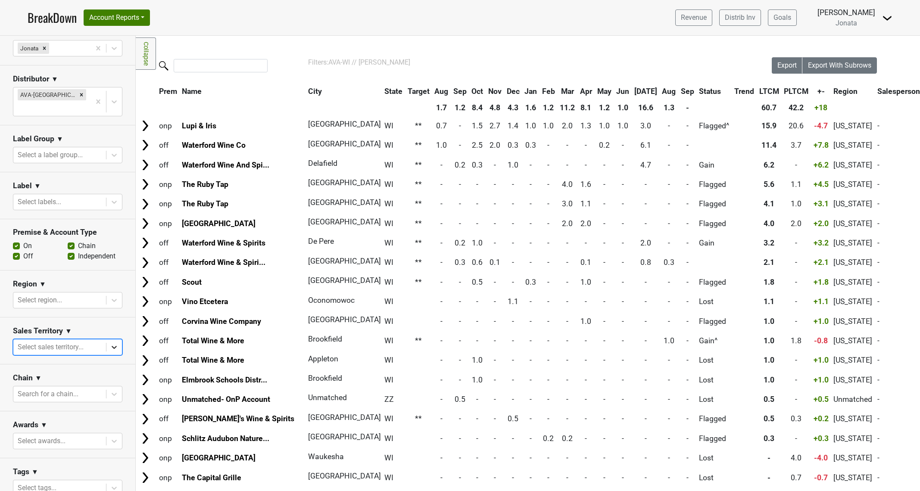
click at [110, 343] on icon at bounding box center [114, 347] width 9 height 9
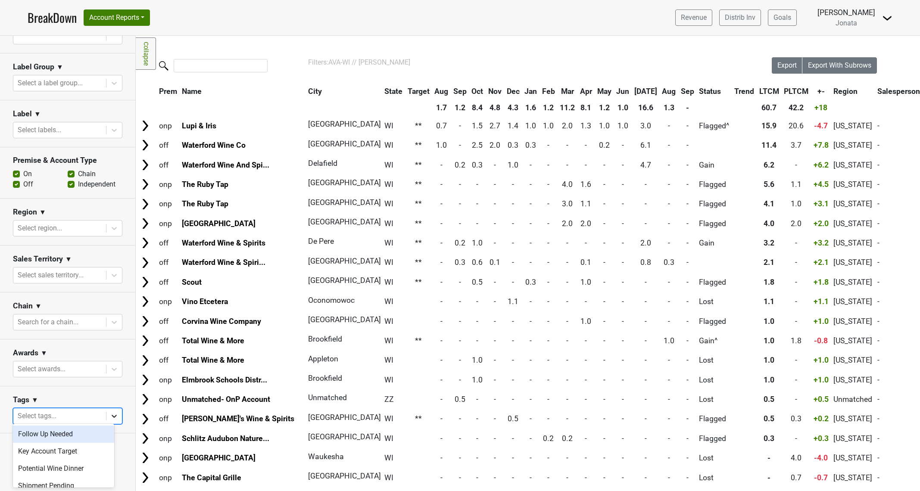
click at [112, 415] on icon at bounding box center [114, 416] width 5 height 3
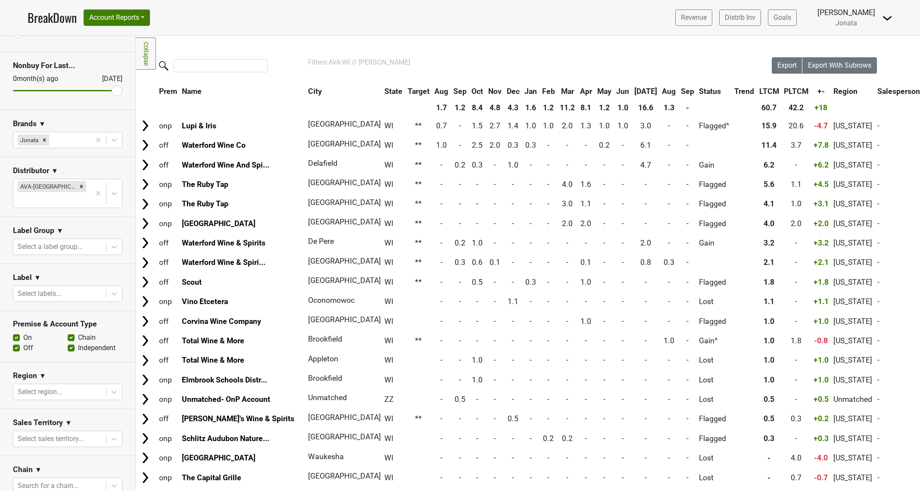
scroll to position [67, 0]
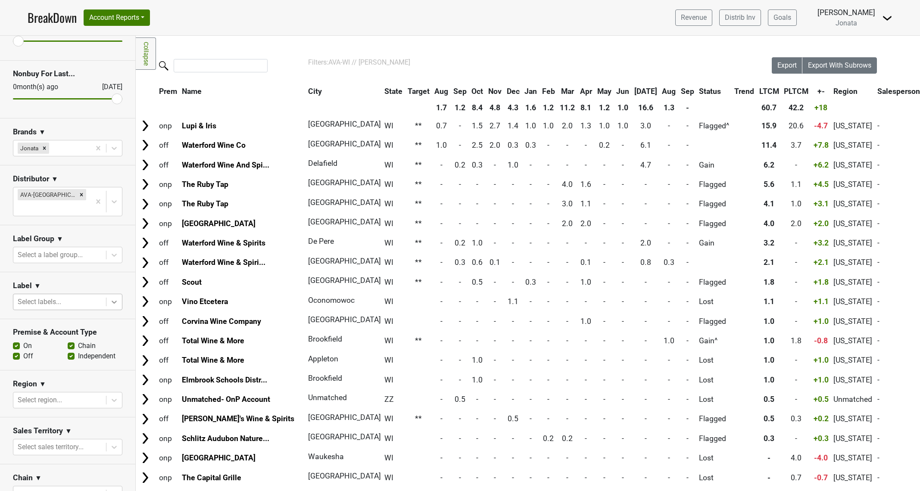
click at [106, 294] on div at bounding box center [114, 302] width 16 height 16
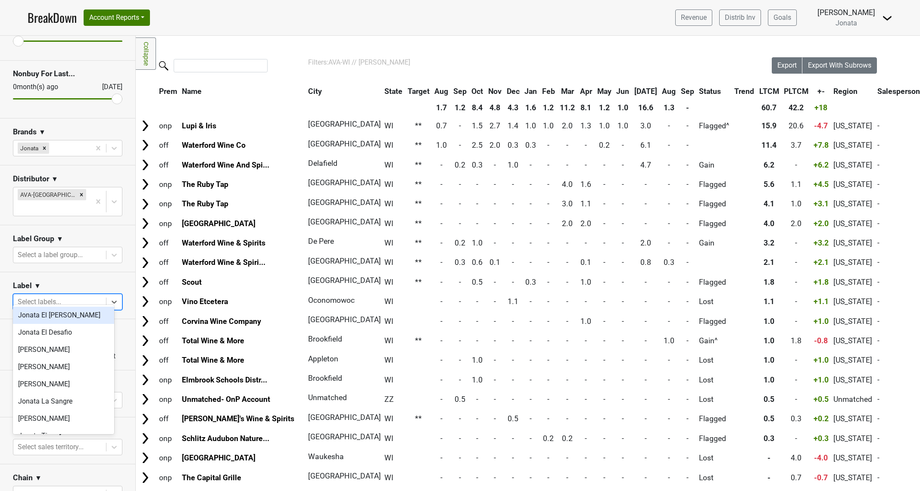
click at [70, 315] on div "Jonata El [PERSON_NAME]" at bounding box center [63, 315] width 101 height 17
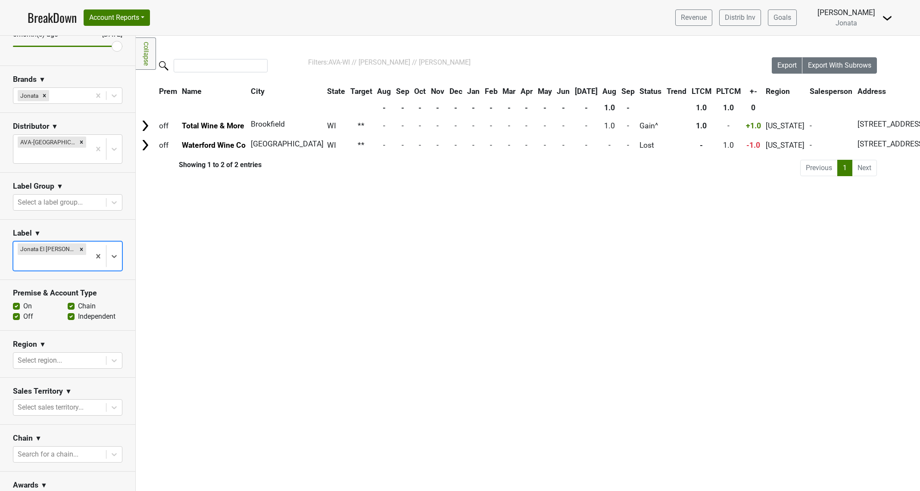
scroll to position [133, 0]
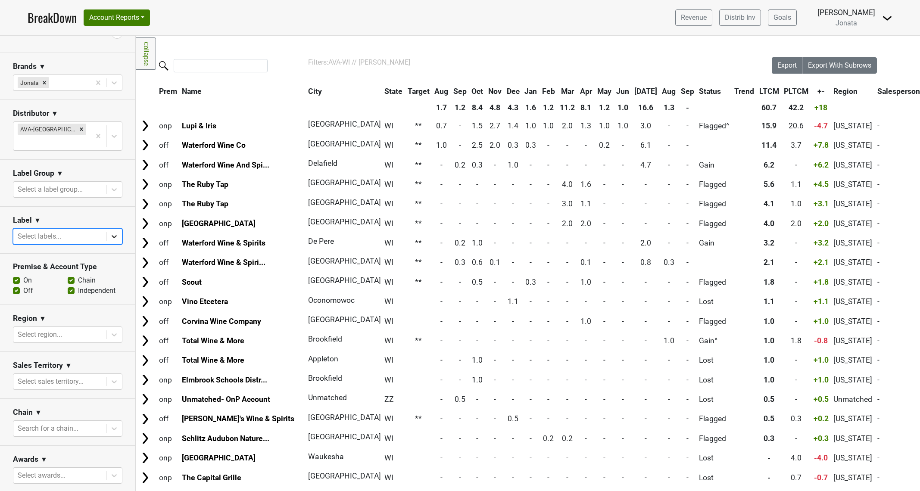
click at [110, 232] on icon at bounding box center [114, 236] width 9 height 9
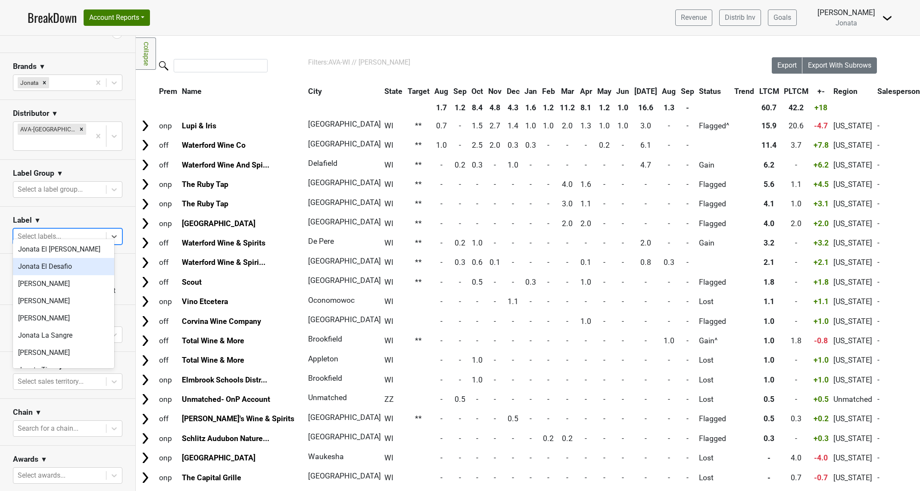
click at [82, 268] on div "Jonata El Desafio" at bounding box center [63, 266] width 101 height 17
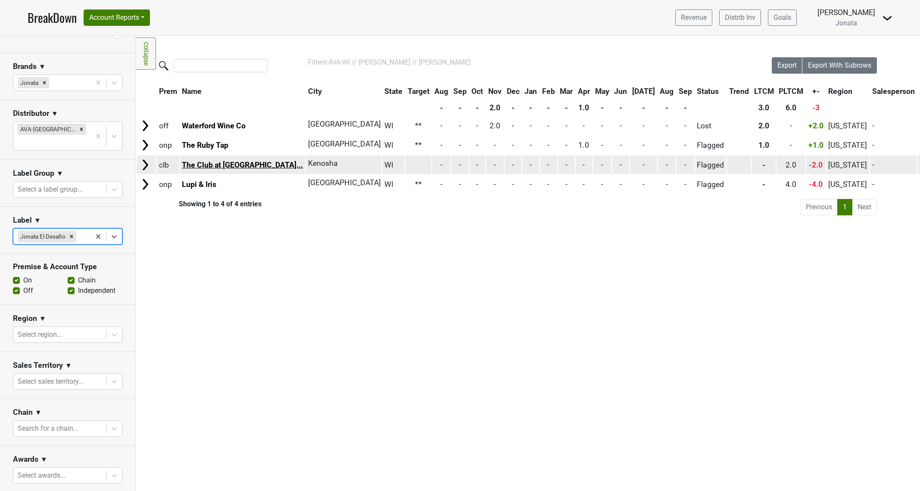
click at [250, 164] on link "The Club at [GEOGRAPHIC_DATA]..." at bounding box center [242, 165] width 121 height 9
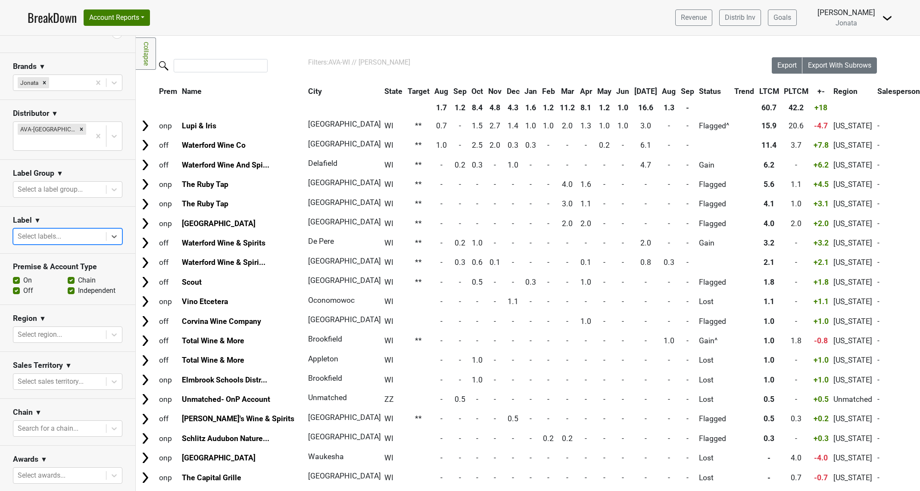
click at [73, 231] on div at bounding box center [60, 237] width 84 height 12
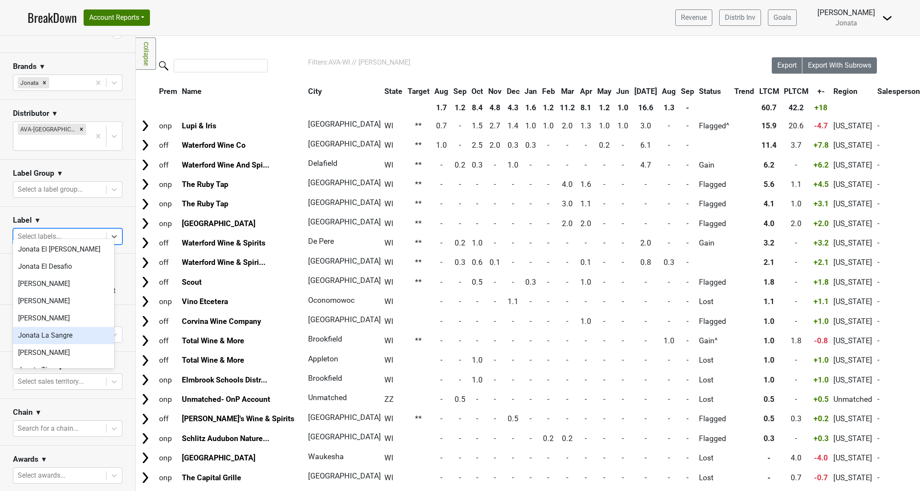
click at [67, 336] on div "Jonata La Sangre" at bounding box center [63, 335] width 101 height 17
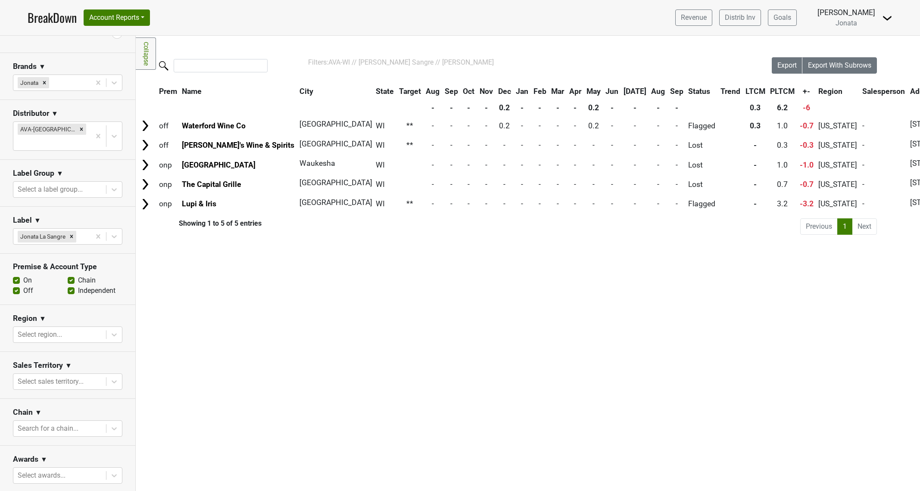
click at [367, 292] on div "Filters Collapse Loading, please wait... Please wait, your file is being downlo…" at bounding box center [528, 264] width 785 height 456
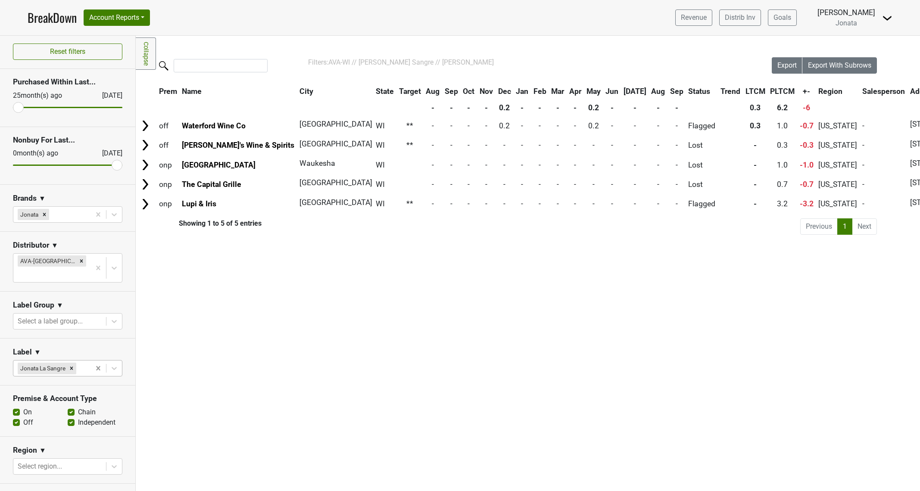
scroll to position [0, 0]
drag, startPoint x: 109, startPoint y: 165, endPoint x: -2, endPoint y: 166, distance: 110.8
click at [13, 166] on input "range" at bounding box center [68, 166] width 110 height 1
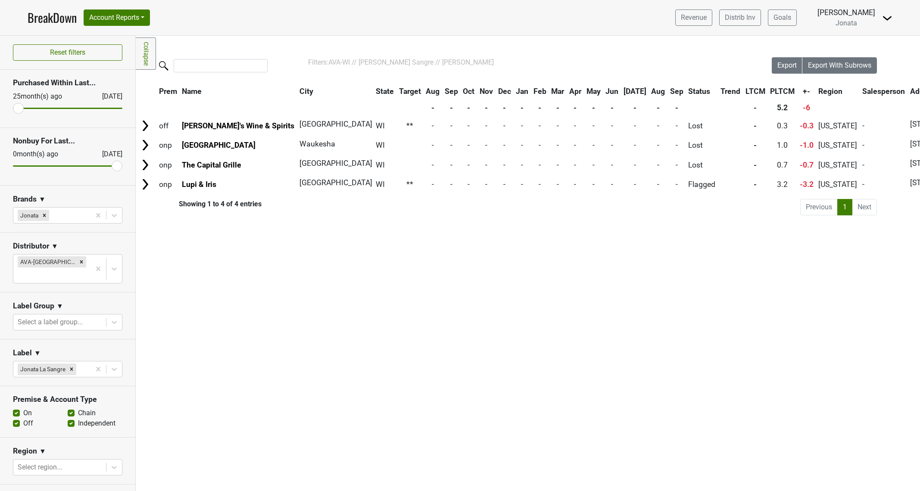
drag, startPoint x: 22, startPoint y: 166, endPoint x: 138, endPoint y: 163, distance: 115.6
type input "0"
click at [122, 166] on input "range" at bounding box center [68, 166] width 110 height 1
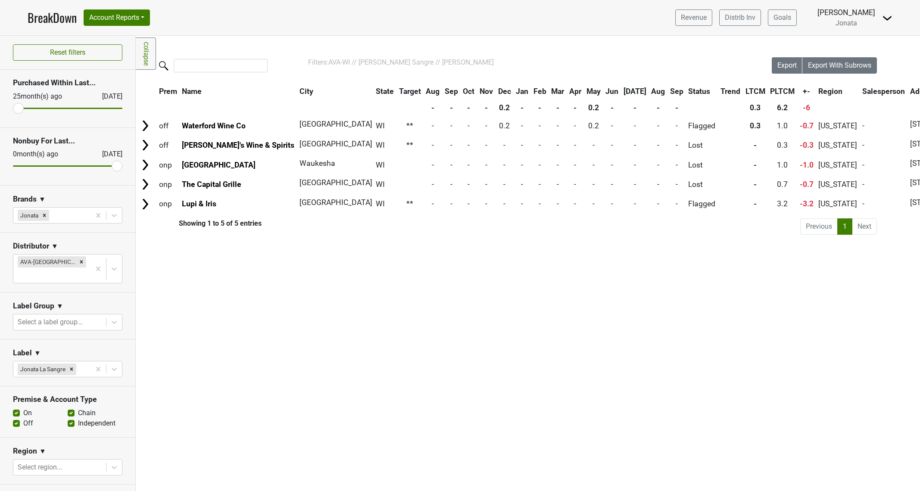
drag, startPoint x: 287, startPoint y: 316, endPoint x: 303, endPoint y: 326, distance: 18.8
click at [287, 316] on div "Filters Collapse Loading, please wait... Please wait, your file is being downlo…" at bounding box center [528, 264] width 785 height 456
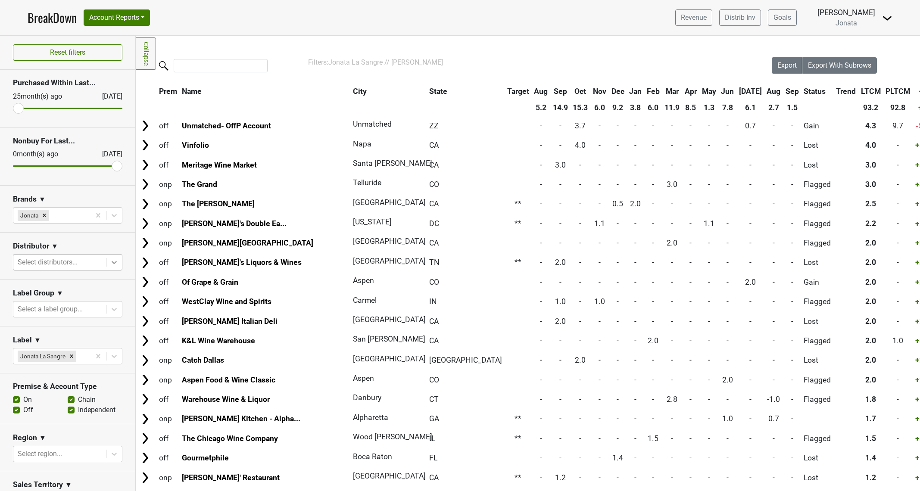
click at [110, 264] on icon at bounding box center [114, 262] width 9 height 9
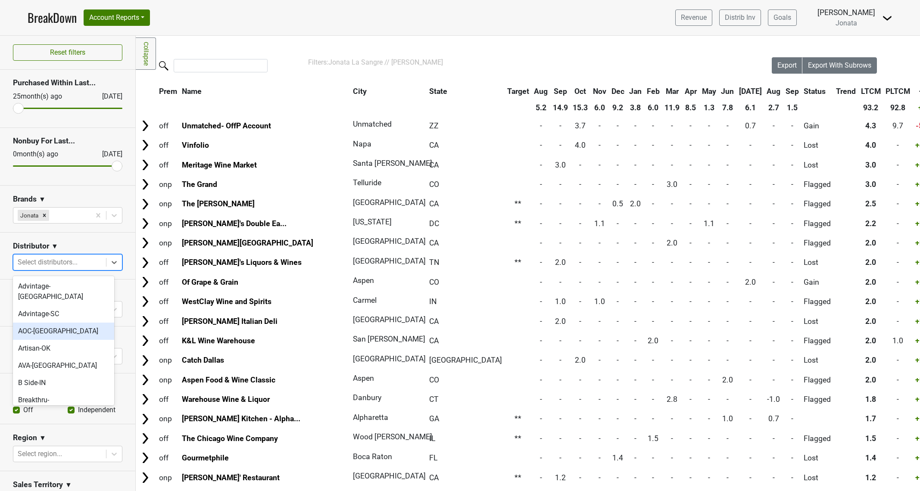
click at [82, 323] on div "AOC-TN" at bounding box center [63, 331] width 101 height 17
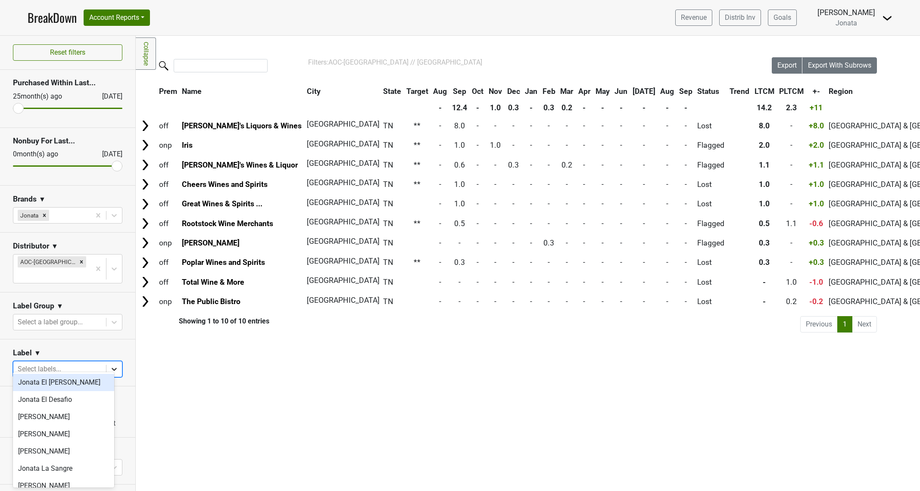
click at [110, 365] on icon at bounding box center [114, 369] width 9 height 9
click at [72, 384] on div "Jonata El Alma" at bounding box center [63, 382] width 101 height 17
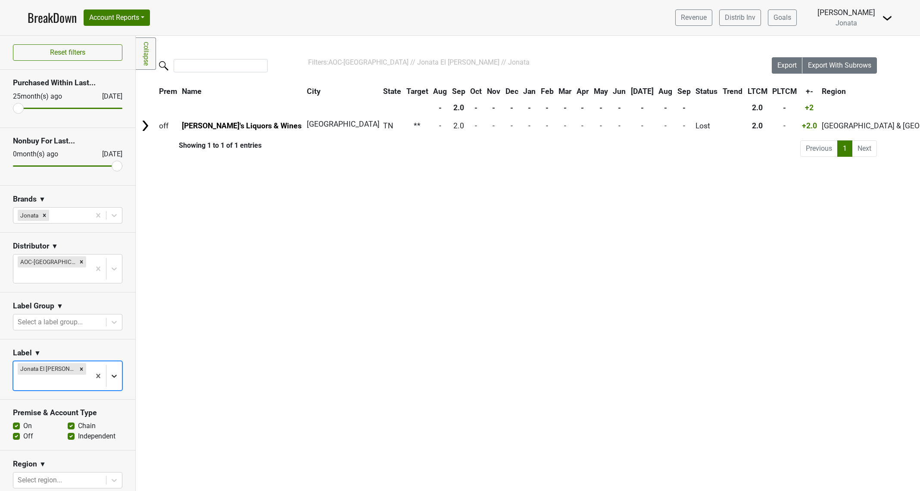
click at [110, 372] on icon at bounding box center [114, 376] width 9 height 9
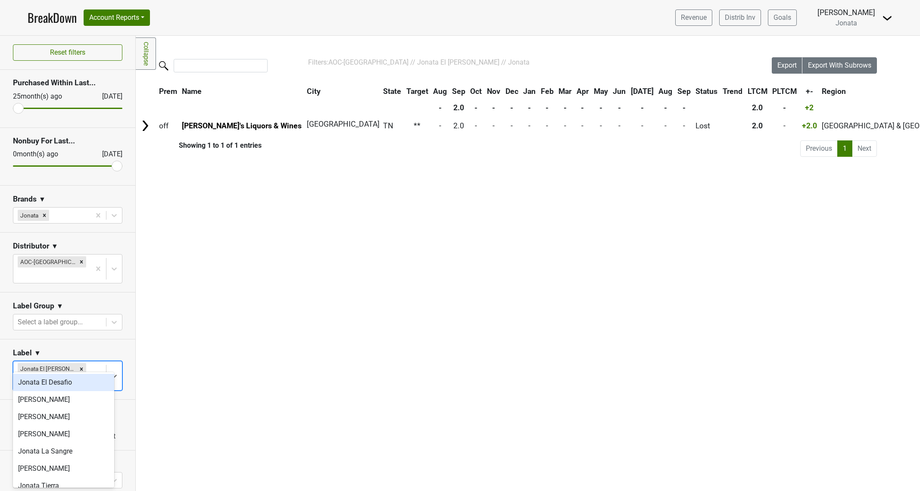
click at [72, 385] on div "Jonata El Desafio" at bounding box center [63, 382] width 101 height 17
click at [110, 376] on icon at bounding box center [114, 376] width 9 height 9
click at [59, 460] on div "Jonata La Sangre" at bounding box center [63, 460] width 101 height 17
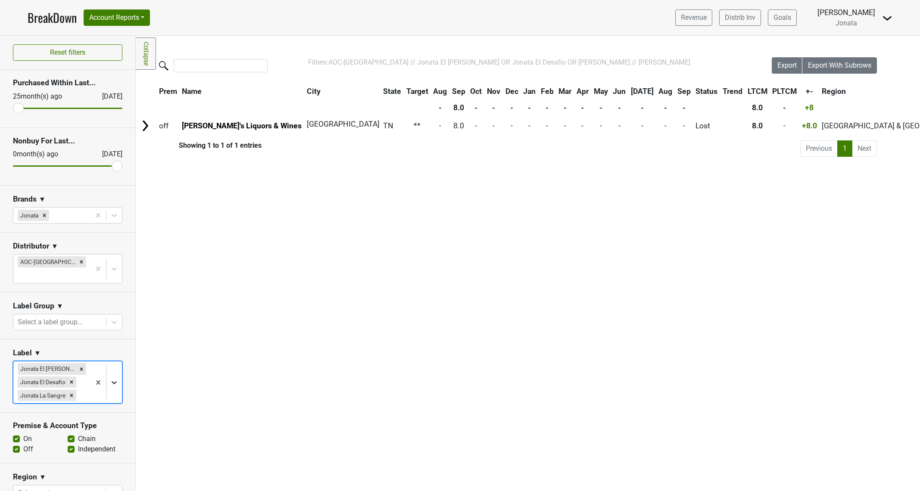
click at [110, 383] on icon at bounding box center [114, 383] width 9 height 9
click at [81, 439] on div "Jonata Flor" at bounding box center [63, 439] width 101 height 17
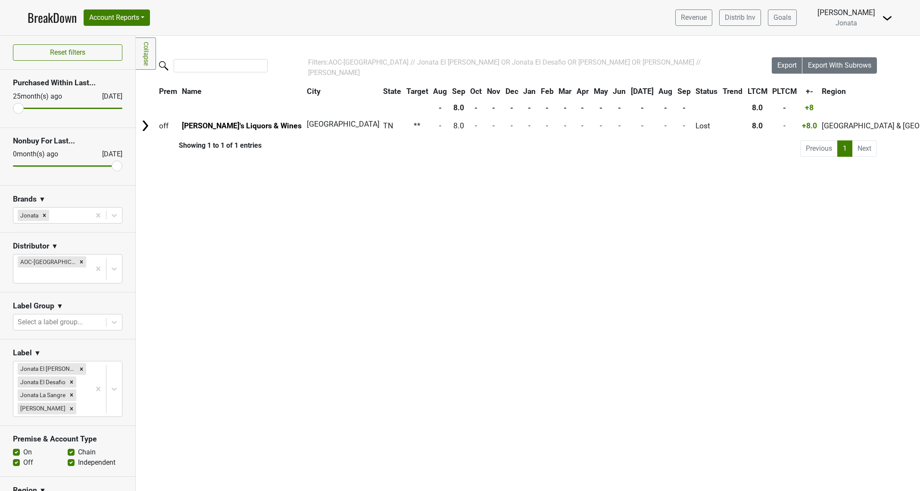
click at [212, 338] on div "Filters Collapse Loading, please wait... Please wait, your file is being downlo…" at bounding box center [528, 264] width 785 height 456
click at [97, 362] on div at bounding box center [106, 389] width 31 height 55
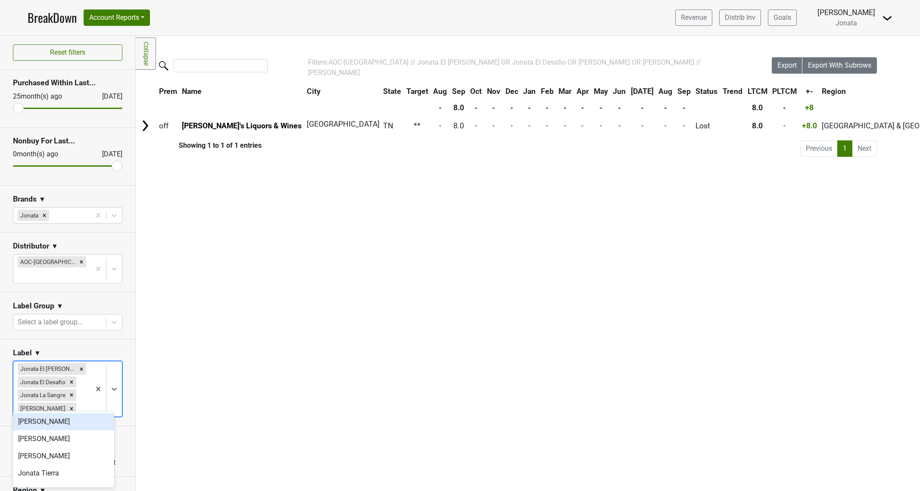
click at [174, 372] on div "Filters Collapse Loading, please wait... Please wait, your file is being downlo…" at bounding box center [528, 264] width 785 height 456
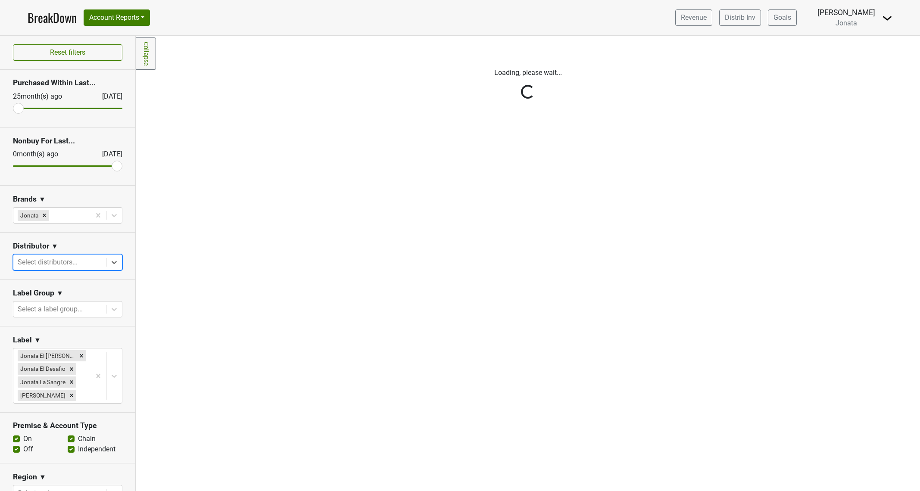
click at [106, 263] on div "Reset filters Purchased Within Last... 25 month(s) ago Sep '25 Nonbuy For Last.…" at bounding box center [68, 264] width 136 height 456
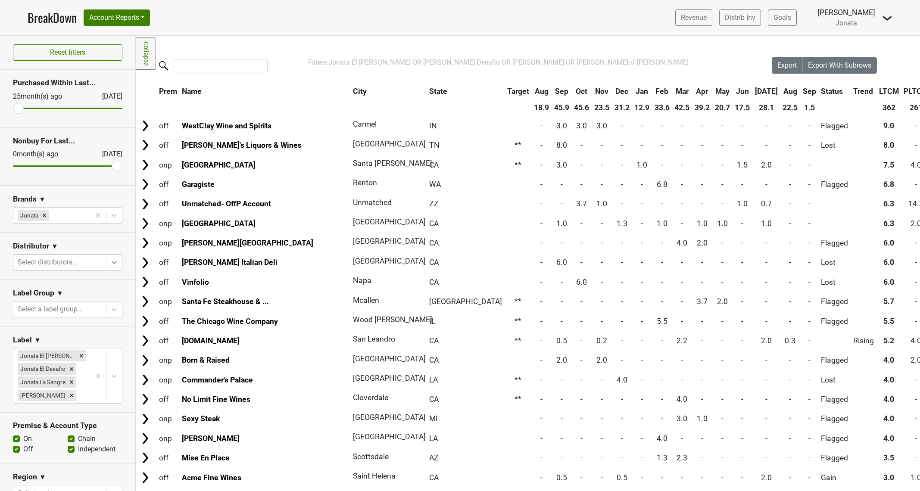
click at [110, 266] on icon at bounding box center [114, 262] width 9 height 9
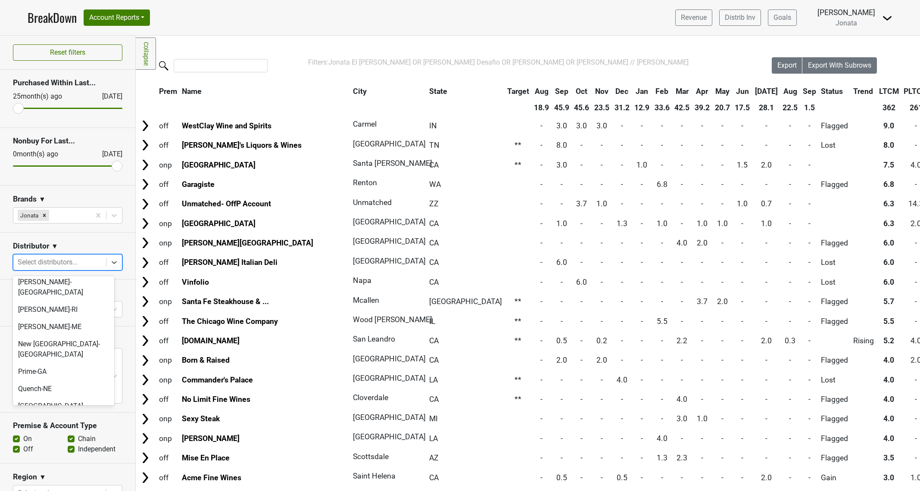
scroll to position [511, 0]
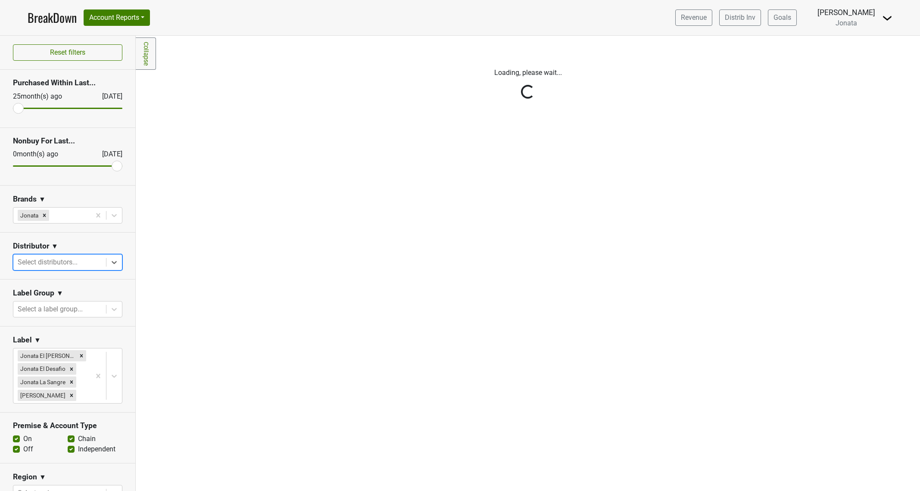
click at [63, 266] on div at bounding box center [60, 263] width 84 height 12
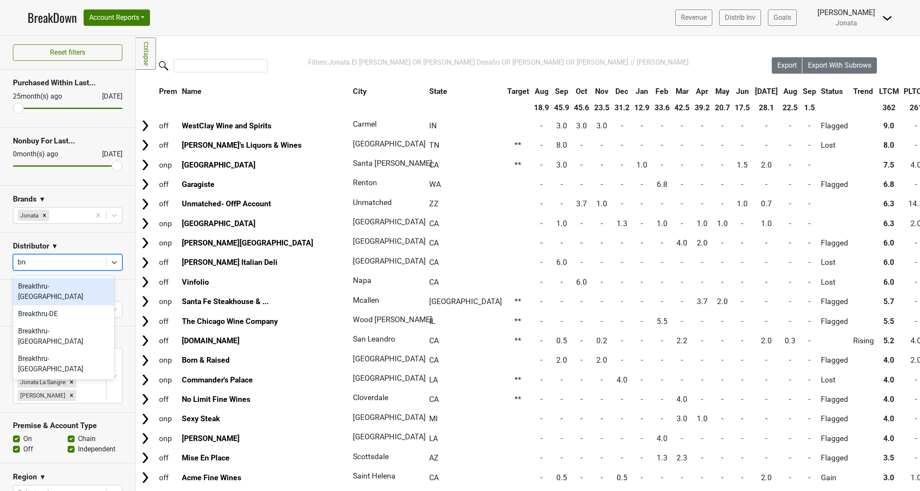
type input "brea"
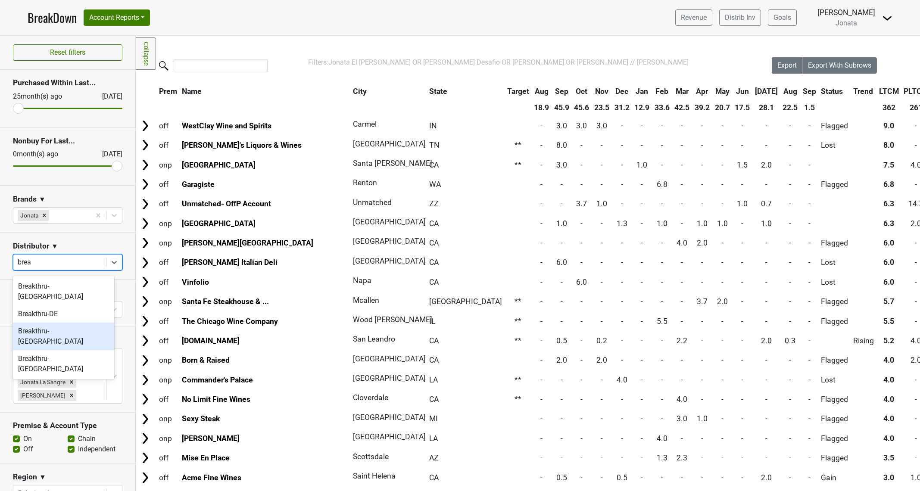
click at [50, 323] on div "Breakthru-FL" at bounding box center [63, 337] width 101 height 28
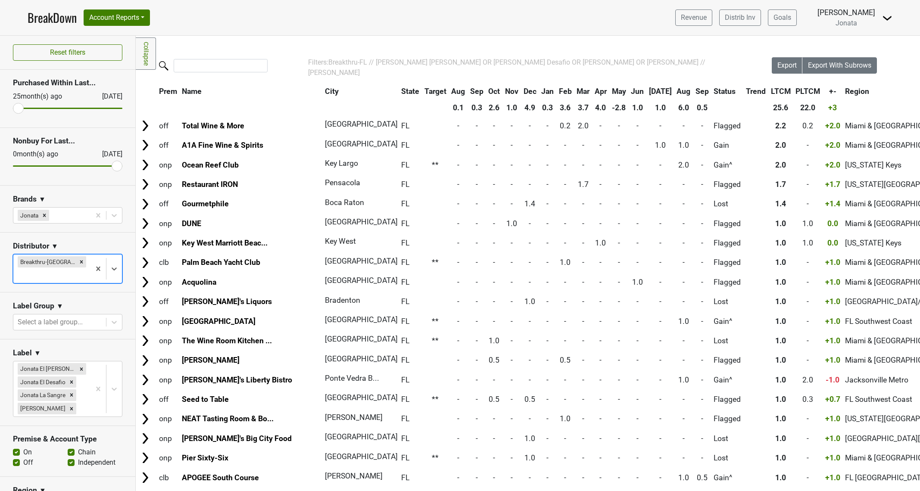
click at [323, 91] on th "City" at bounding box center [358, 92] width 71 height 16
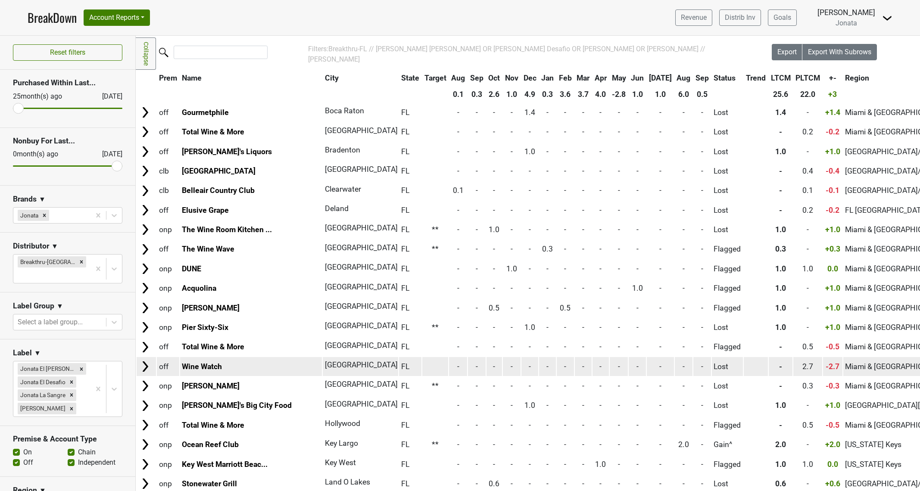
scroll to position [12, 0]
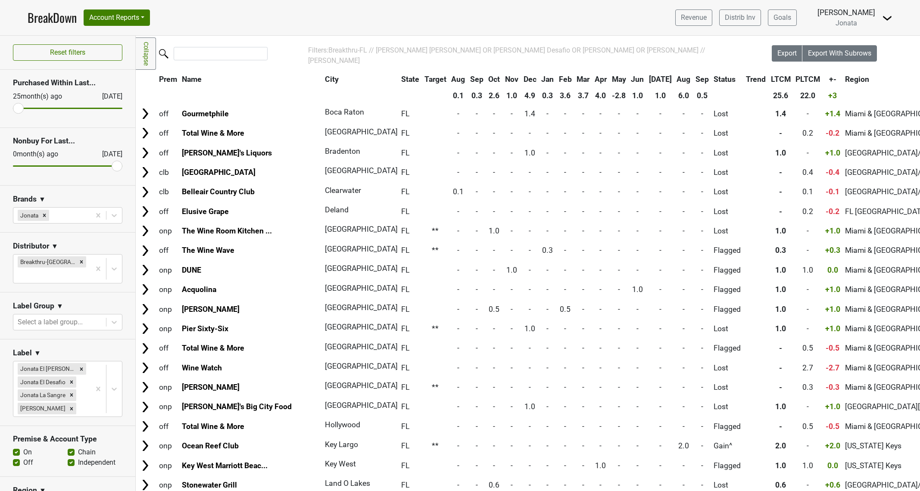
drag, startPoint x: 213, startPoint y: 111, endPoint x: 238, endPoint y: 75, distance: 42.8
click at [237, 74] on th "Name" at bounding box center [251, 80] width 142 height 16
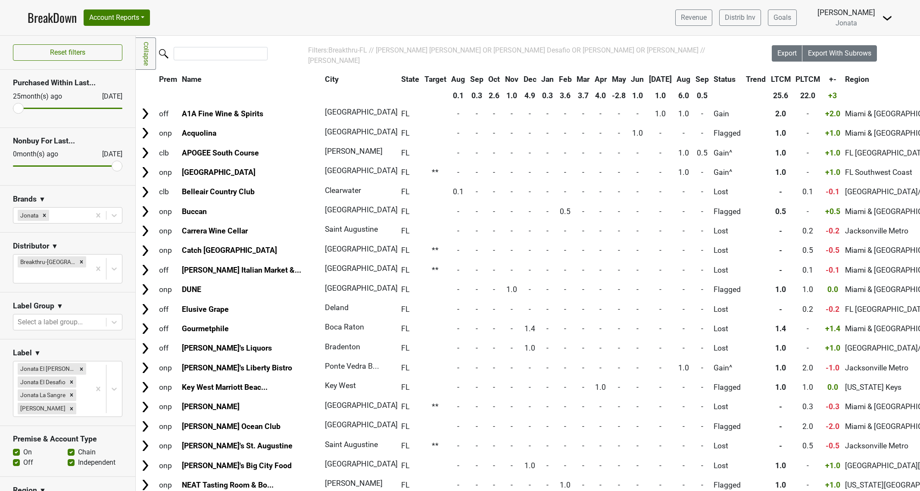
click at [323, 76] on th "City" at bounding box center [358, 80] width 71 height 16
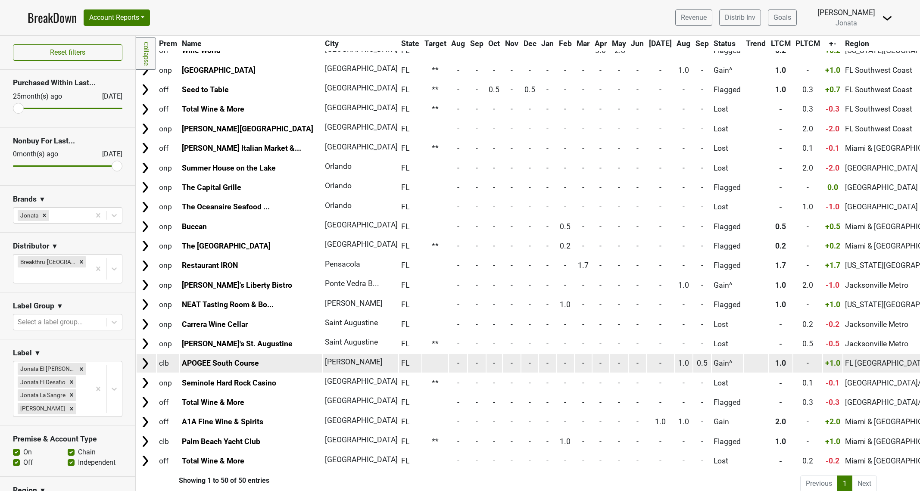
scroll to position [626, 0]
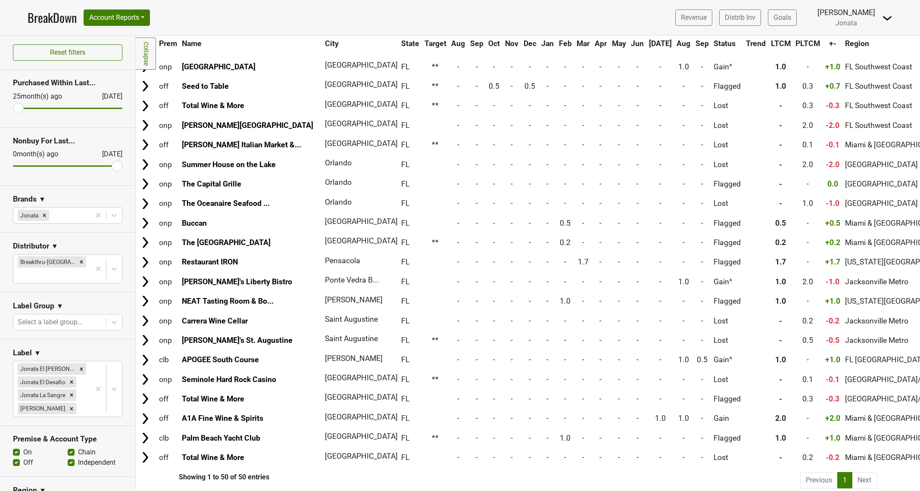
click at [309, 470] on div "Filters Collapse Loading, please wait... Please wait, your file is being downlo…" at bounding box center [528, 264] width 785 height 456
click at [857, 472] on li "Next" at bounding box center [865, 480] width 25 height 16
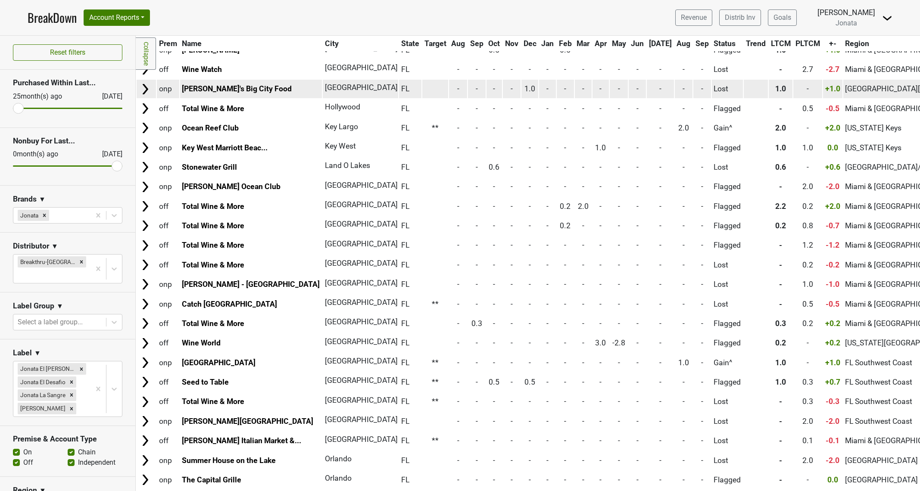
scroll to position [0, 0]
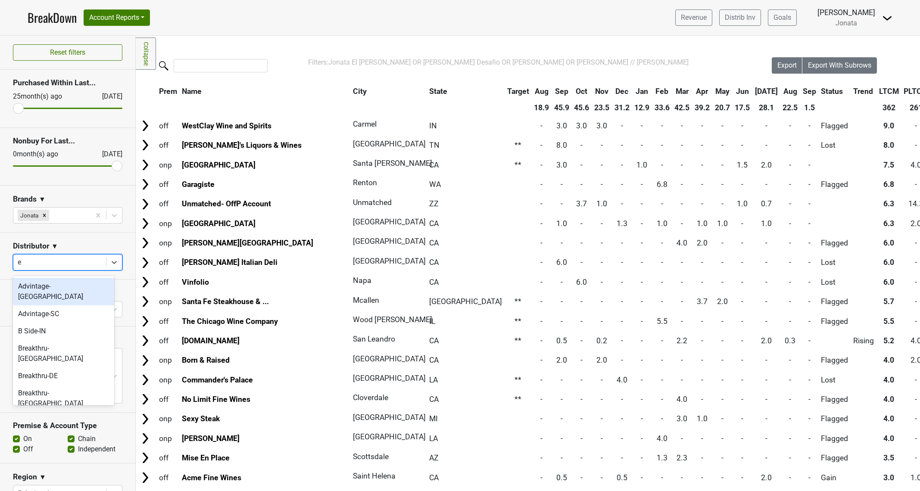
type input "em"
drag, startPoint x: 68, startPoint y: 303, endPoint x: 70, endPoint y: 288, distance: 15.7
click at [70, 288] on div "Empire_Metro-NY Empire_North-NY" at bounding box center [63, 305] width 101 height 59
click at [70, 288] on div "Empire_Metro-NY" at bounding box center [63, 292] width 101 height 28
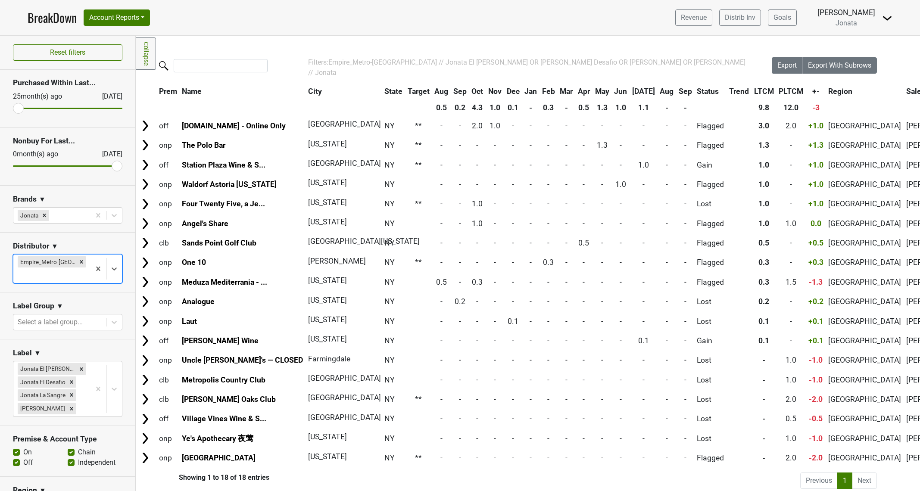
click at [306, 84] on th "City" at bounding box center [341, 92] width 71 height 16
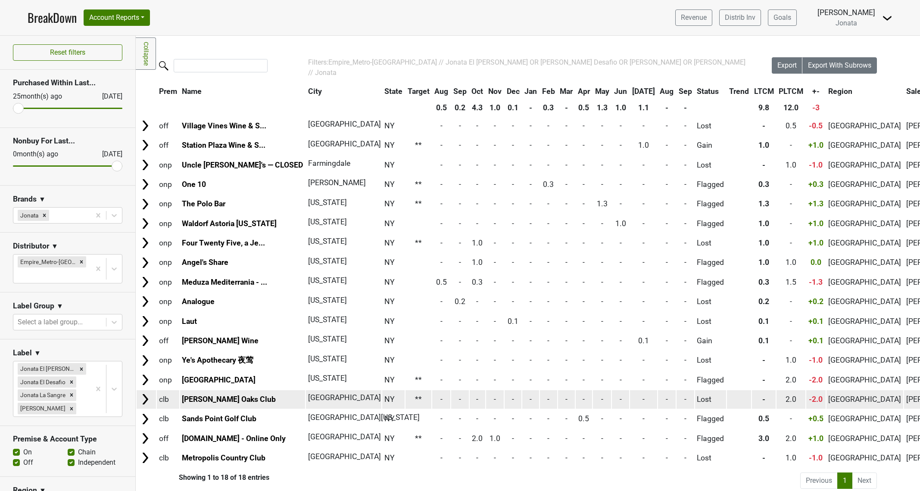
scroll to position [8, 0]
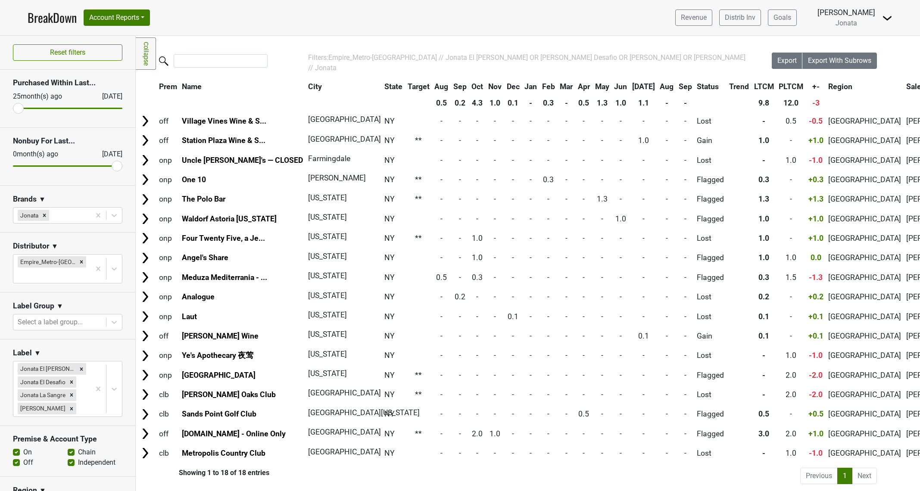
click at [303, 472] on div "Filters Collapse Loading, please wait... Please wait, your file is being downlo…" at bounding box center [528, 264] width 785 height 456
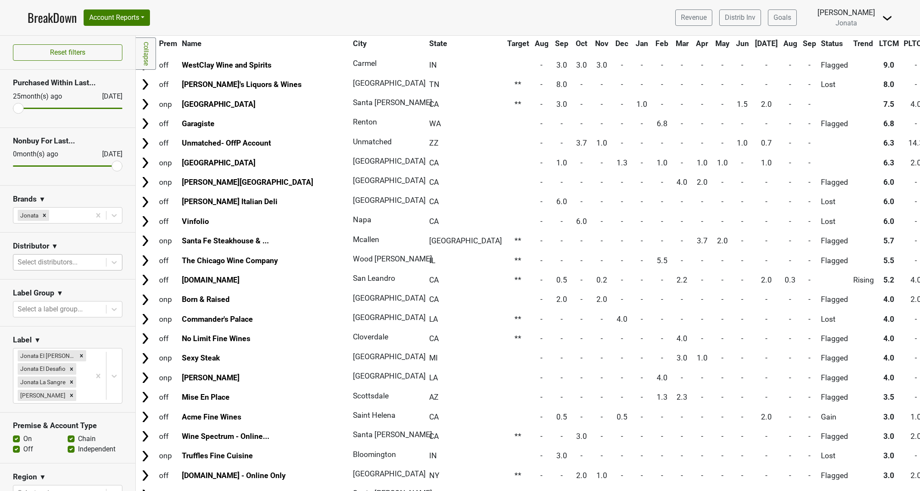
scroll to position [0, 0]
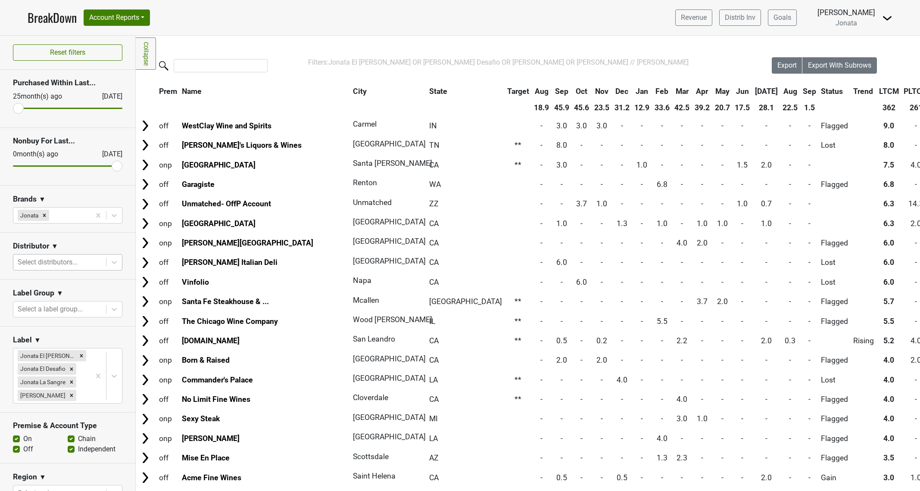
click at [82, 266] on div at bounding box center [60, 263] width 84 height 12
type input "prim"
click at [63, 289] on div "Prime-GA" at bounding box center [63, 286] width 101 height 17
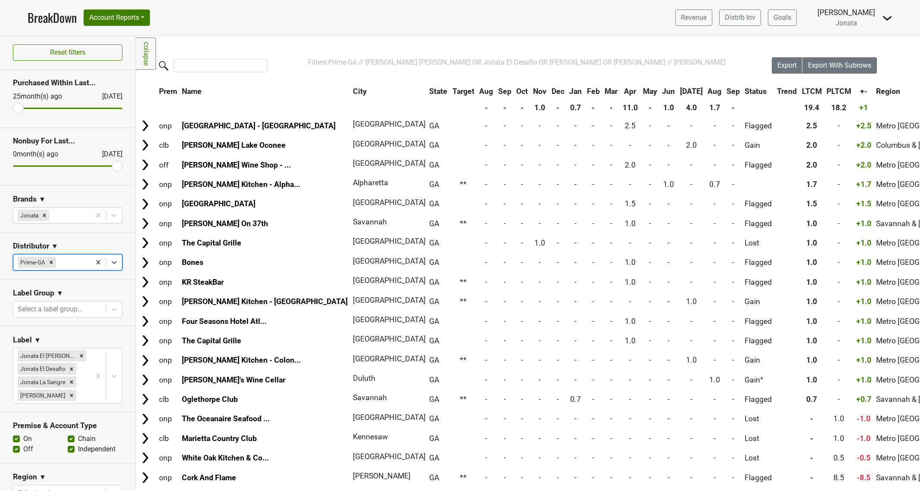
click at [351, 91] on th "City" at bounding box center [386, 92] width 71 height 16
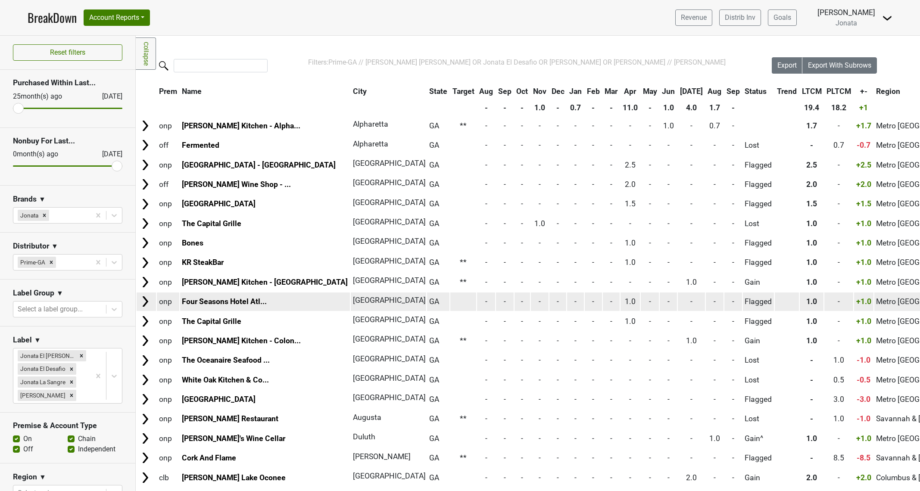
click at [427, 305] on td "GA" at bounding box center [438, 302] width 22 height 19
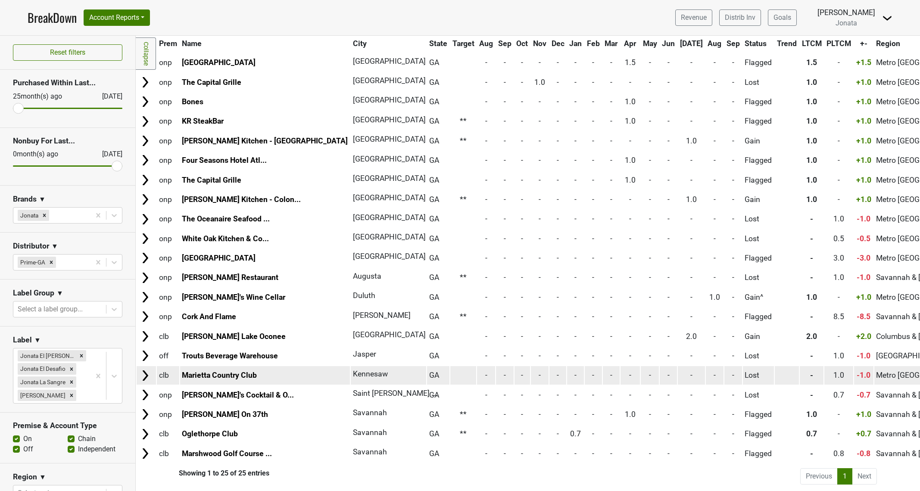
scroll to position [143, 0]
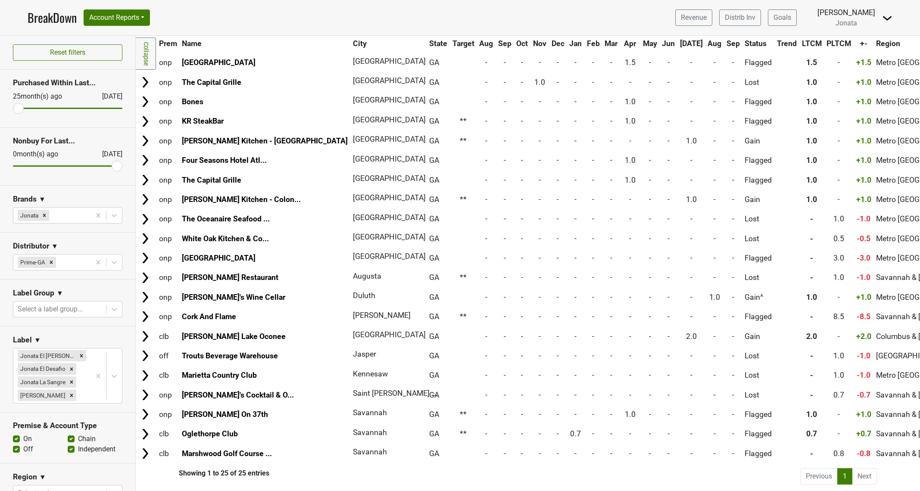
drag, startPoint x: 212, startPoint y: 15, endPoint x: 229, endPoint y: 31, distance: 23.8
click at [212, 15] on nav "BreakDown Account Reports SuperRanker Map Award Progress Chain Compliance CRM N…" at bounding box center [460, 17] width 879 height 35
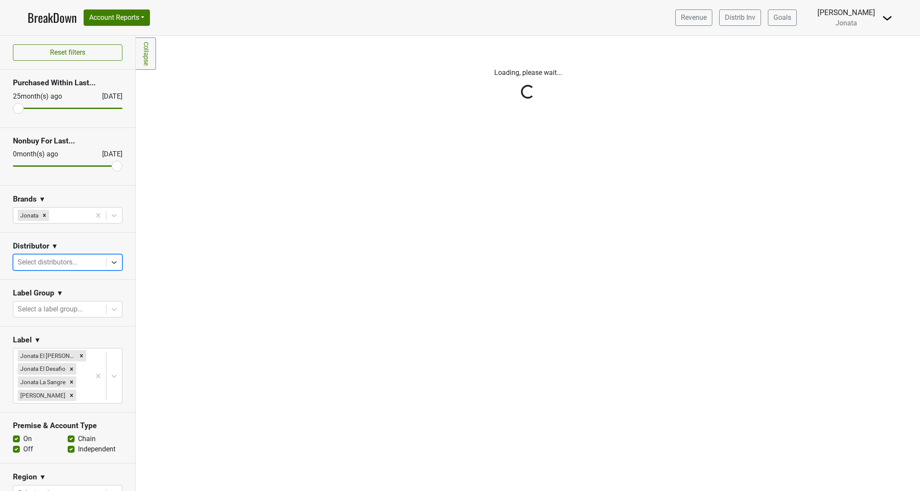
click at [69, 266] on div "Reset filters Purchased Within Last... 25 month(s) ago Sep '25 Nonbuy For Last.…" at bounding box center [68, 264] width 136 height 456
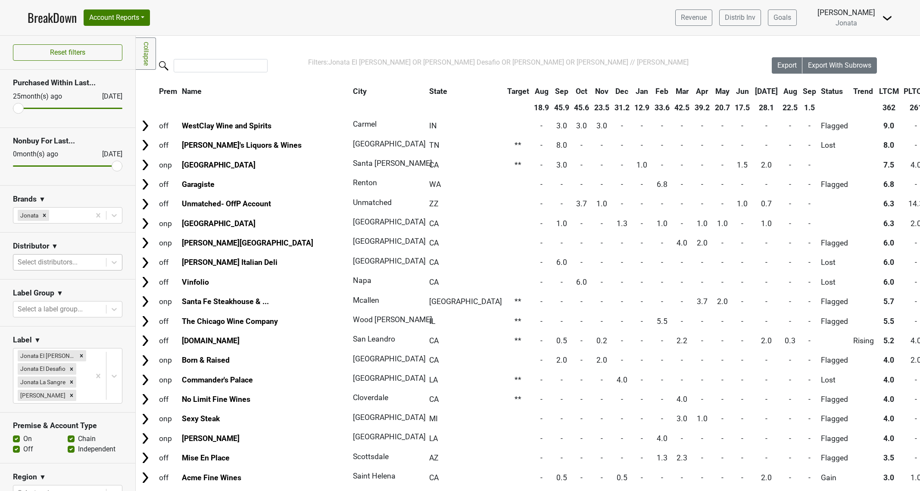
click at [47, 264] on div at bounding box center [60, 263] width 84 height 12
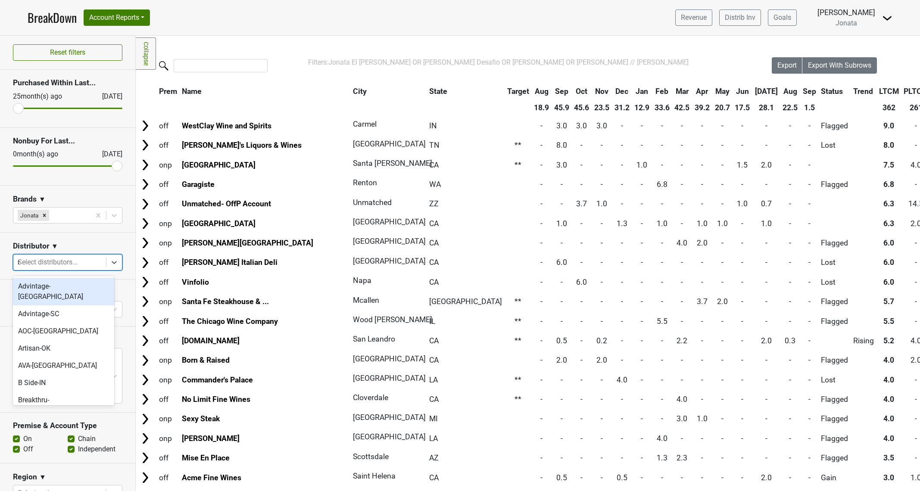
type input "ma"
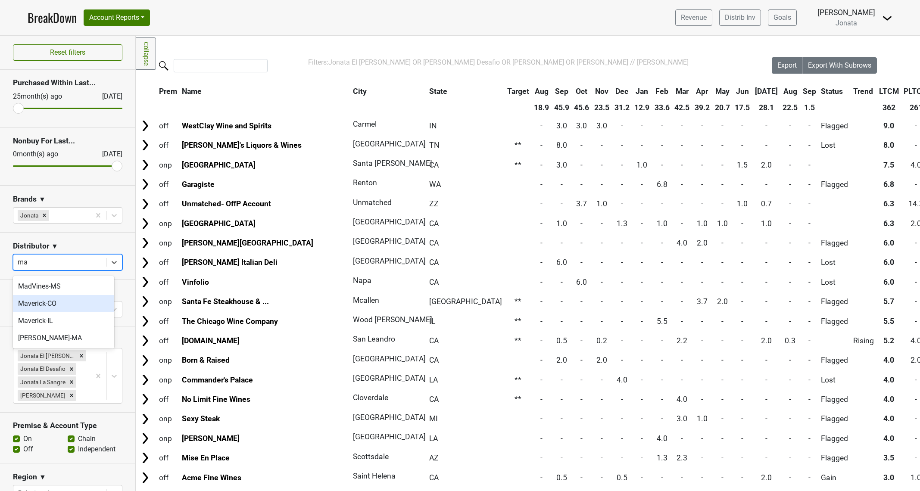
click at [58, 303] on div "Maverick-CO" at bounding box center [63, 303] width 101 height 17
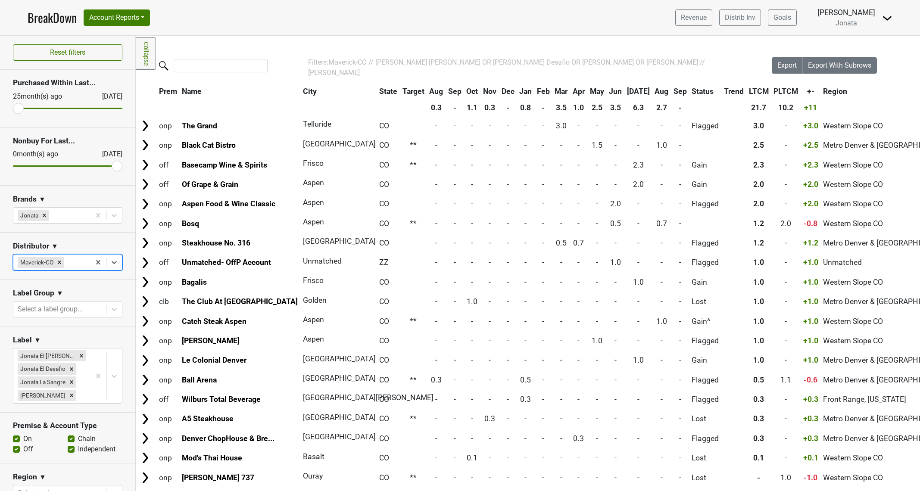
click at [301, 91] on th "City" at bounding box center [336, 92] width 71 height 16
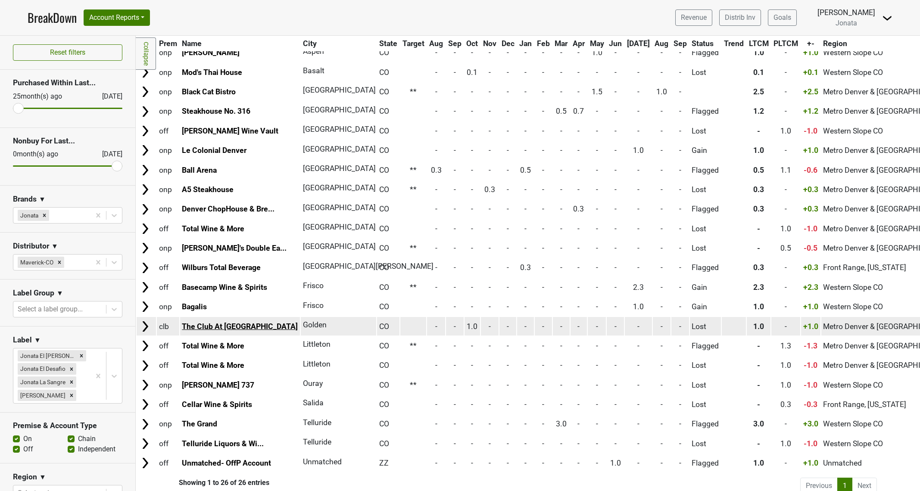
scroll to position [163, 0]
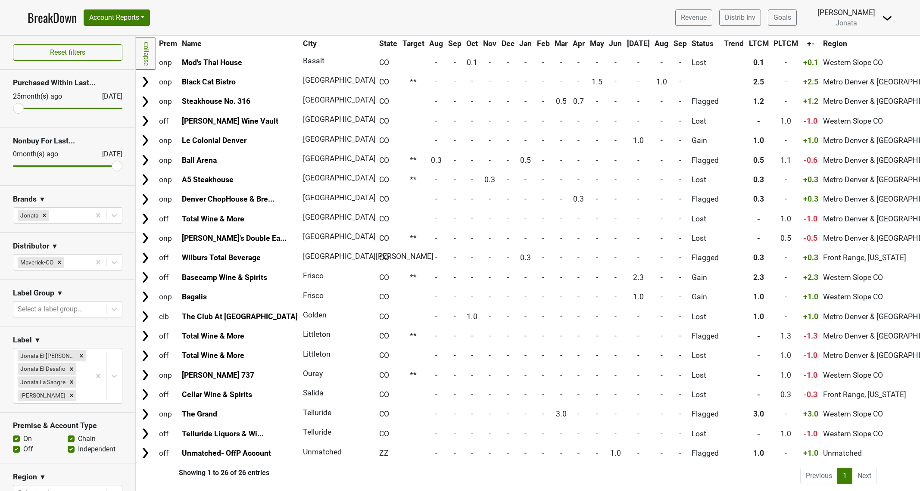
click at [324, 469] on div "Filters Collapse Loading, please wait... Please wait, your file is being downlo…" at bounding box center [528, 264] width 785 height 456
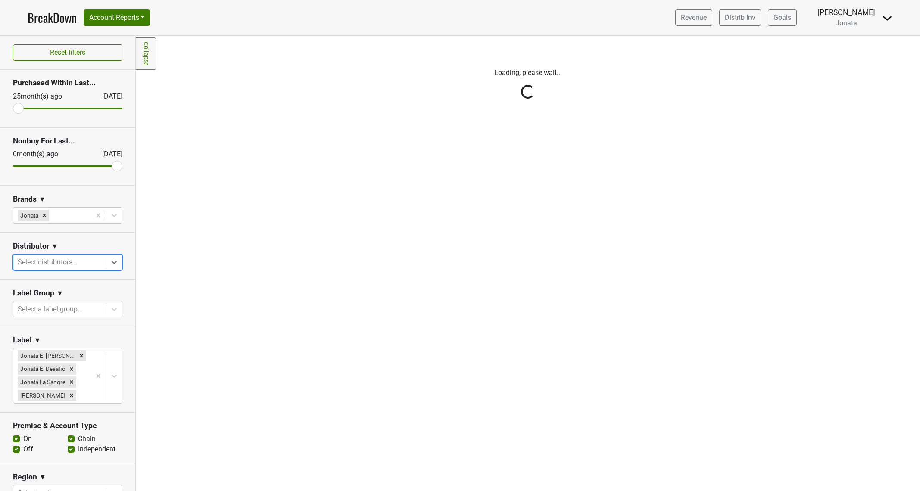
scroll to position [0, 0]
click at [84, 266] on div at bounding box center [60, 263] width 84 height 12
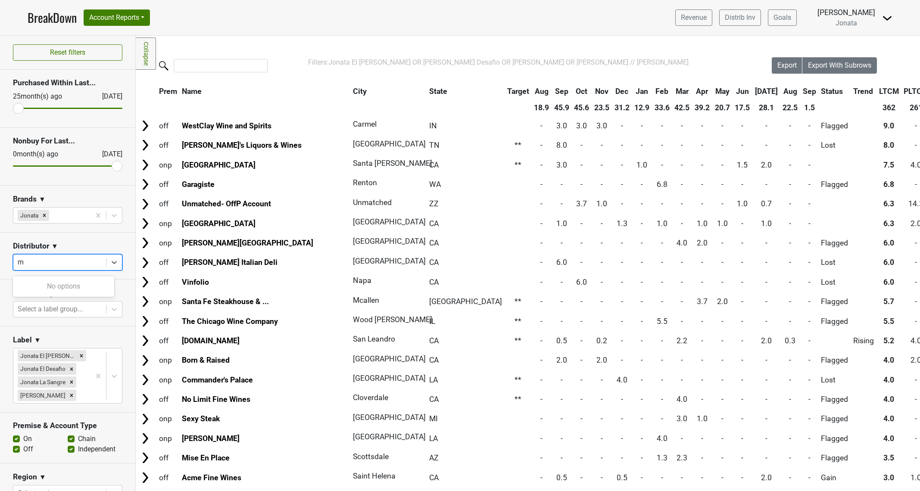
type input "mi"
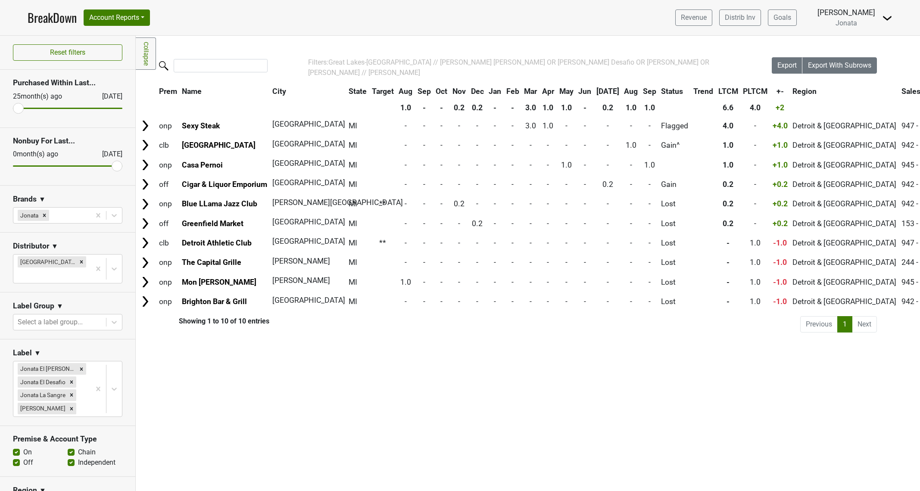
drag, startPoint x: 234, startPoint y: 358, endPoint x: 237, endPoint y: 348, distance: 10.4
click at [234, 358] on div "Filters Collapse Loading, please wait... Please wait, your file is being downlo…" at bounding box center [528, 264] width 785 height 456
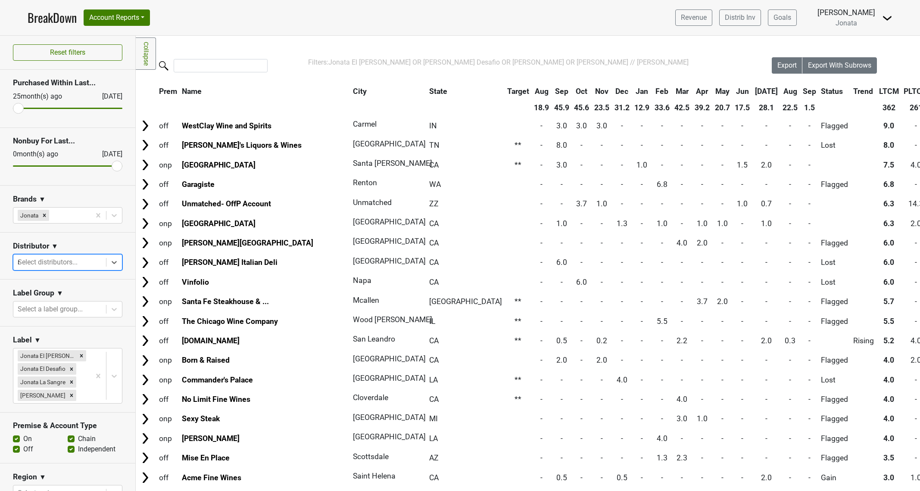
type input "ma"
click at [67, 339] on div "MS Walker-MA" at bounding box center [63, 338] width 101 height 17
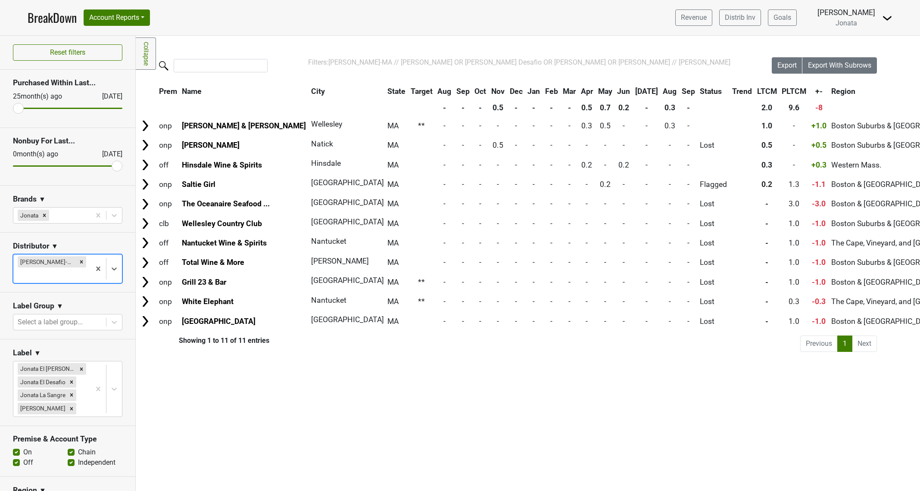
click at [309, 93] on th "City" at bounding box center [344, 92] width 71 height 16
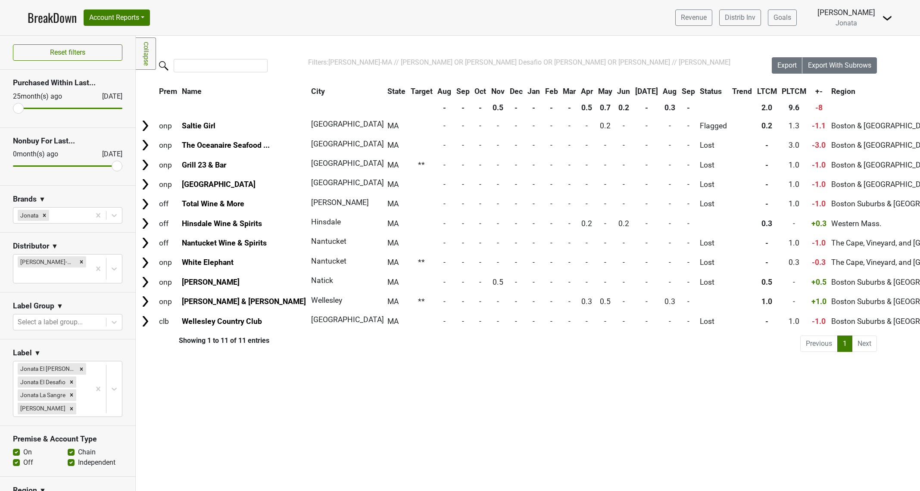
click at [192, 356] on div "Filters Collapse Loading, please wait... Please wait, your file is being downlo…" at bounding box center [528, 264] width 785 height 456
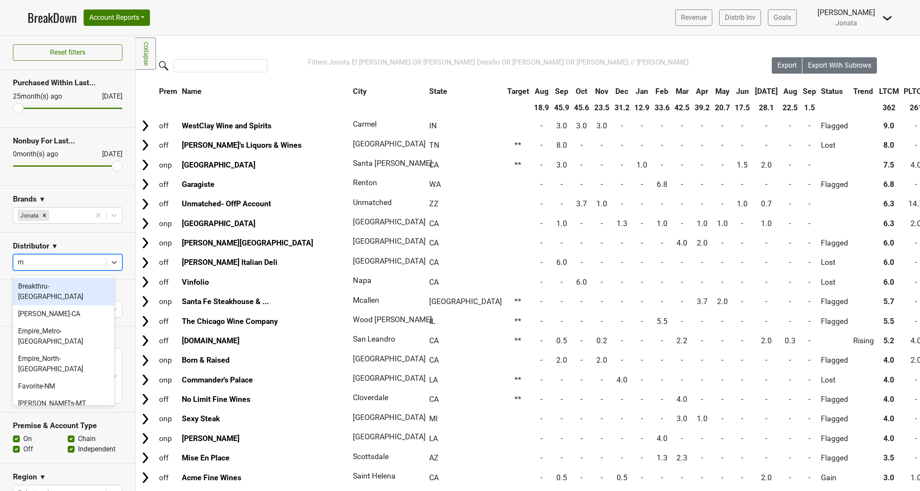
type input "mn"
click at [66, 288] on div "New France-MN" at bounding box center [63, 292] width 101 height 28
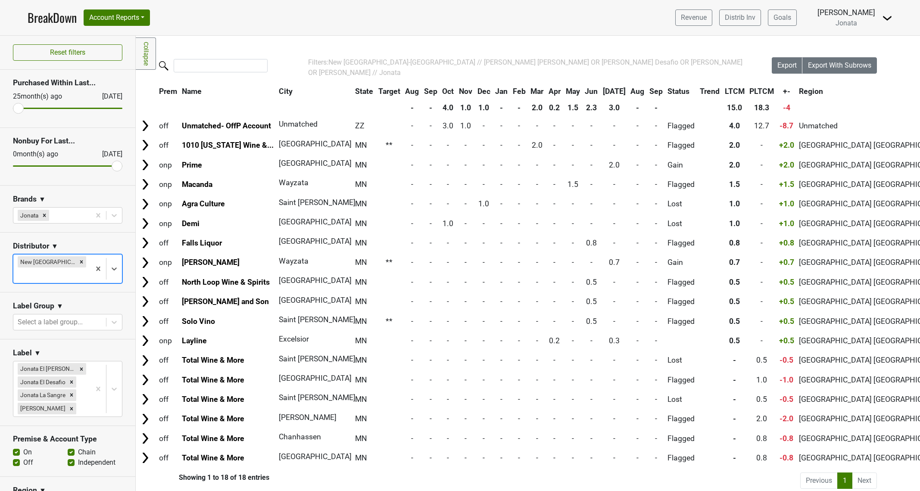
click at [283, 88] on th "City" at bounding box center [312, 92] width 71 height 16
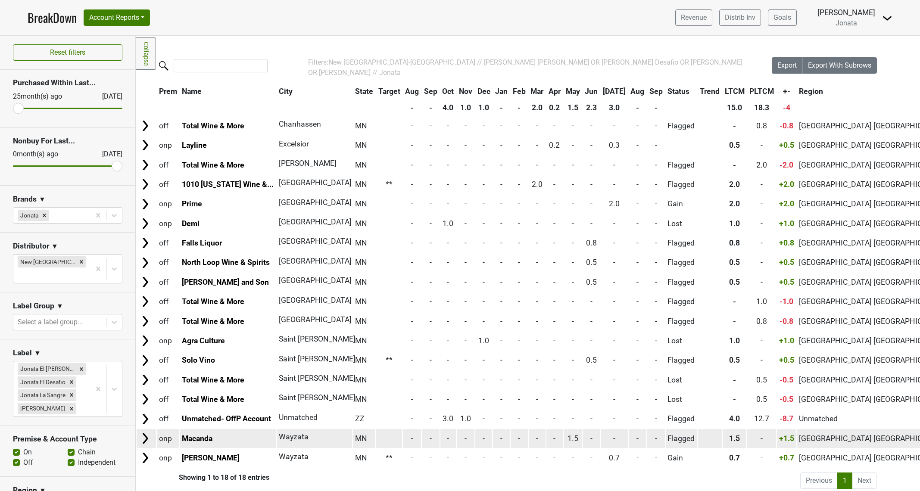
scroll to position [8, 0]
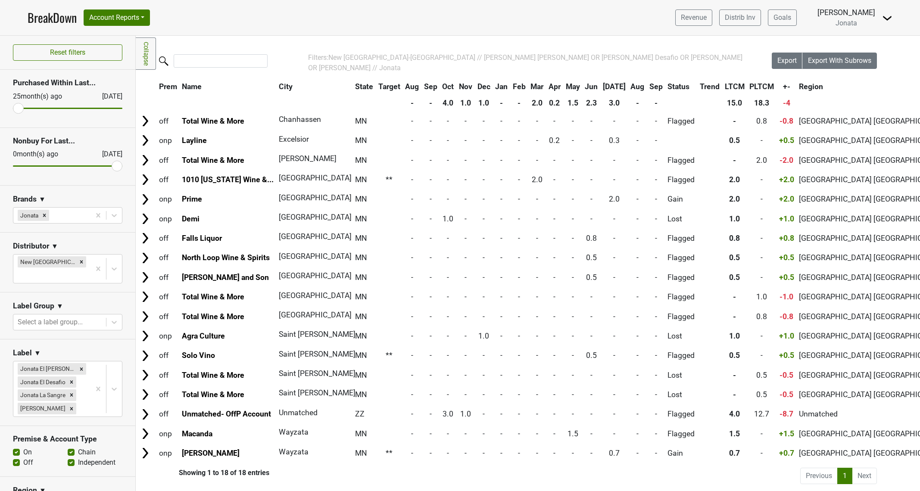
click at [240, 95] on th at bounding box center [228, 103] width 96 height 16
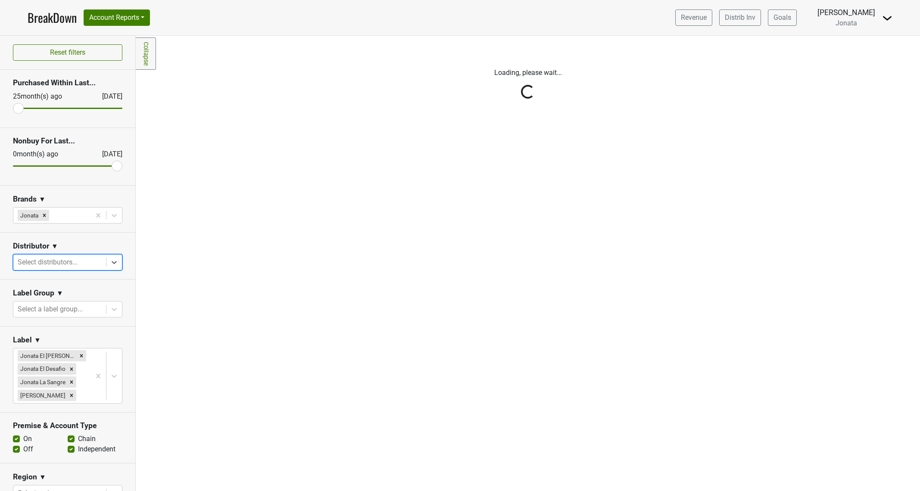
scroll to position [0, 0]
click at [74, 266] on div at bounding box center [60, 263] width 84 height 12
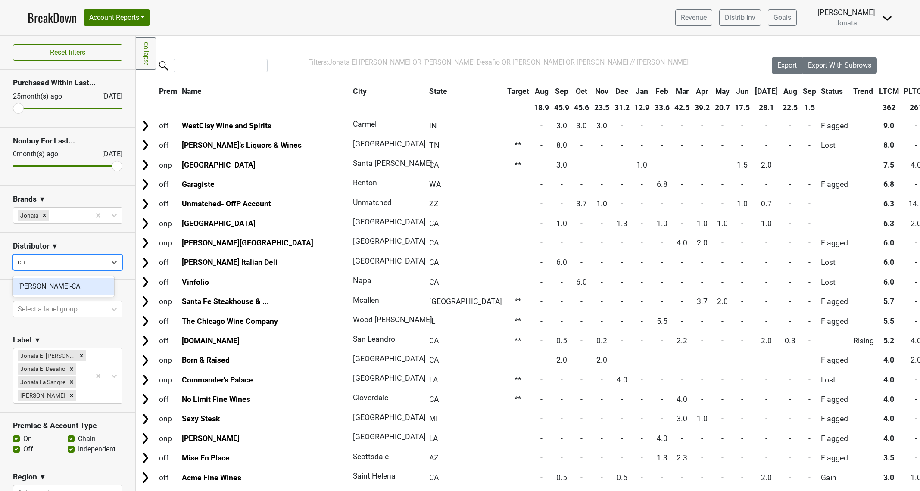
type input "cha"
click at [46, 285] on div "Chambers-CA" at bounding box center [63, 286] width 101 height 17
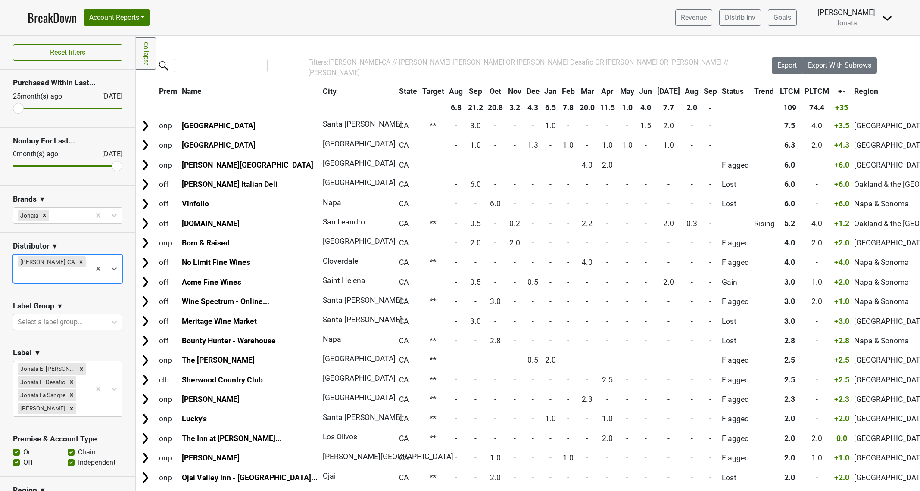
click at [321, 94] on th "City" at bounding box center [356, 92] width 71 height 16
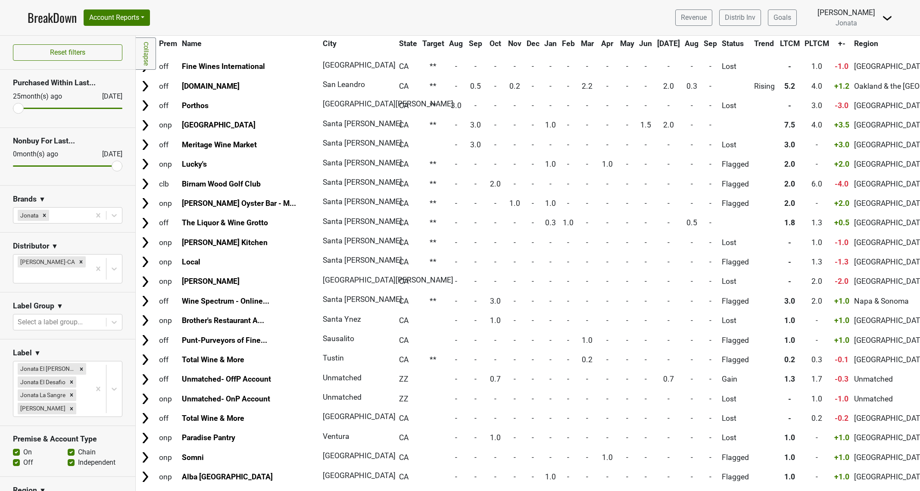
scroll to position [1458, 0]
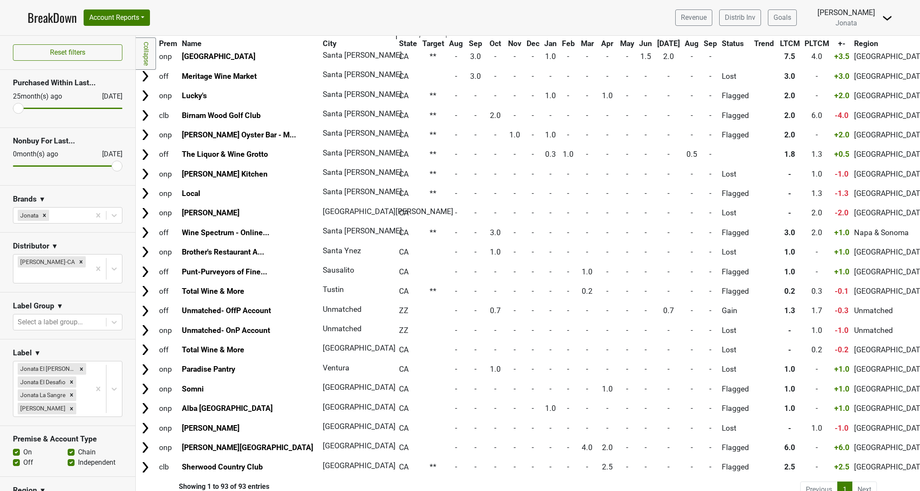
drag, startPoint x: 299, startPoint y: 471, endPoint x: 325, endPoint y: 469, distance: 26.8
click at [299, 471] on div "Filters Collapse Loading, please wait... Please wait, your file is being downlo…" at bounding box center [528, 264] width 785 height 456
click at [860, 482] on li "Next" at bounding box center [865, 490] width 25 height 16
click at [853, 482] on li "Next" at bounding box center [865, 490] width 25 height 16
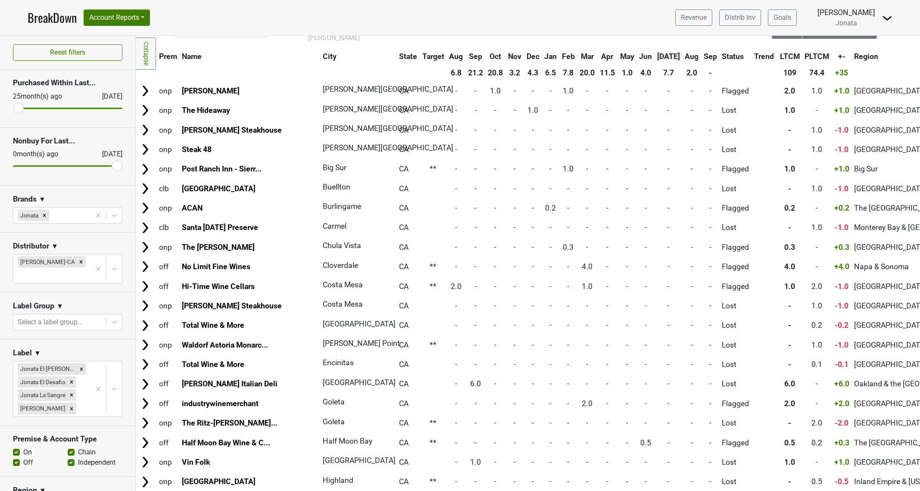
scroll to position [0, 0]
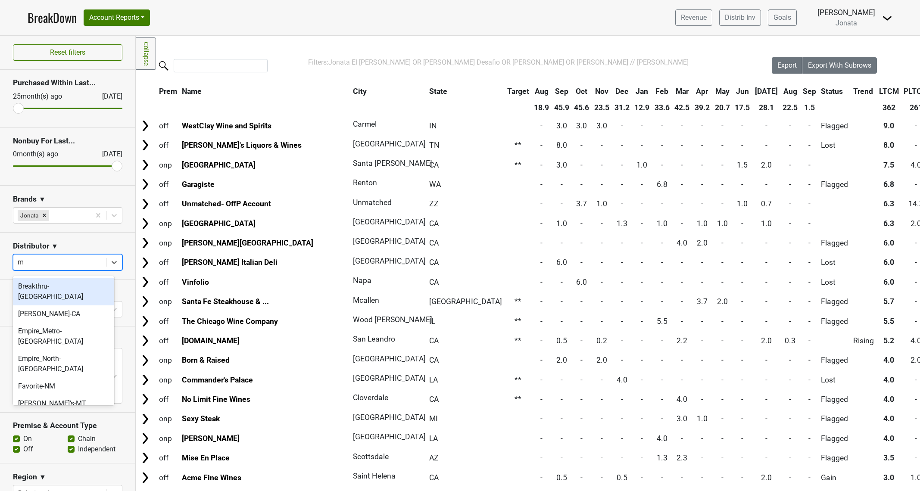
type input "mo"
click at [44, 288] on div "Breakthru-MO" at bounding box center [63, 292] width 101 height 28
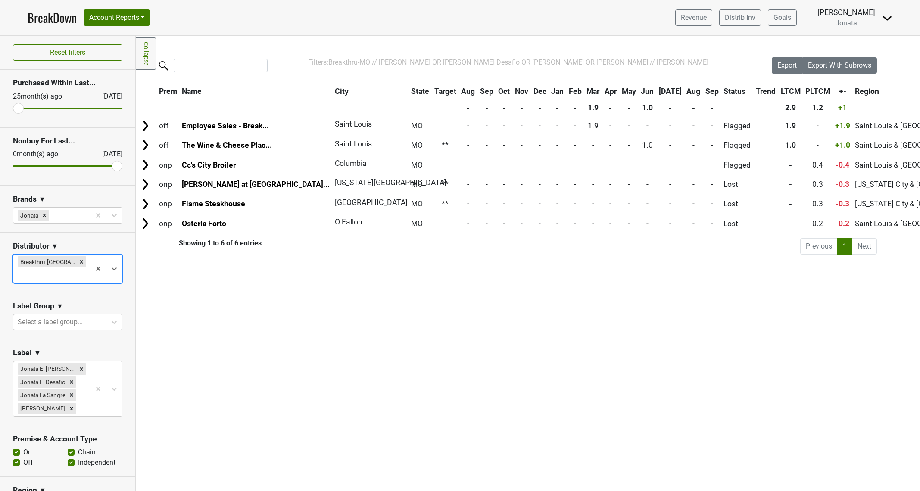
click at [333, 89] on th "City" at bounding box center [368, 92] width 71 height 16
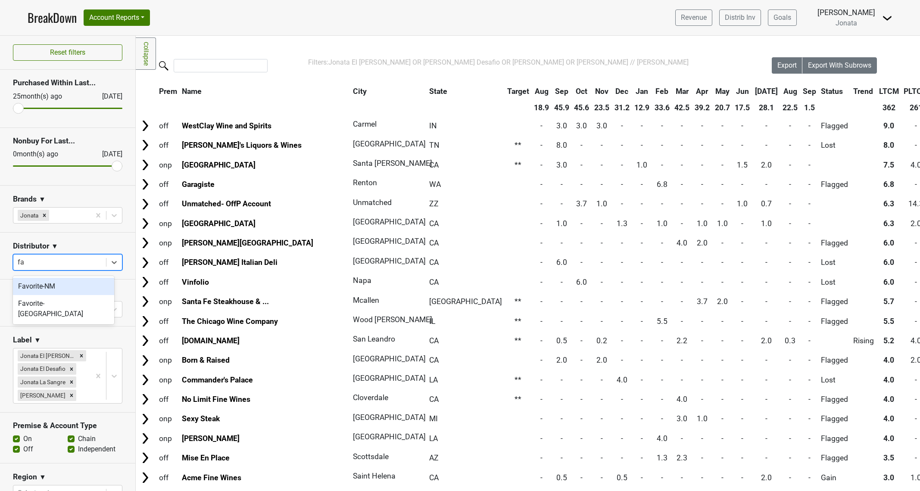
type input "fav"
click at [52, 304] on div "Favorite-TX" at bounding box center [63, 309] width 101 height 28
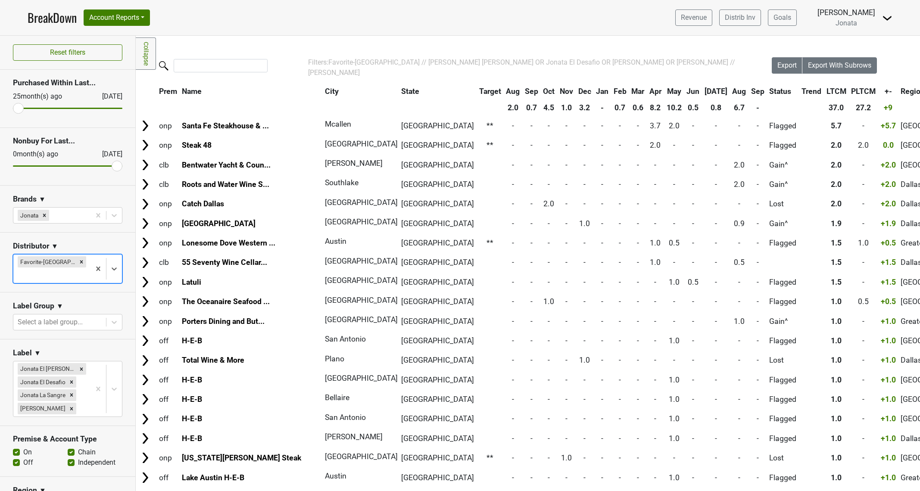
click at [323, 94] on th "City" at bounding box center [358, 92] width 71 height 16
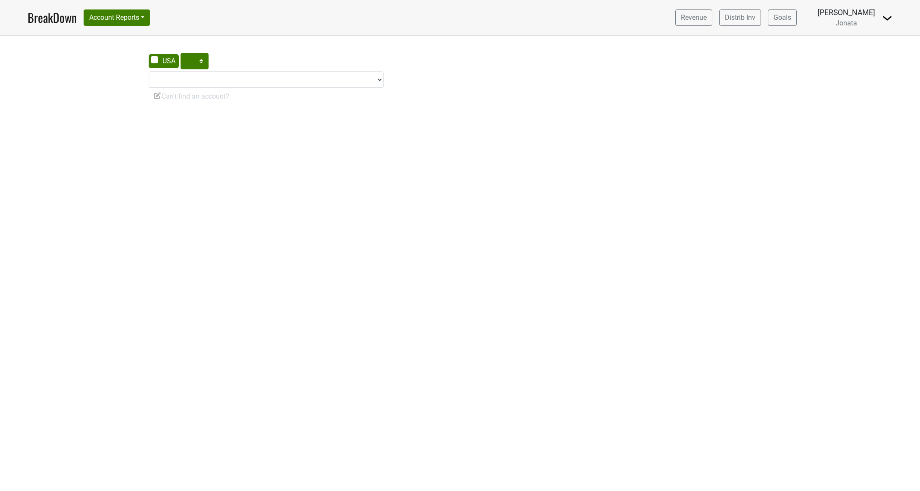
select select "CA"
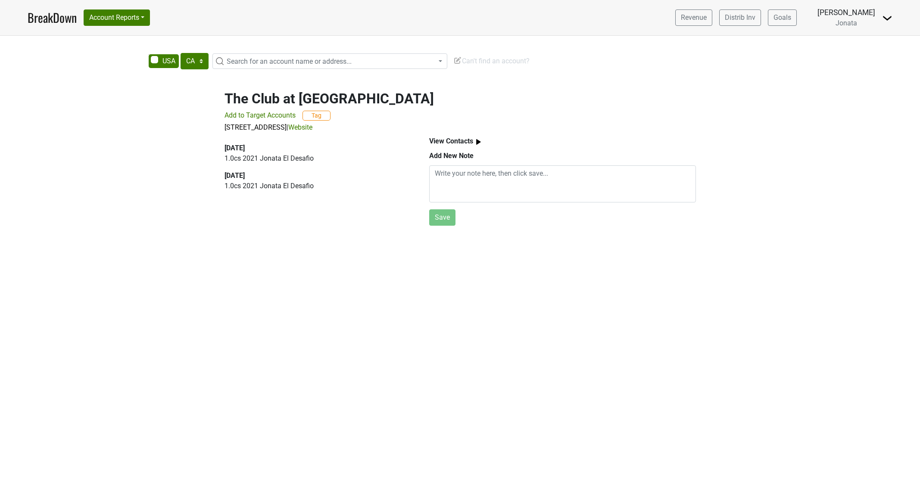
click at [367, 276] on div "AK AL AR AZ CA CO CT DC DE FL [GEOGRAPHIC_DATA] HI IA ID IL IN KS [GEOGRAPHIC_D…" at bounding box center [460, 264] width 920 height 456
